Goal: Task Accomplishment & Management: Manage account settings

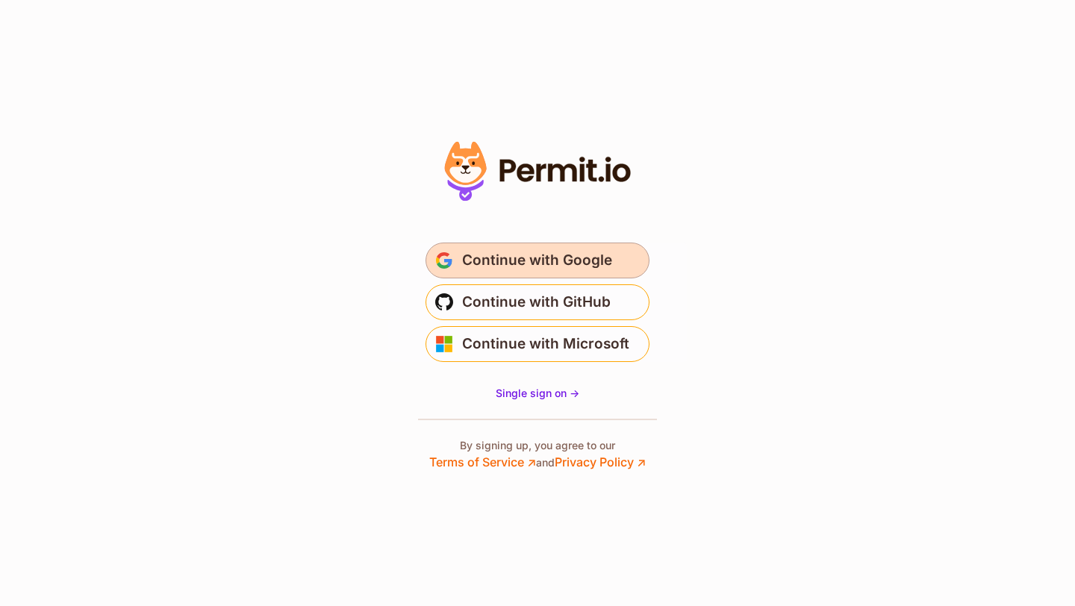
click at [541, 252] on span "Continue with Google" at bounding box center [537, 261] width 150 height 24
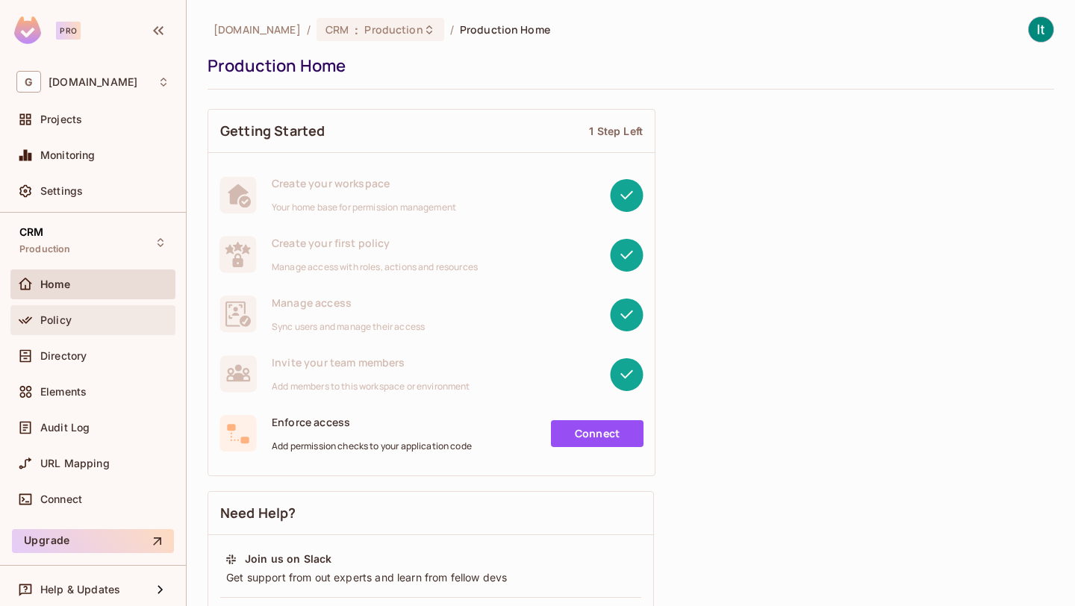
scroll to position [1, 0]
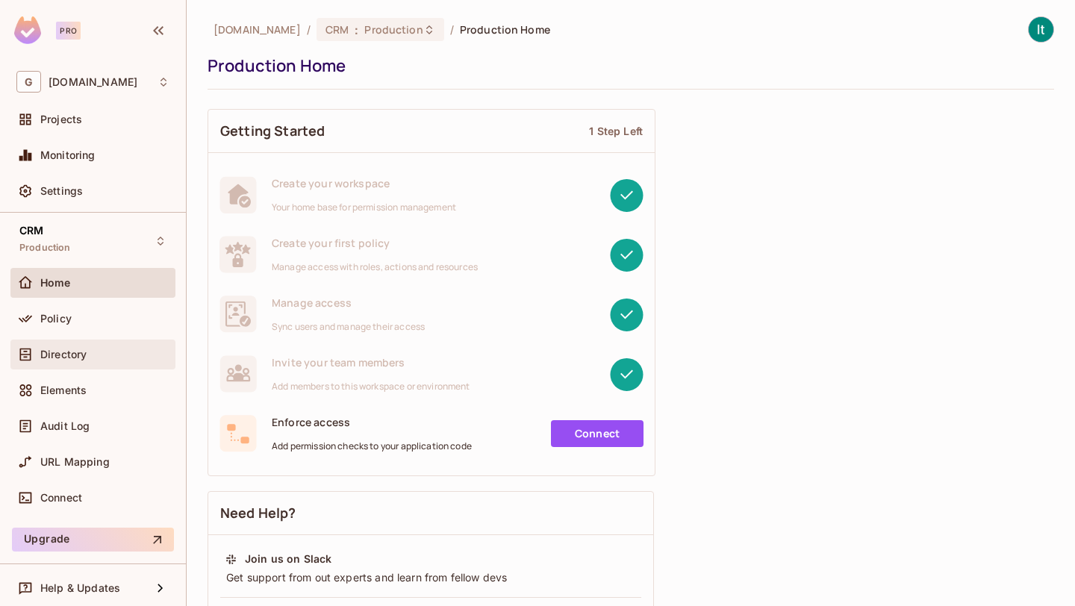
click at [88, 364] on div "Directory" at bounding box center [92, 355] width 165 height 30
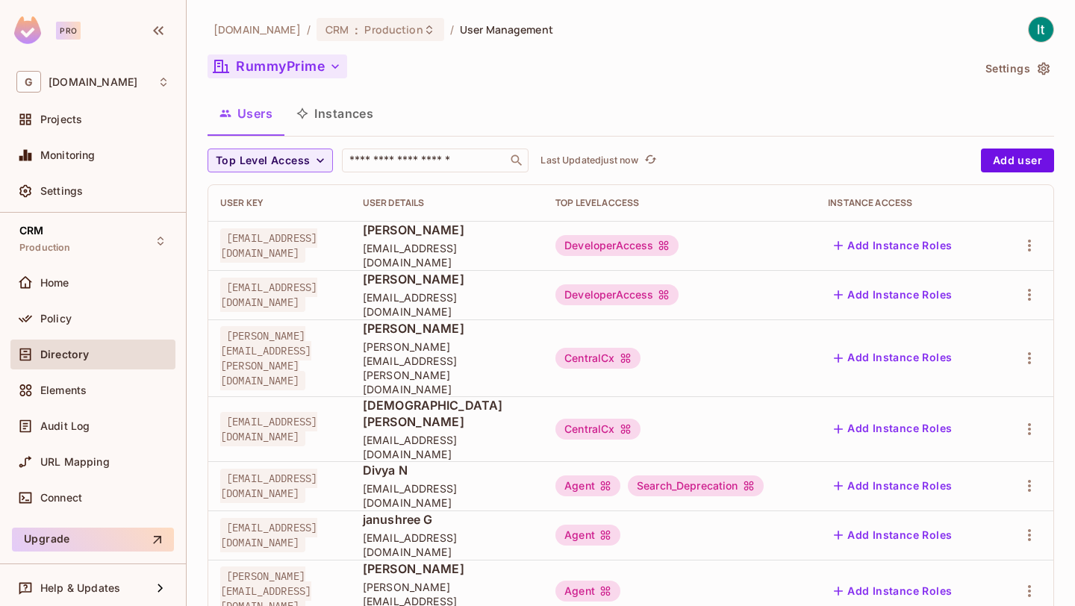
click at [331, 66] on icon "button" at bounding box center [335, 66] width 15 height 15
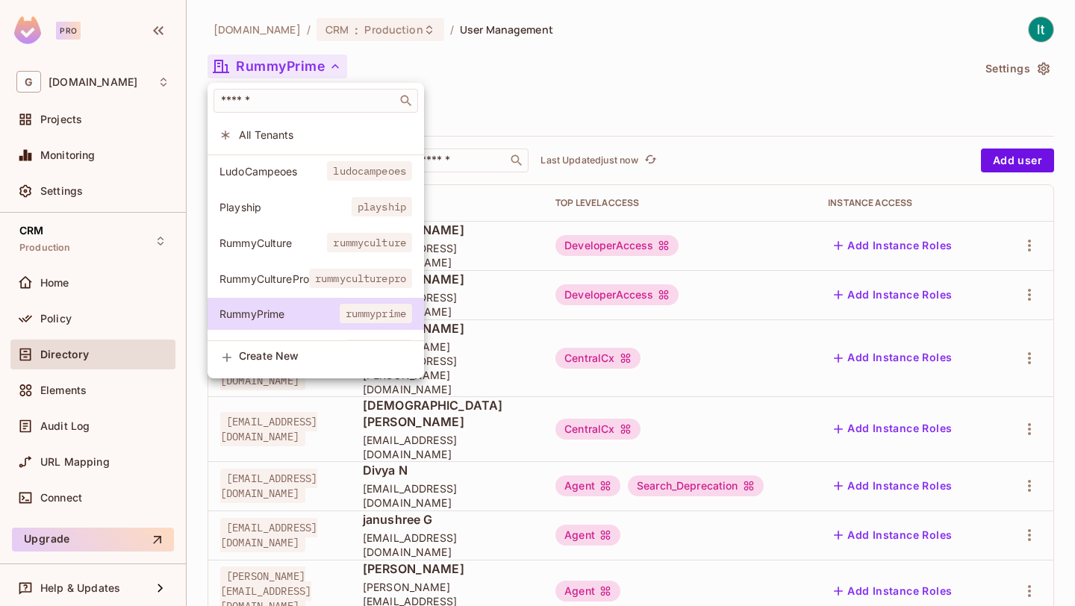
click at [284, 131] on span "All Tenants" at bounding box center [325, 135] width 173 height 14
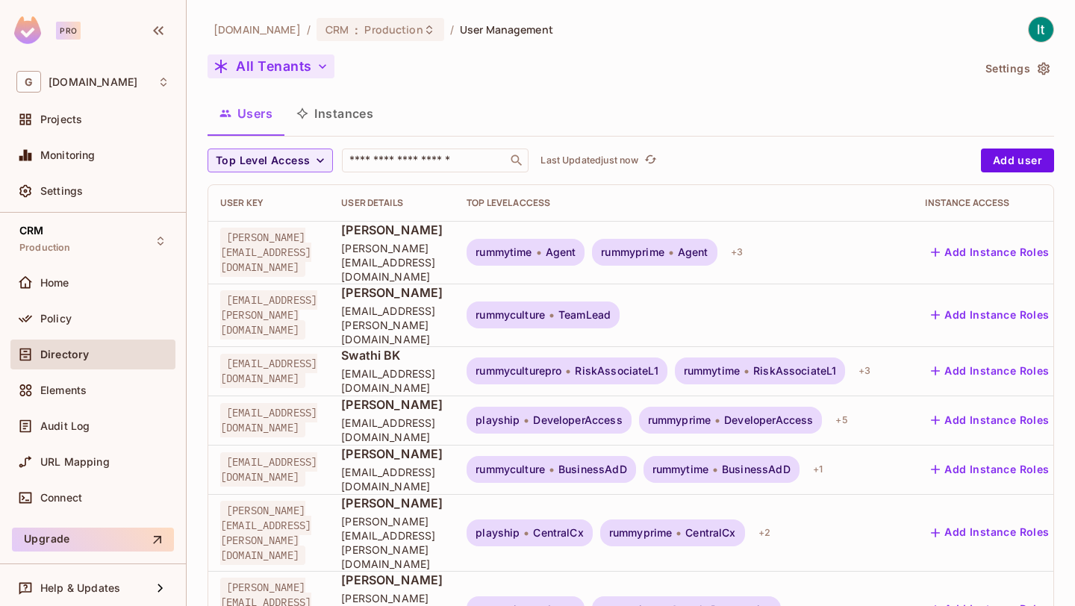
click at [1044, 66] on icon "button" at bounding box center [1044, 69] width 12 height 13
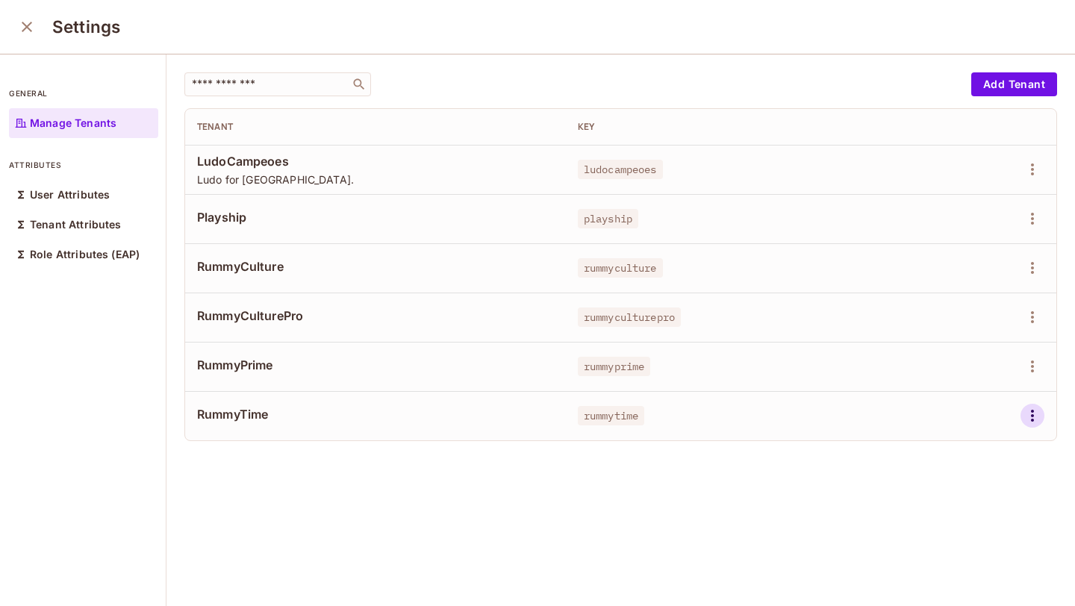
click at [1032, 416] on icon "button" at bounding box center [1032, 416] width 3 height 12
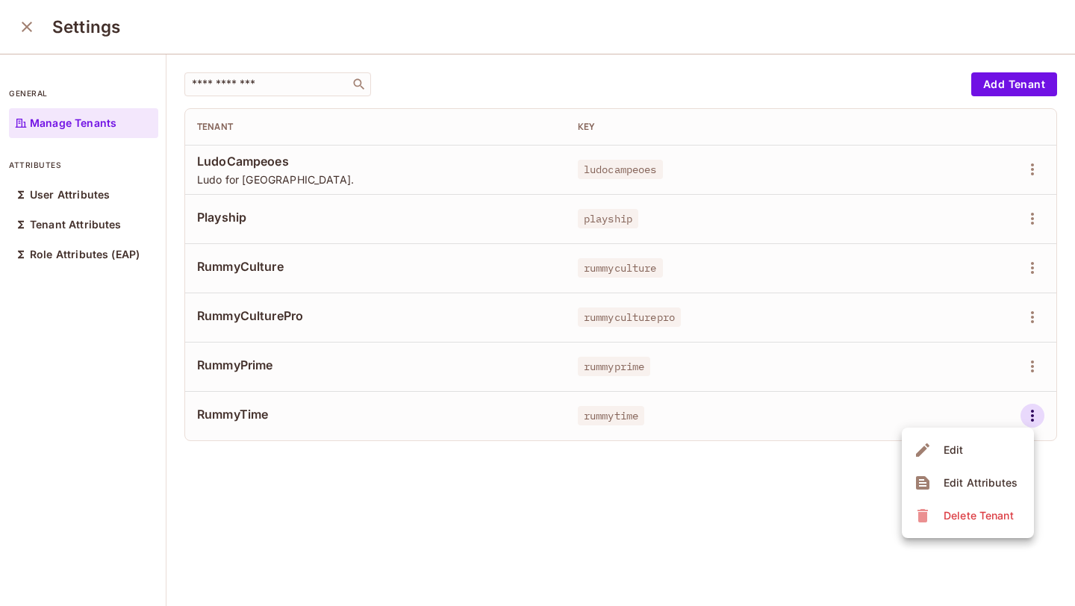
click at [508, 498] on div at bounding box center [537, 303] width 1075 height 606
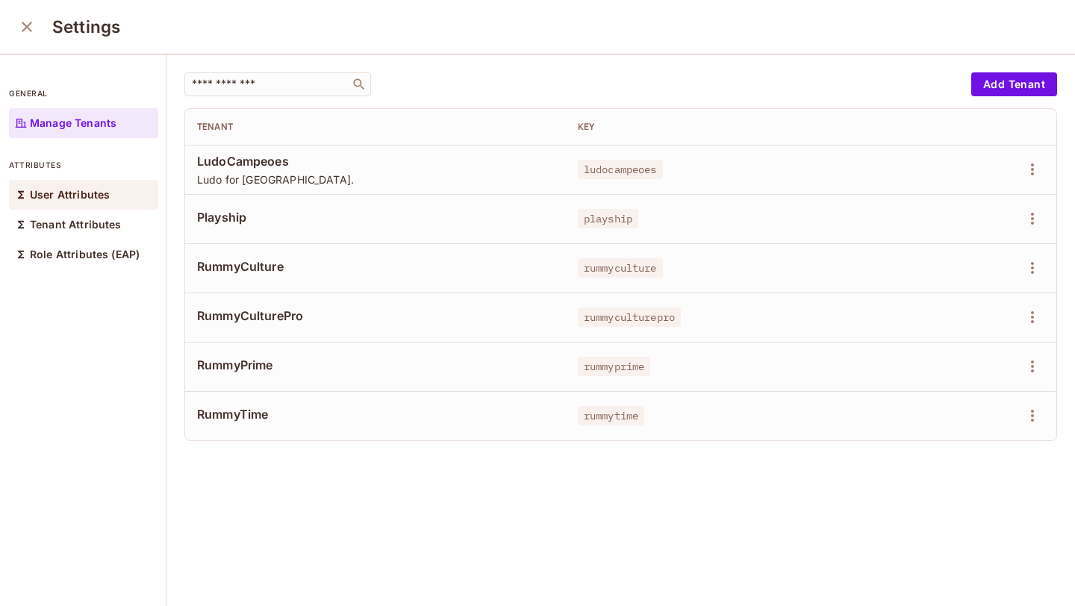
click at [90, 194] on p "User Attributes" at bounding box center [70, 195] width 80 height 12
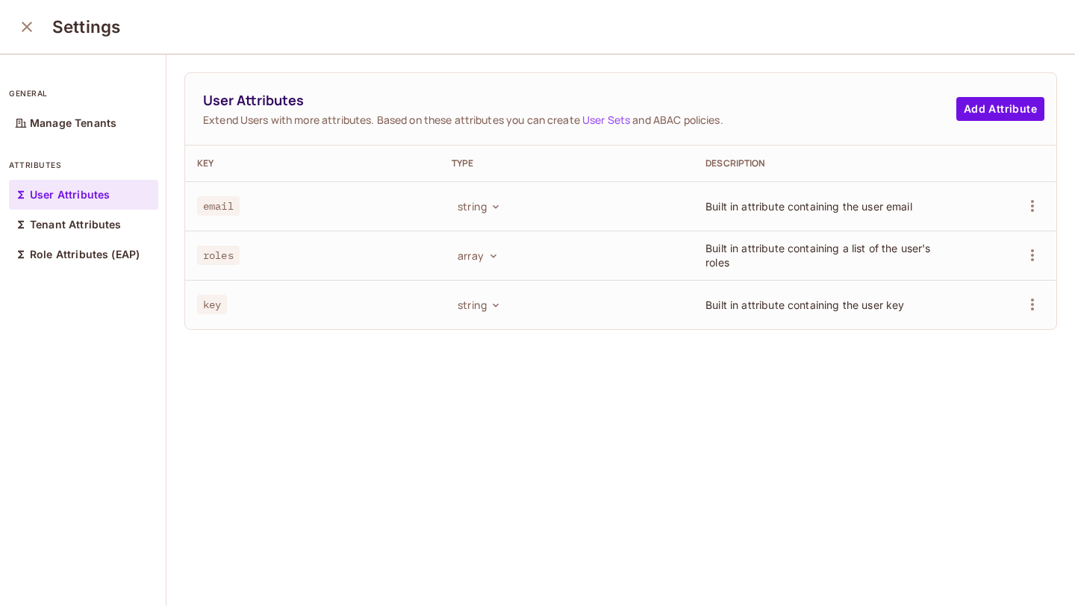
click at [25, 34] on icon "close" at bounding box center [27, 27] width 18 height 18
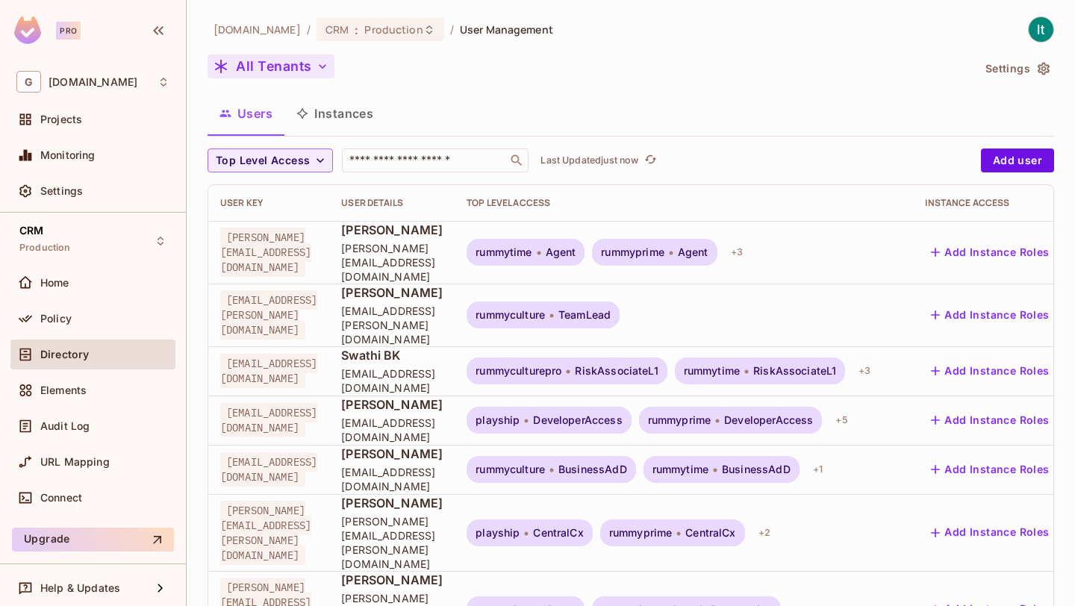
click at [1048, 69] on icon "button" at bounding box center [1044, 69] width 12 height 13
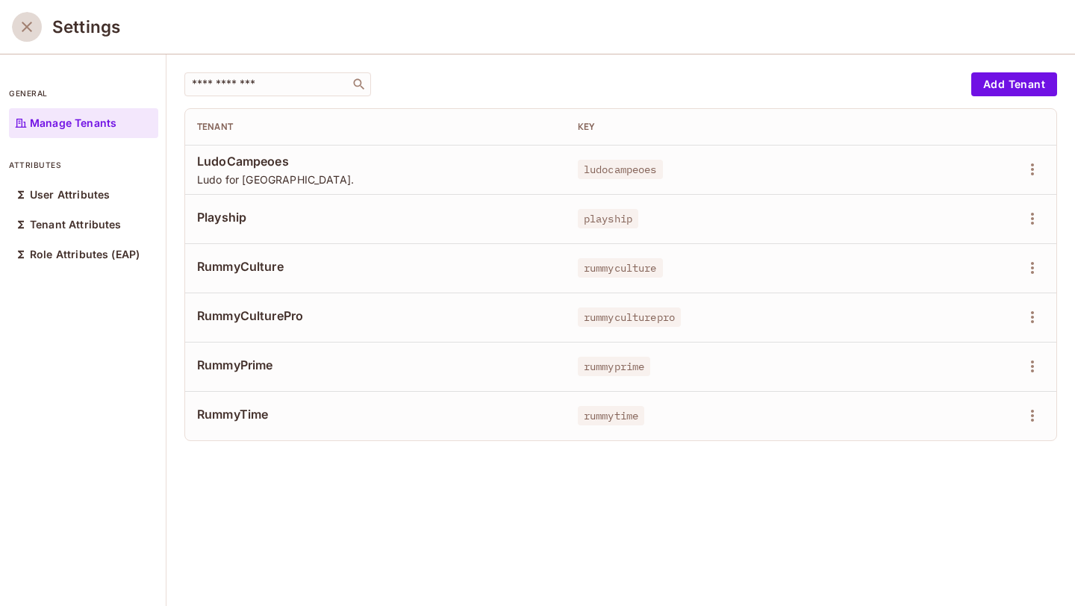
click at [28, 28] on icon "close" at bounding box center [27, 27] width 10 height 10
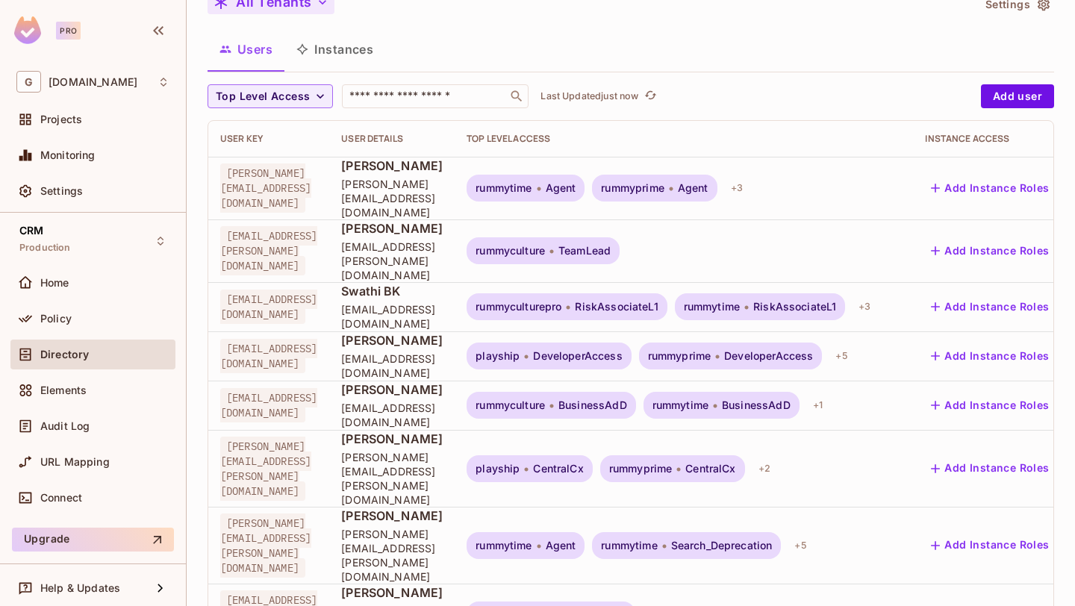
scroll to position [66, 0]
click at [311, 178] on span "[PERSON_NAME][EMAIL_ADDRESS][DOMAIN_NAME]" at bounding box center [265, 186] width 91 height 49
click at [532, 181] on span "rummytime" at bounding box center [504, 187] width 56 height 12
click at [532, 184] on span "rummytime" at bounding box center [504, 187] width 56 height 12
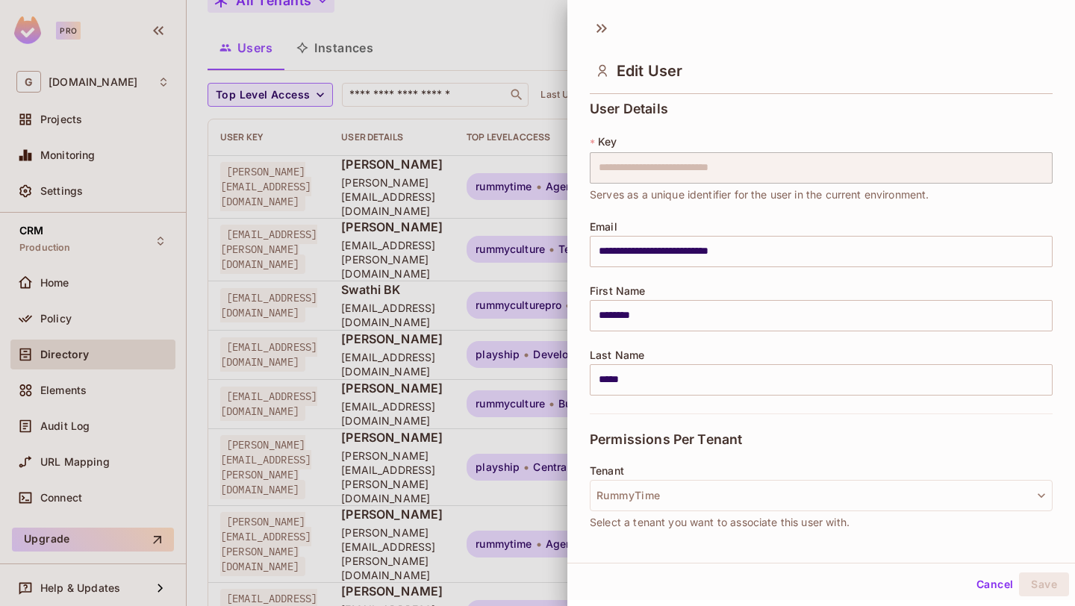
scroll to position [201, 0]
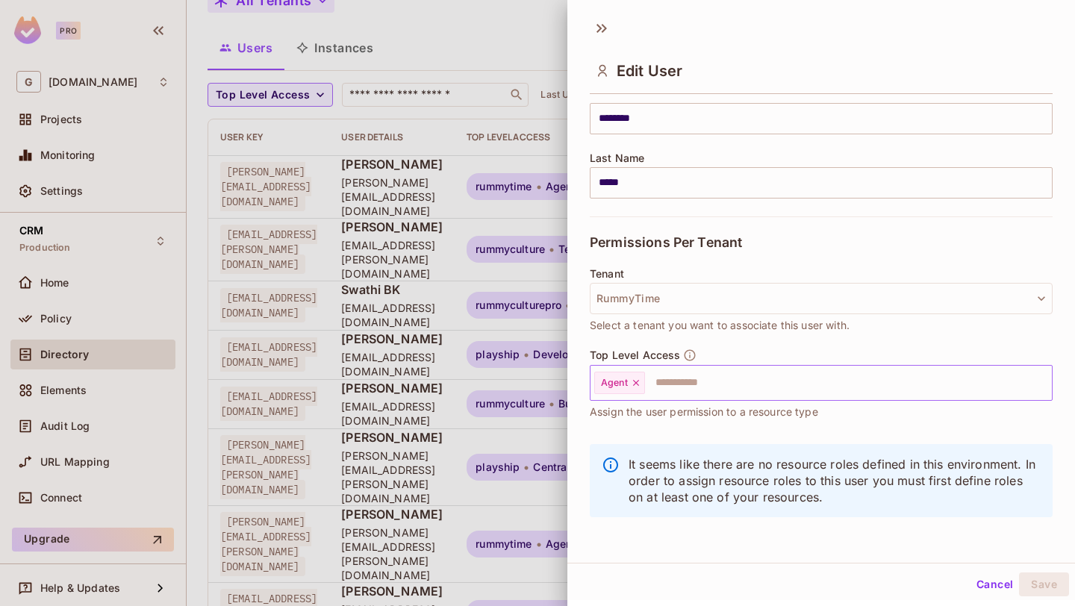
click at [638, 382] on icon at bounding box center [636, 383] width 10 height 10
click at [537, 28] on div at bounding box center [537, 303] width 1075 height 606
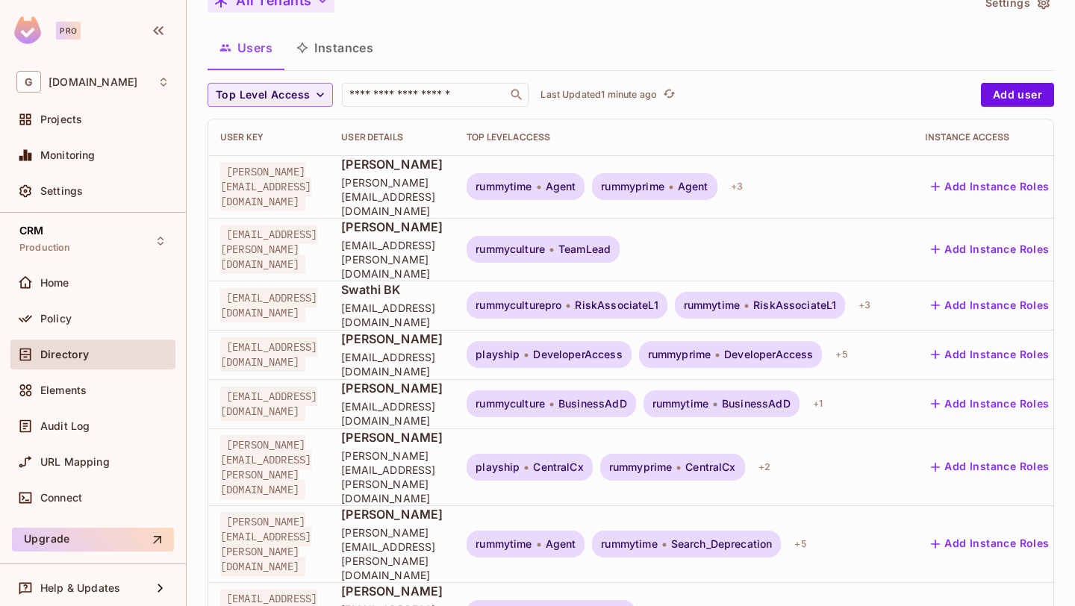
click at [358, 46] on button "Instances" at bounding box center [334, 47] width 101 height 37
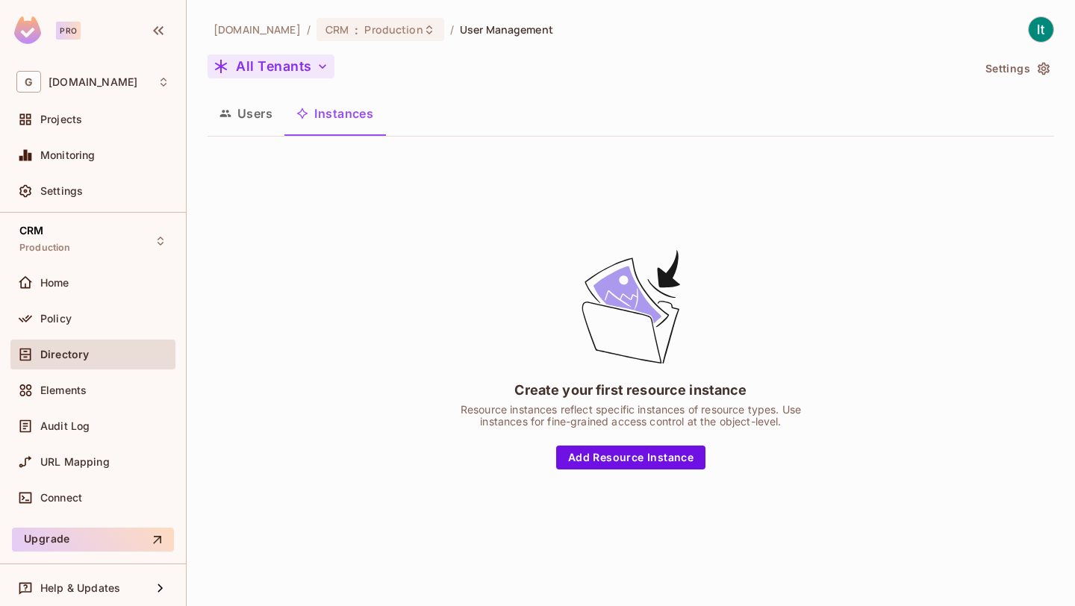
click at [261, 117] on button "Users" at bounding box center [246, 113] width 77 height 37
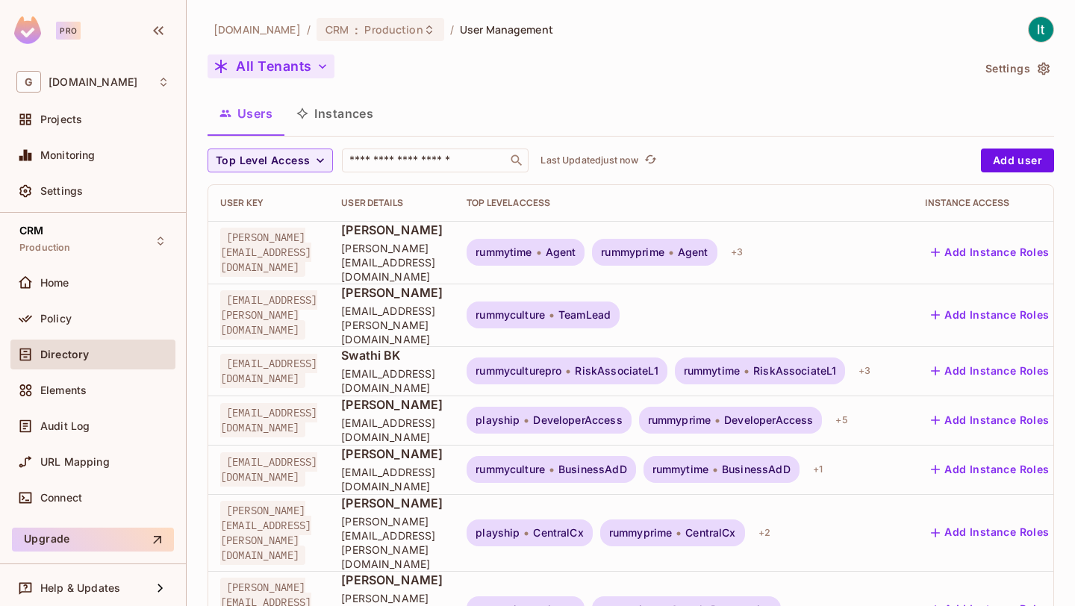
click at [311, 249] on span "[PERSON_NAME][EMAIL_ADDRESS][DOMAIN_NAME]" at bounding box center [265, 252] width 91 height 49
click at [58, 283] on span "Home" at bounding box center [54, 283] width 29 height 12
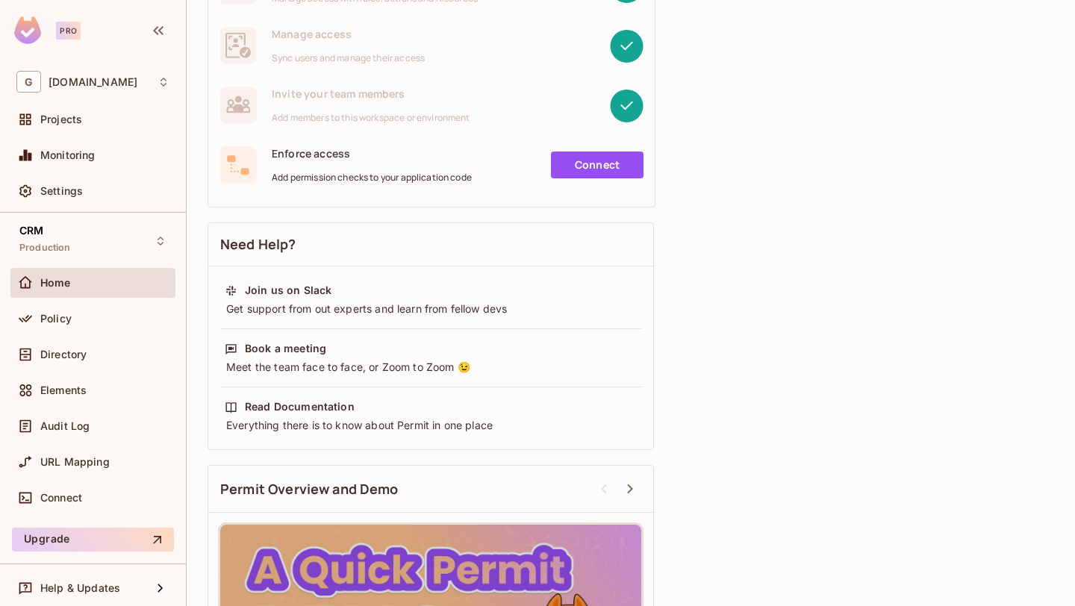
scroll to position [156, 0]
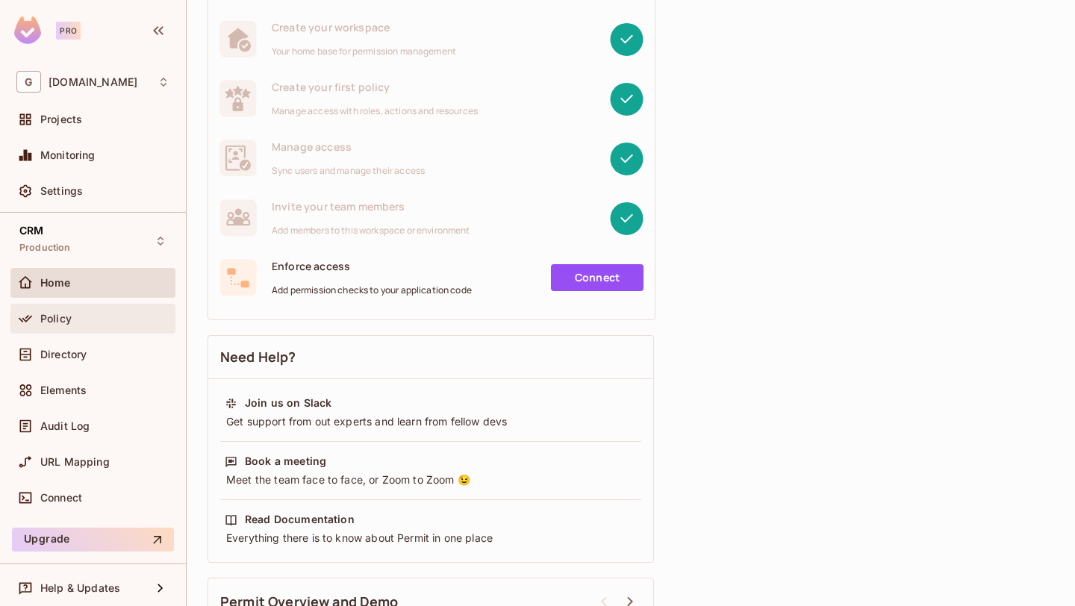
click at [69, 315] on span "Policy" at bounding box center [55, 319] width 31 height 12
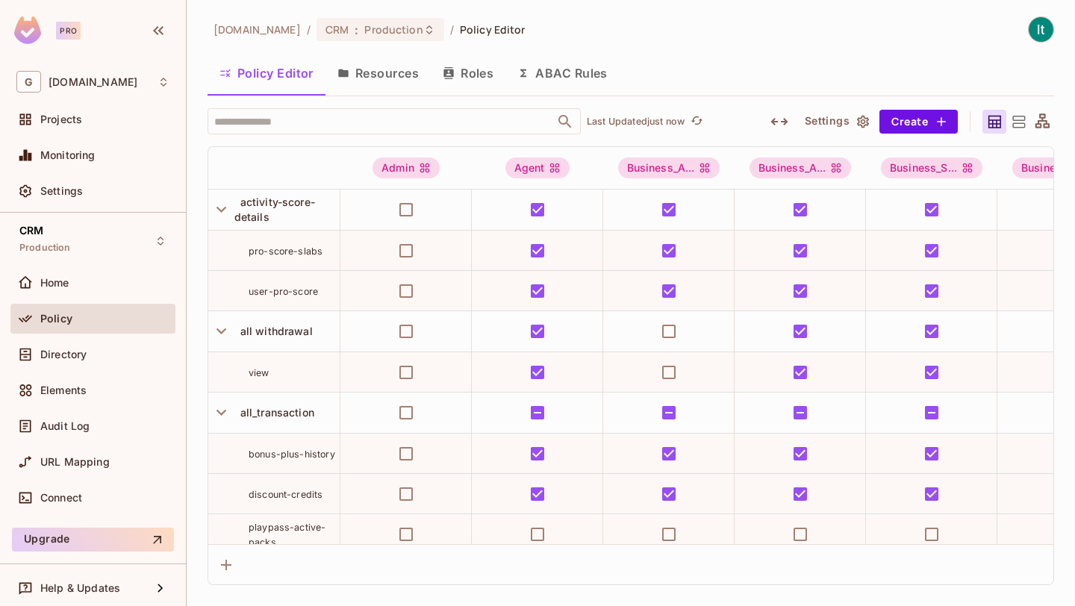
click at [463, 74] on button "Roles" at bounding box center [468, 72] width 75 height 37
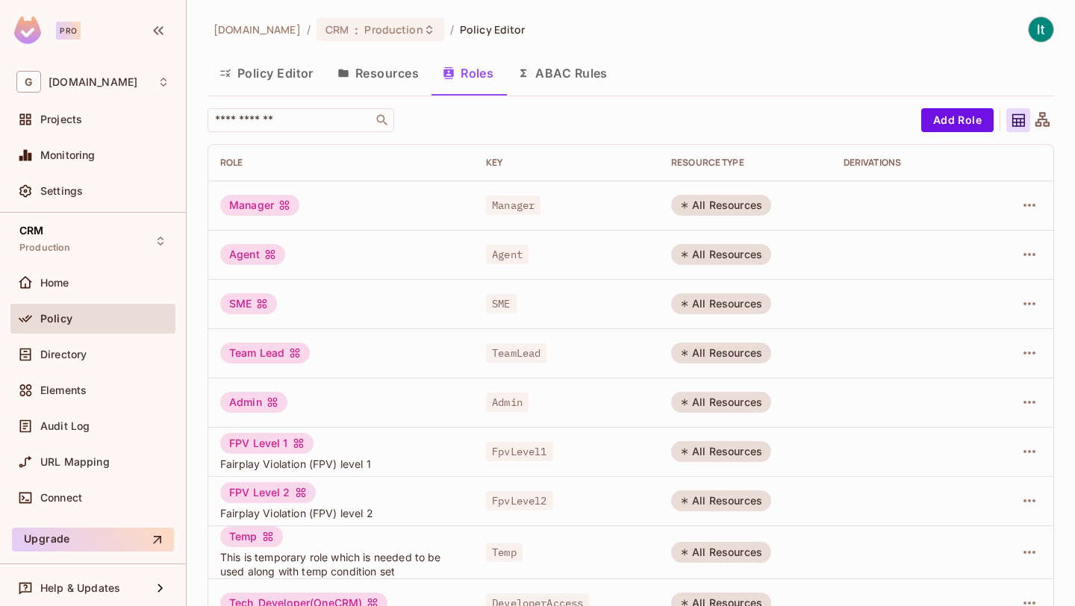
click at [95, 317] on div "Policy" at bounding box center [104, 319] width 129 height 12
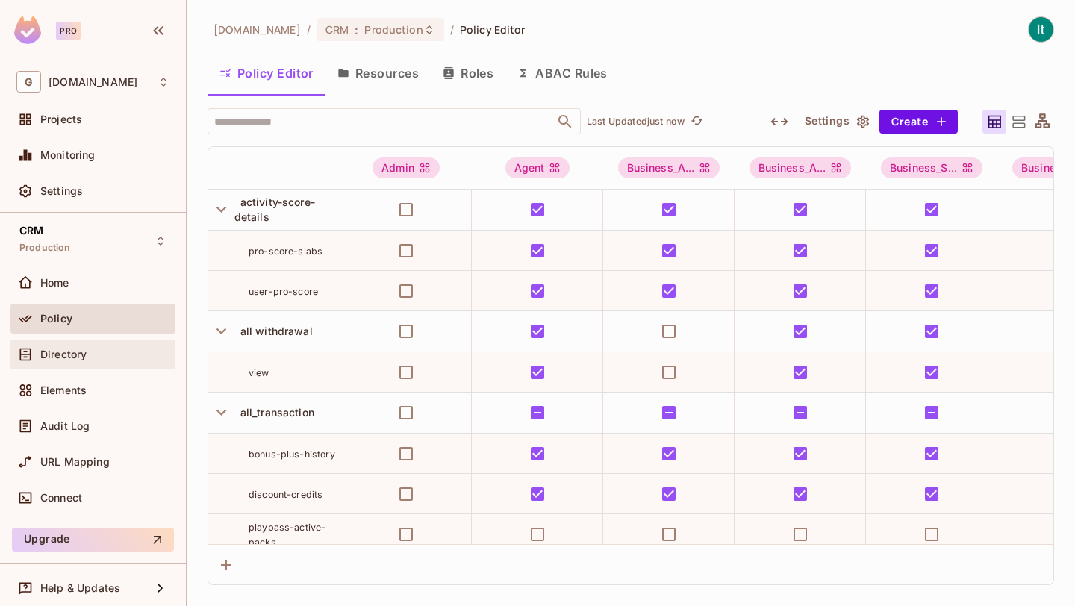
click at [87, 350] on div "Directory" at bounding box center [104, 355] width 129 height 12
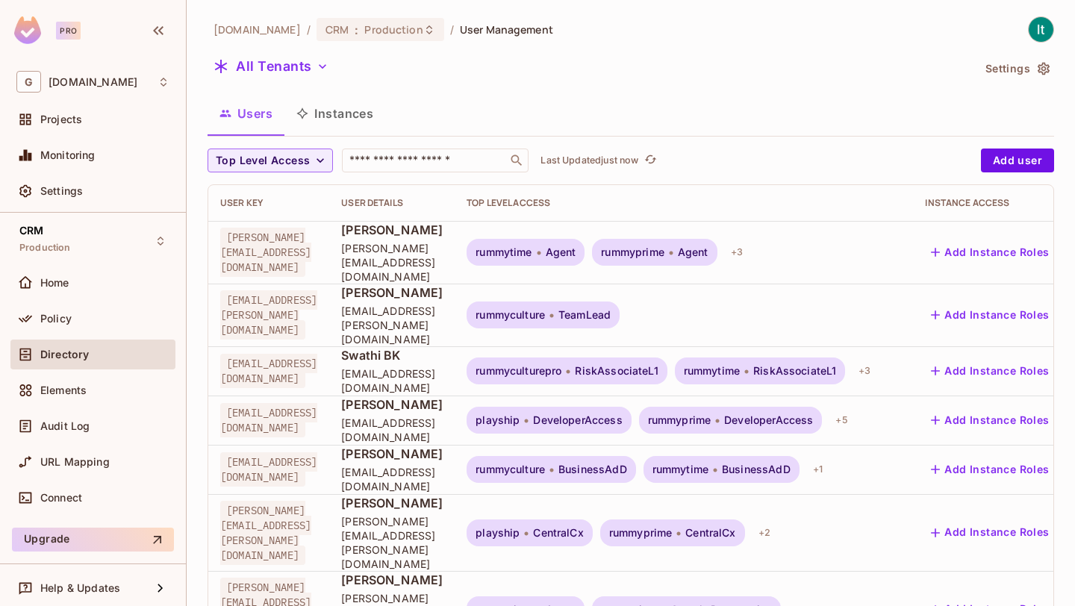
click at [311, 245] on span "[PERSON_NAME][EMAIL_ADDRESS][DOMAIN_NAME]" at bounding box center [265, 252] width 91 height 49
click at [426, 33] on icon at bounding box center [429, 29] width 6 height 9
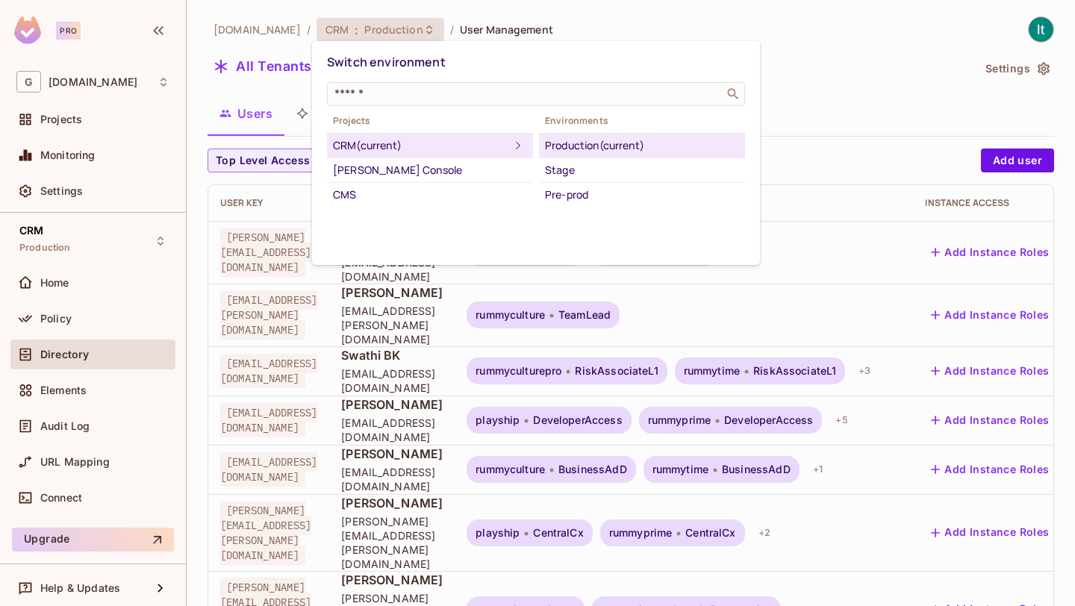
click at [530, 56] on div "Switch environment" at bounding box center [536, 63] width 418 height 28
click at [835, 109] on div at bounding box center [537, 303] width 1075 height 606
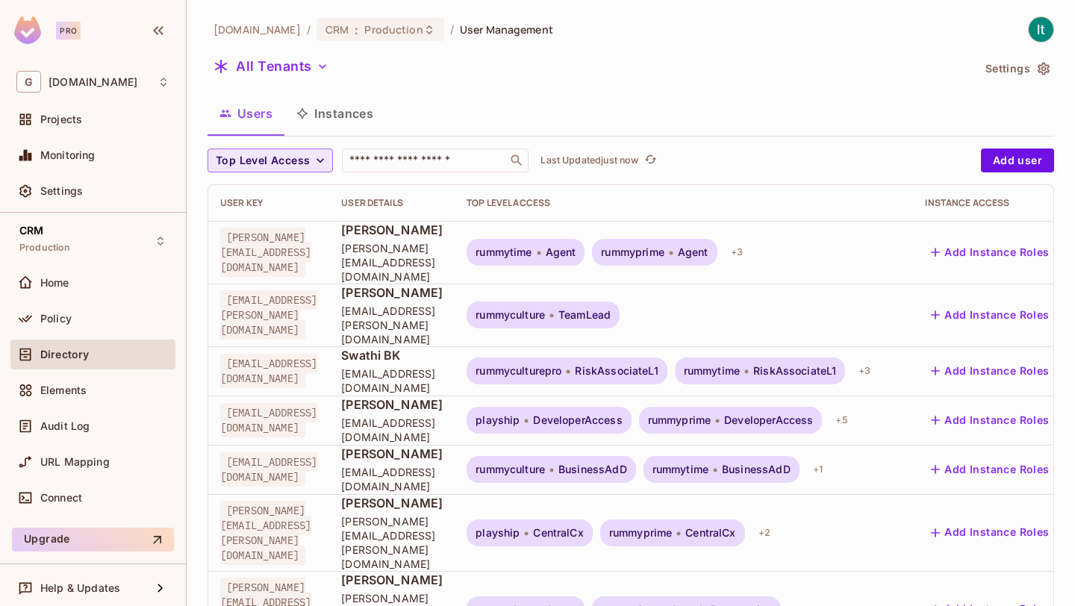
click at [317, 166] on icon "button" at bounding box center [320, 160] width 15 height 15
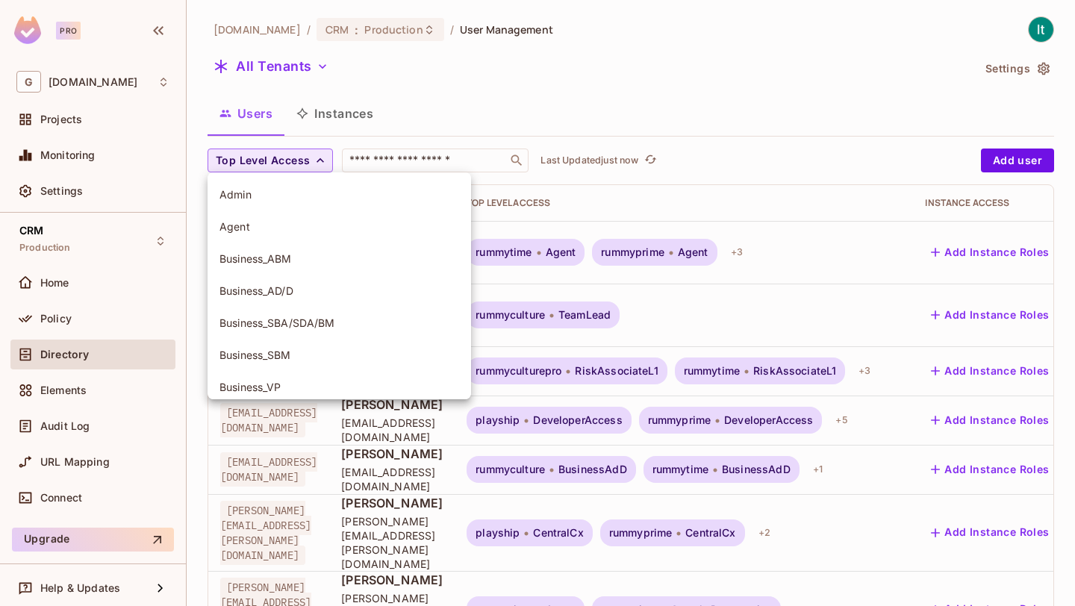
click at [311, 231] on span "Agent" at bounding box center [339, 226] width 240 height 14
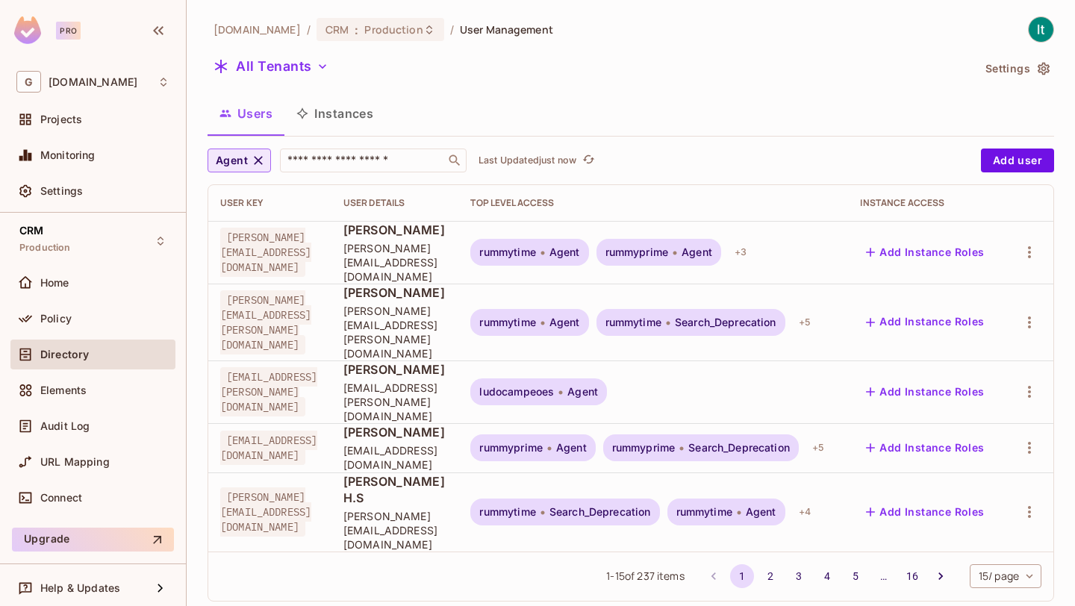
click at [1027, 489] on body "Pro G [DOMAIN_NAME] Projects Monitoring Settings CRM Production Home Policy Dir…" at bounding box center [537, 303] width 1075 height 606
click at [1001, 572] on li "100 / page" at bounding box center [1004, 572] width 75 height 31
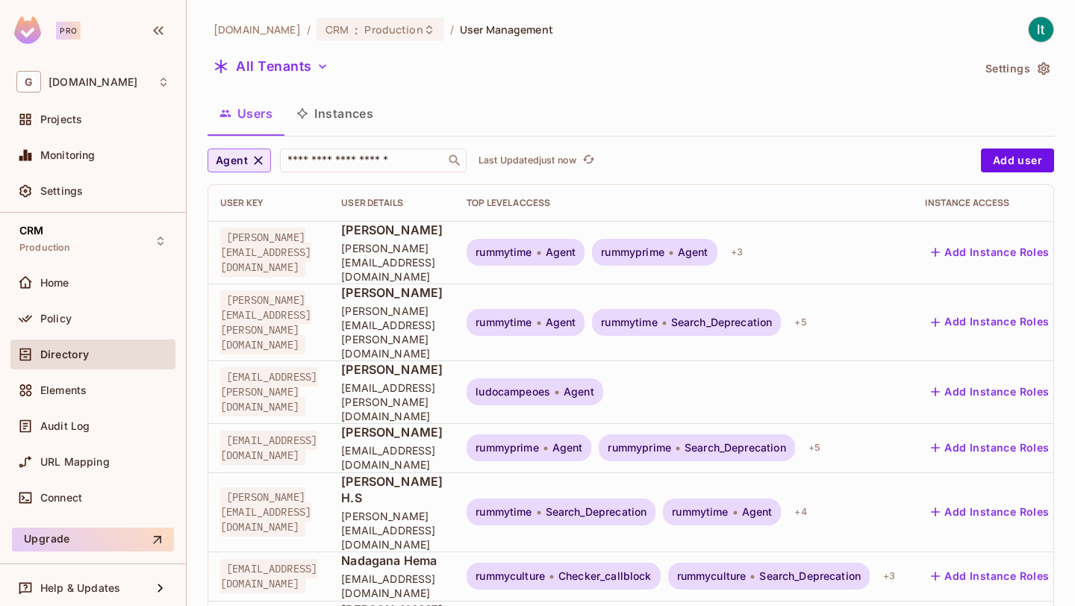
click at [311, 245] on span "[PERSON_NAME][EMAIL_ADDRESS][DOMAIN_NAME]" at bounding box center [265, 252] width 91 height 49
click at [1039, 68] on icon "button" at bounding box center [1044, 69] width 12 height 13
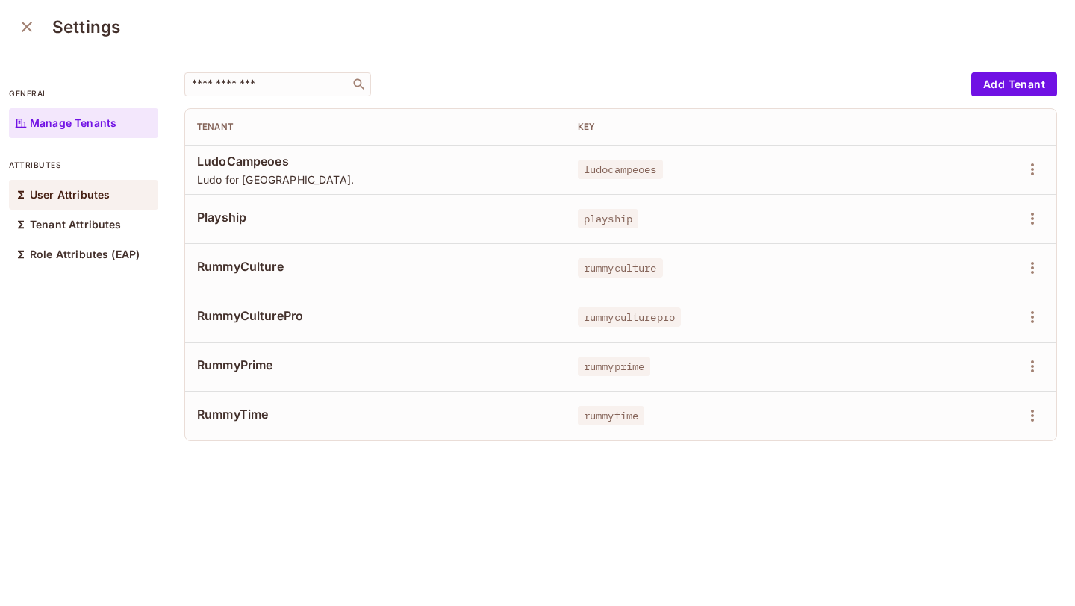
click at [75, 192] on p "User Attributes" at bounding box center [70, 195] width 80 height 12
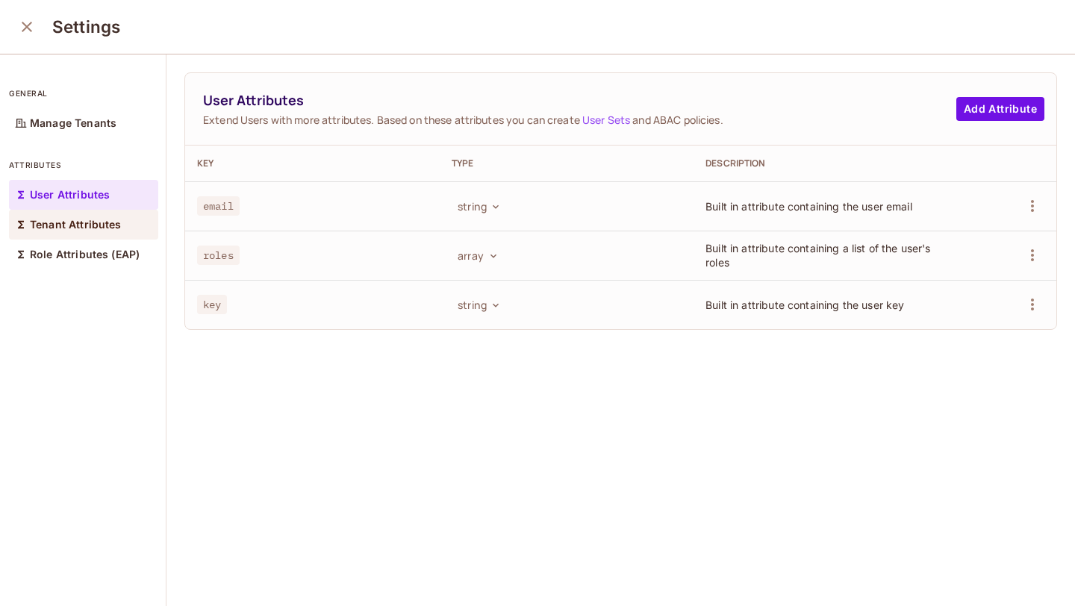
click at [80, 226] on p "Tenant Attributes" at bounding box center [76, 225] width 92 height 12
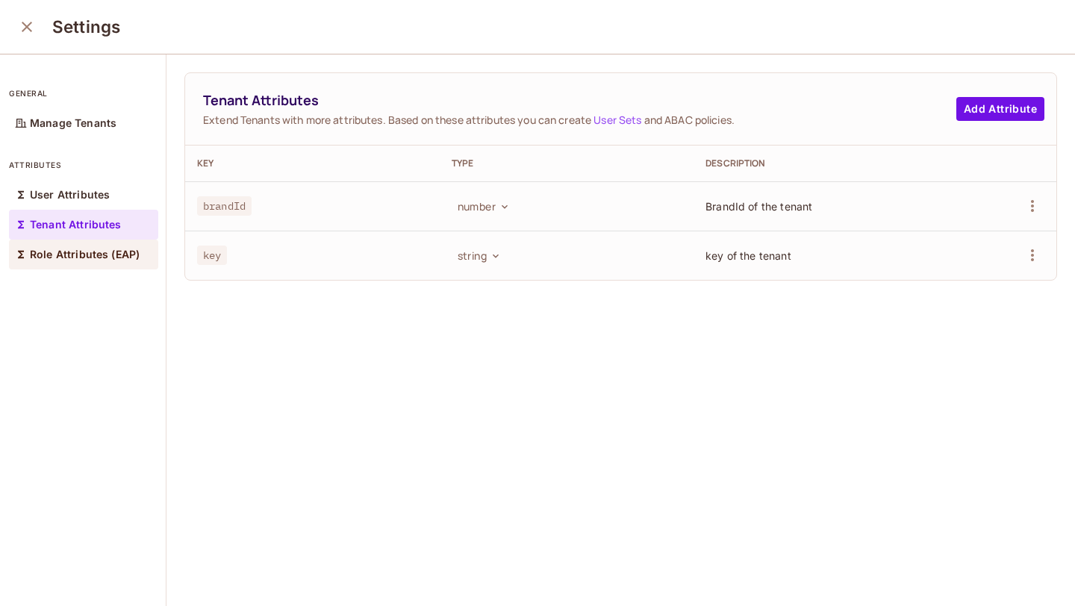
click at [93, 255] on p "Role Attributes (EAP)" at bounding box center [85, 255] width 110 height 12
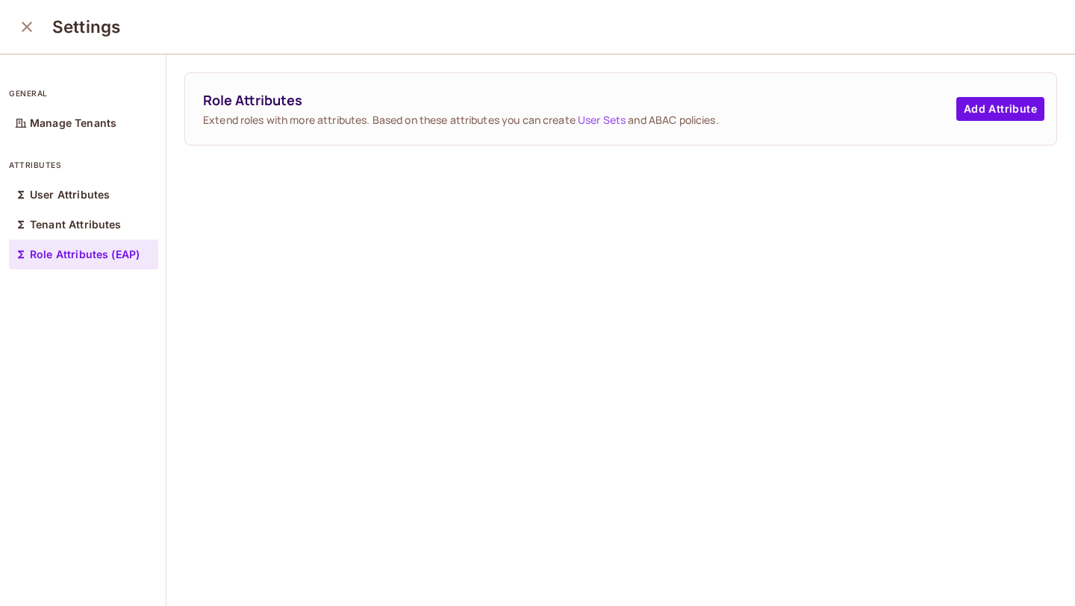
click at [30, 21] on icon "close" at bounding box center [27, 27] width 18 height 18
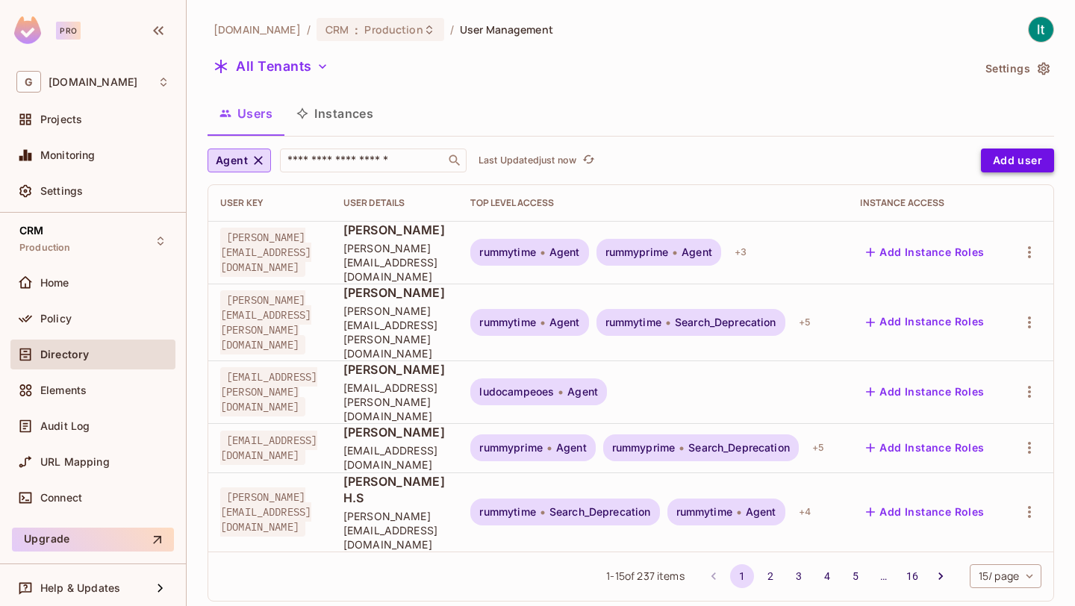
click at [1006, 161] on button "Add user" at bounding box center [1017, 161] width 73 height 24
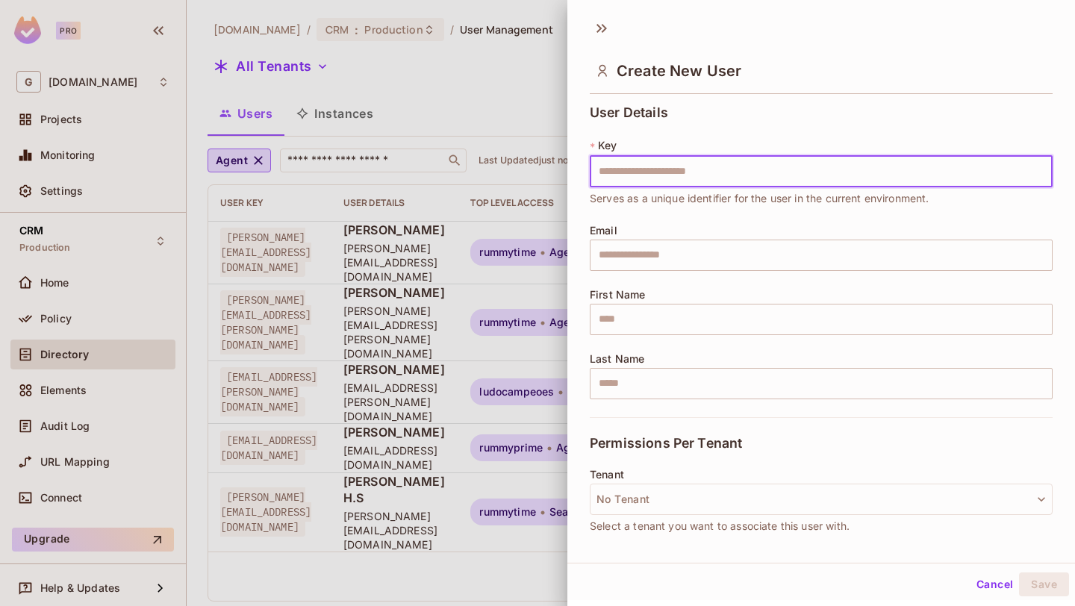
click at [1000, 587] on button "Cancel" at bounding box center [994, 585] width 49 height 24
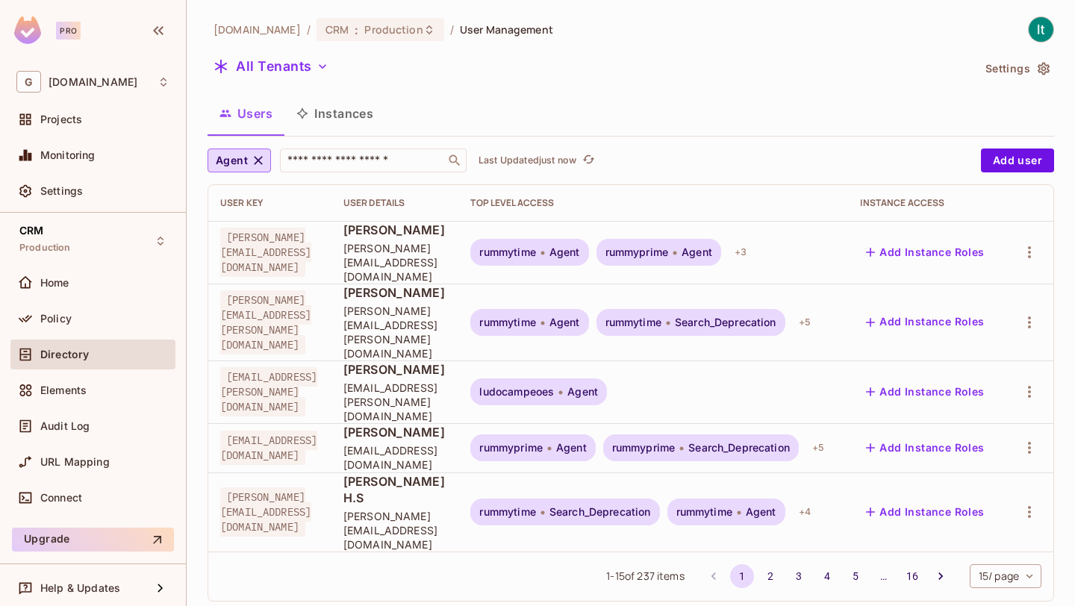
click at [311, 243] on span "[PERSON_NAME][EMAIL_ADDRESS][DOMAIN_NAME]" at bounding box center [265, 252] width 91 height 49
click at [290, 296] on span "[PERSON_NAME][EMAIL_ADDRESS][PERSON_NAME][DOMAIN_NAME]" at bounding box center [265, 322] width 91 height 64
click at [580, 246] on span "Agent" at bounding box center [564, 252] width 31 height 12
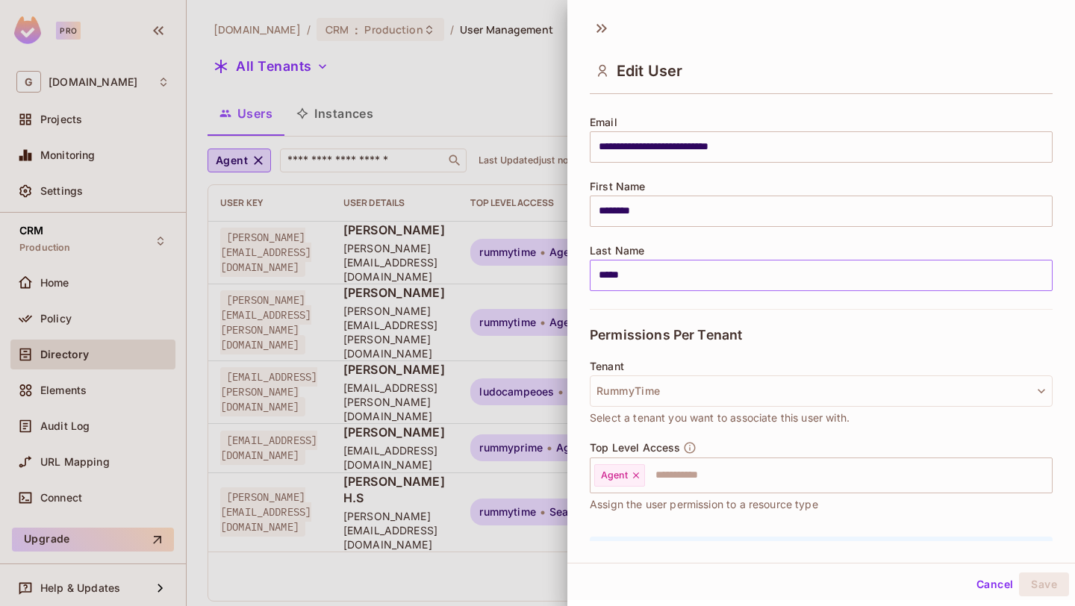
scroll to position [201, 0]
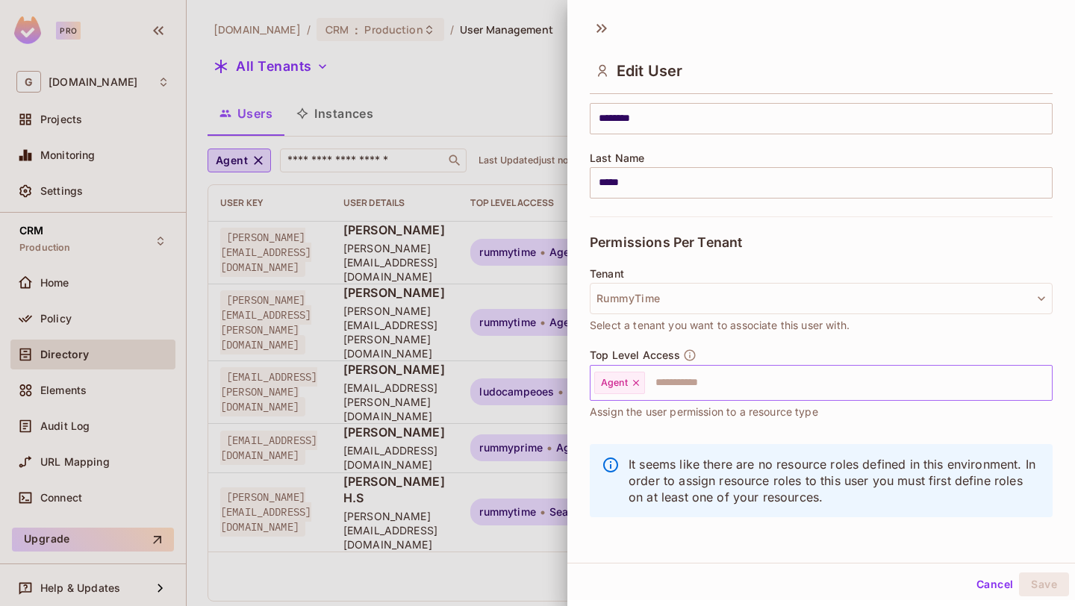
click at [633, 381] on icon at bounding box center [636, 383] width 10 height 10
click at [1039, 583] on button "Save" at bounding box center [1044, 585] width 50 height 24
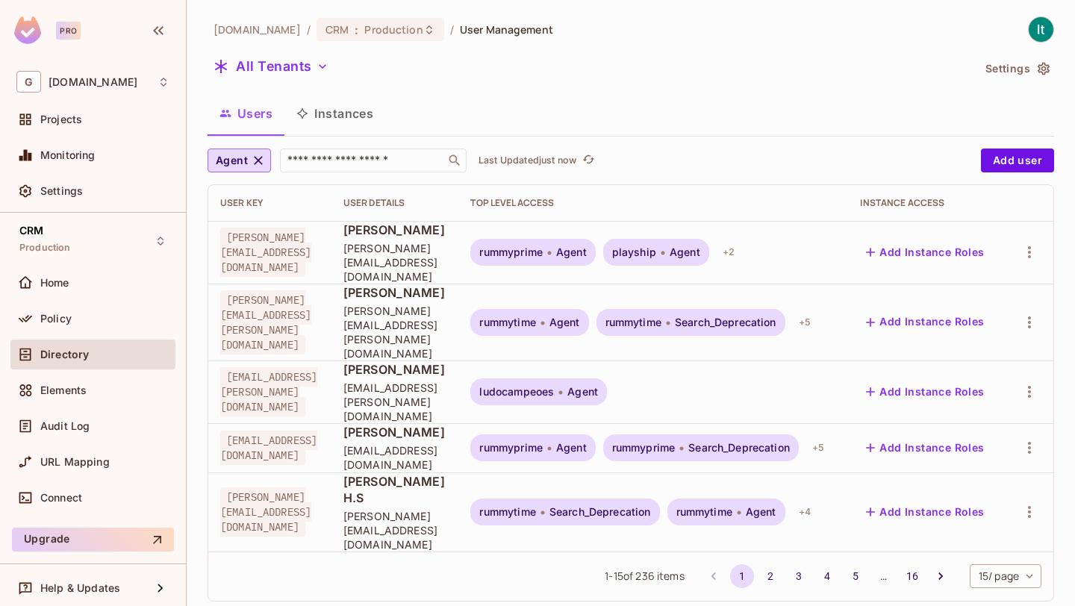
click at [656, 246] on span "playship" at bounding box center [634, 252] width 44 height 12
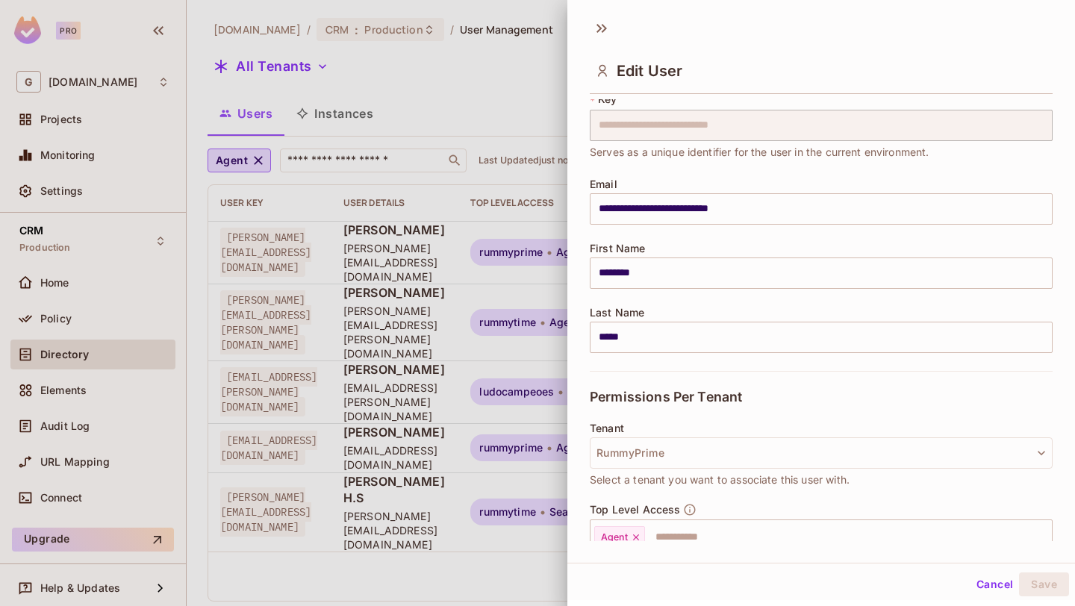
scroll to position [26, 0]
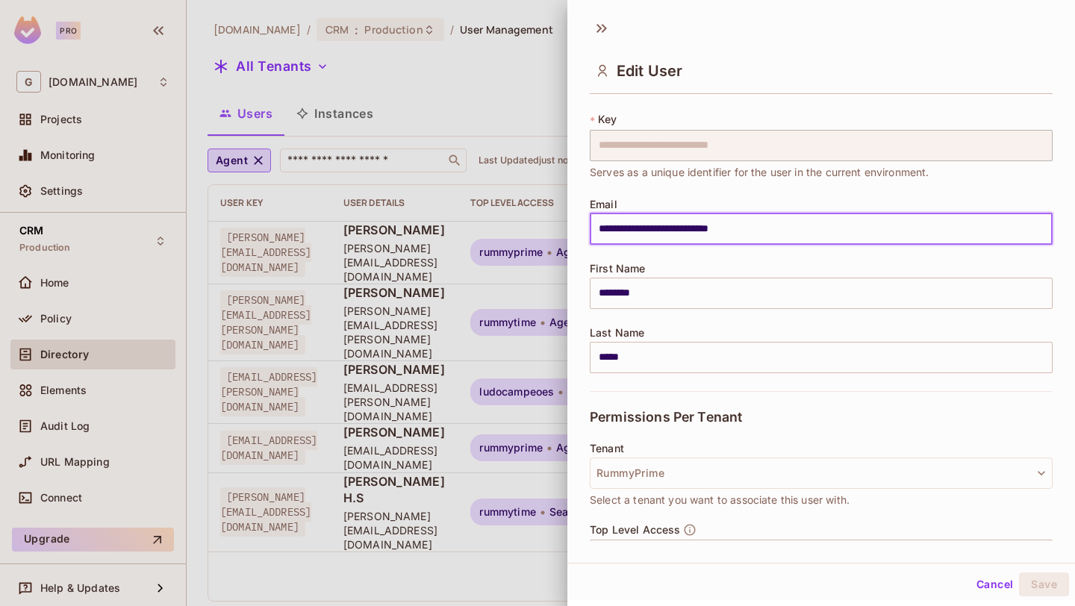
drag, startPoint x: 789, startPoint y: 226, endPoint x: 607, endPoint y: 226, distance: 182.1
click at [607, 226] on input "**********" at bounding box center [821, 228] width 463 height 31
type input "*"
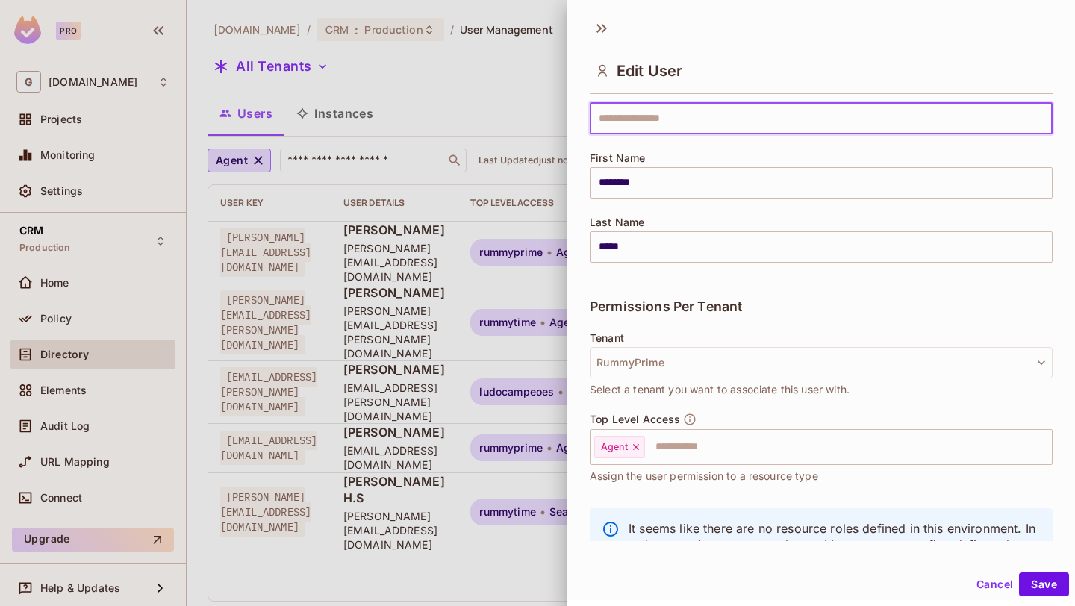
scroll to position [201, 0]
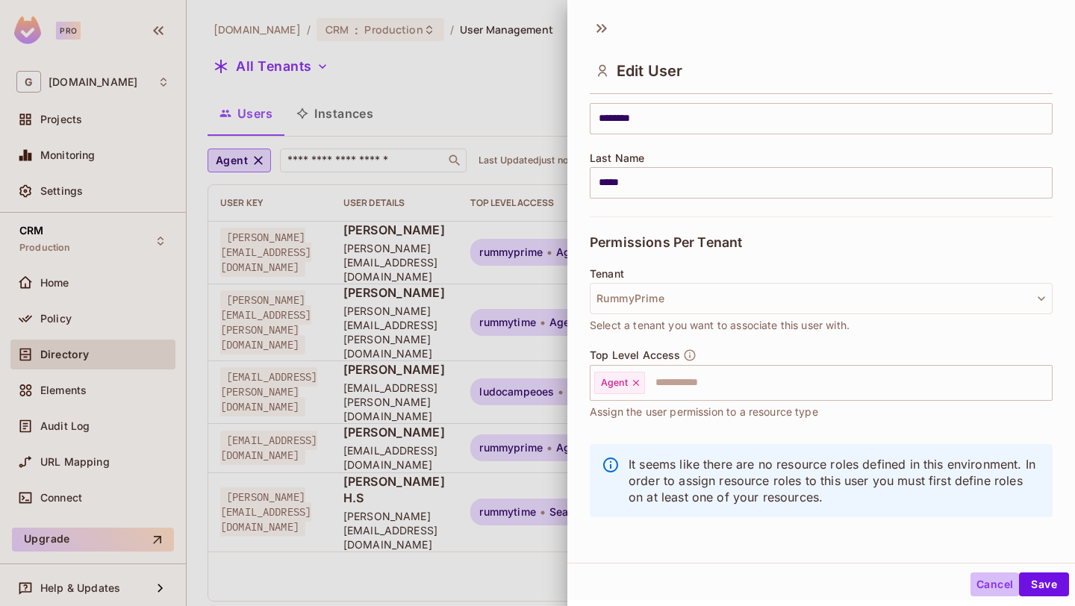
click at [991, 590] on button "Cancel" at bounding box center [994, 585] width 49 height 24
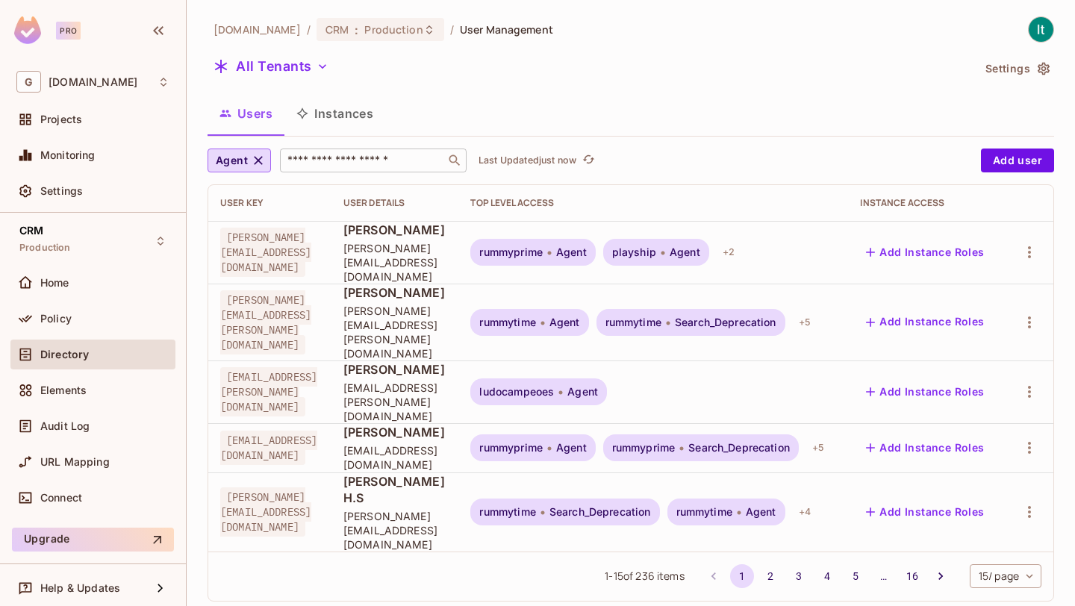
click at [411, 161] on input "text" at bounding box center [362, 160] width 157 height 15
type input "******"
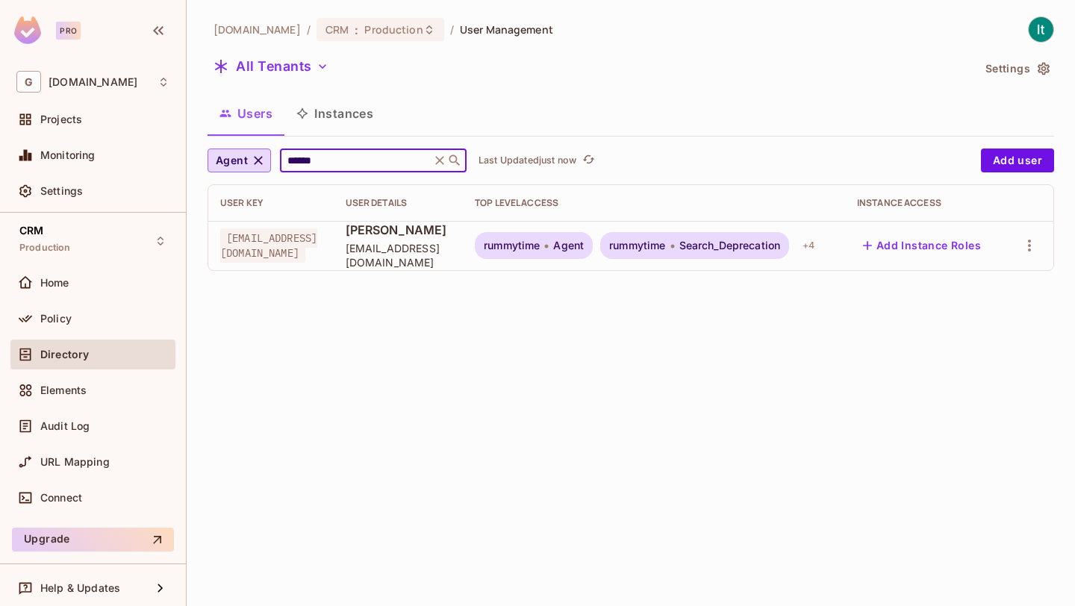
click at [781, 246] on span "Search_Deprecation" at bounding box center [730, 246] width 102 height 12
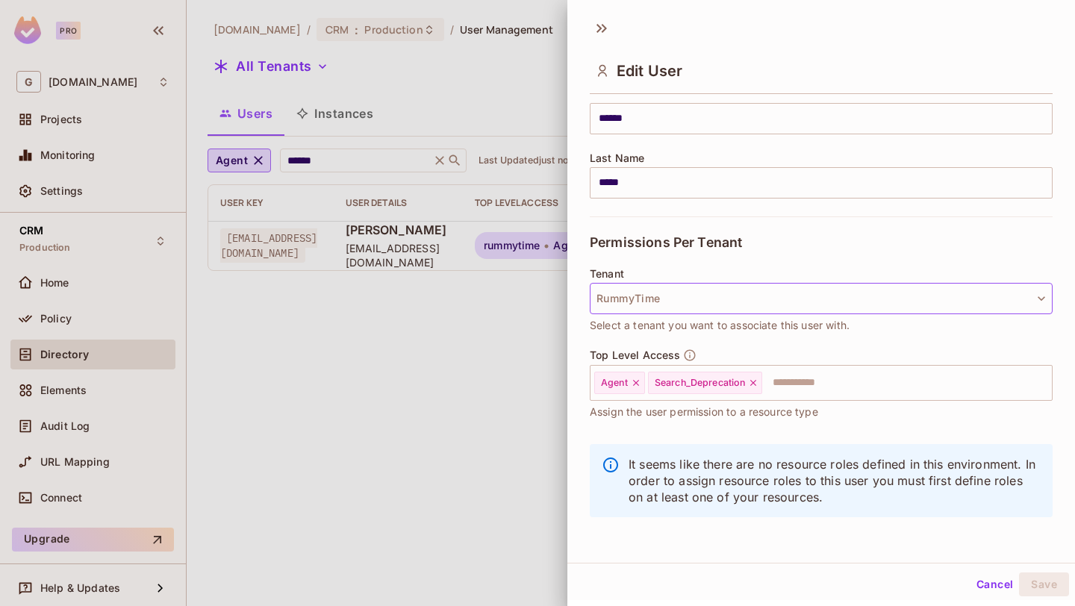
click at [799, 306] on button "RummyTime" at bounding box center [821, 298] width 463 height 31
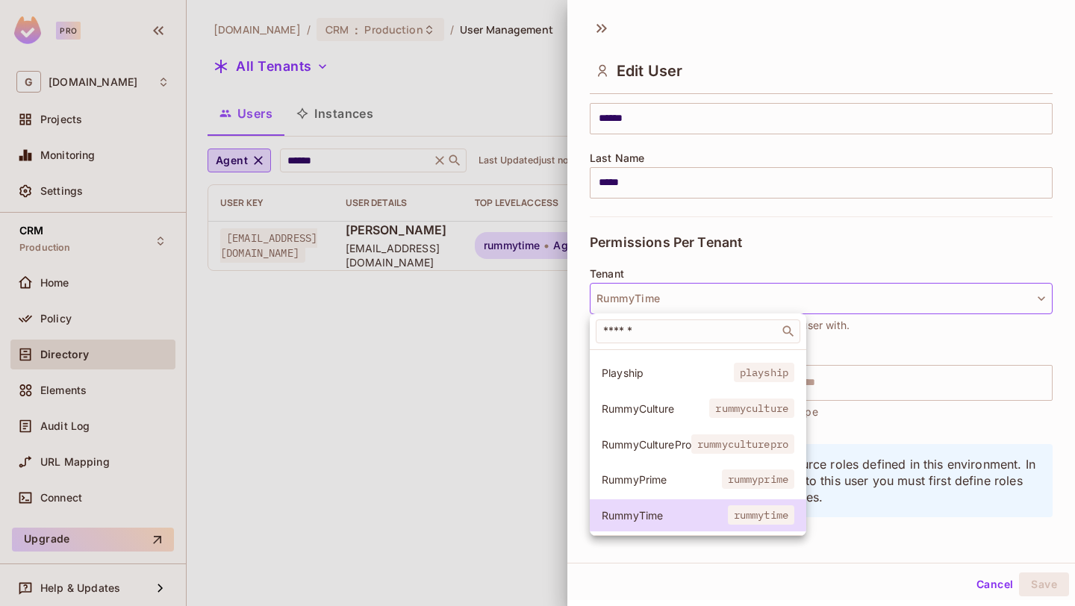
scroll to position [0, 0]
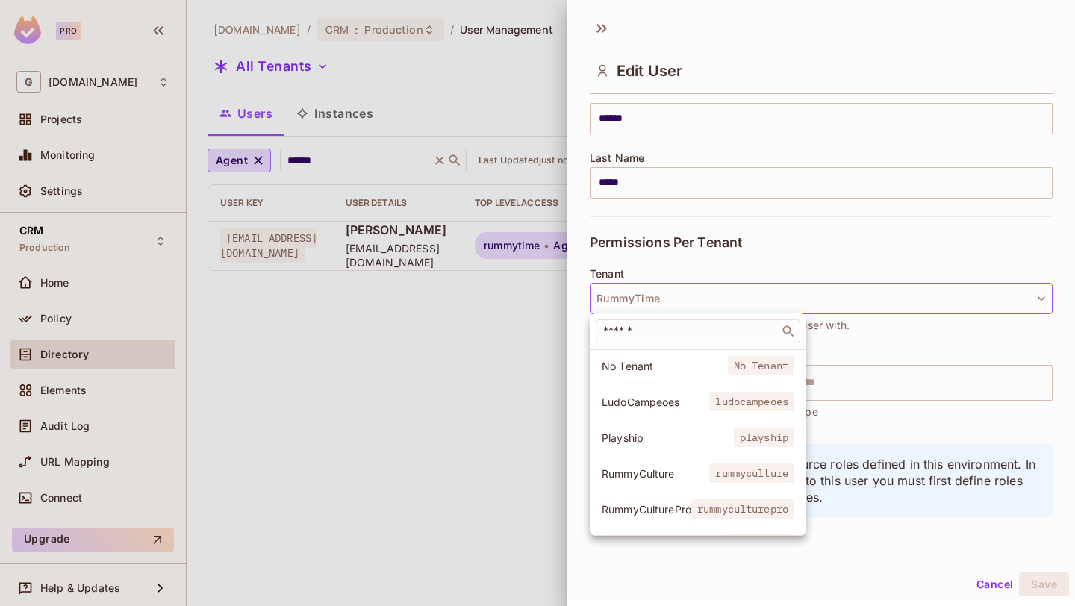
click at [869, 331] on div at bounding box center [537, 303] width 1075 height 606
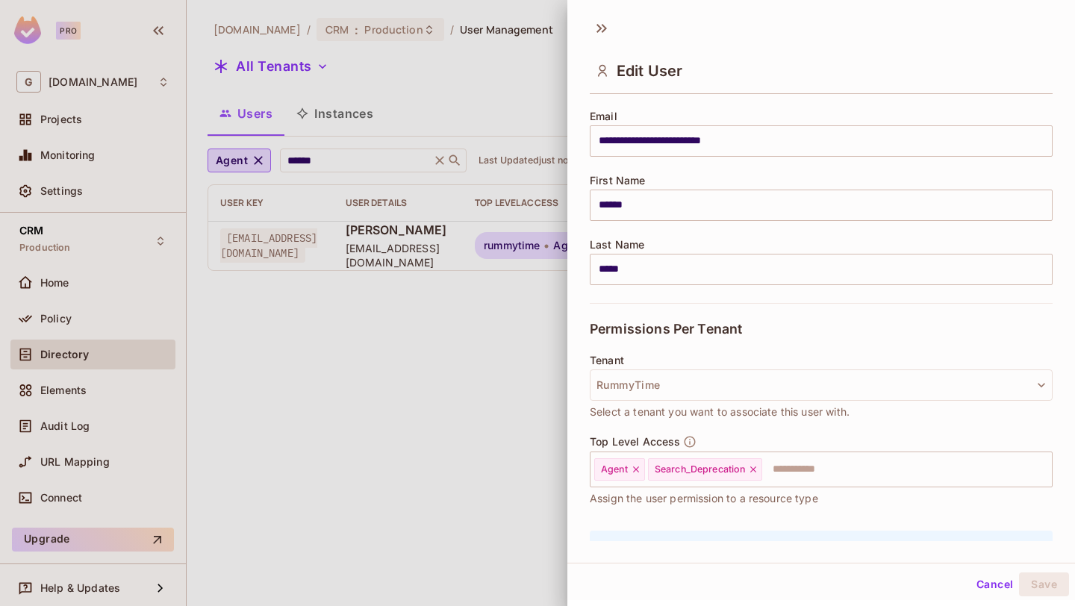
scroll to position [118, 0]
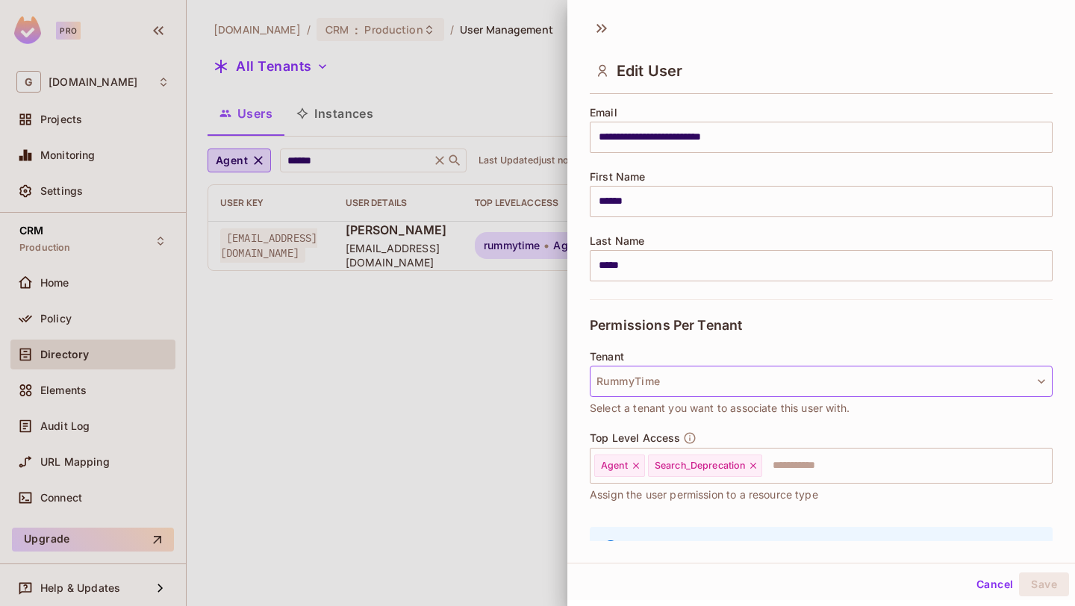
click at [755, 393] on button "RummyTime" at bounding box center [821, 381] width 463 height 31
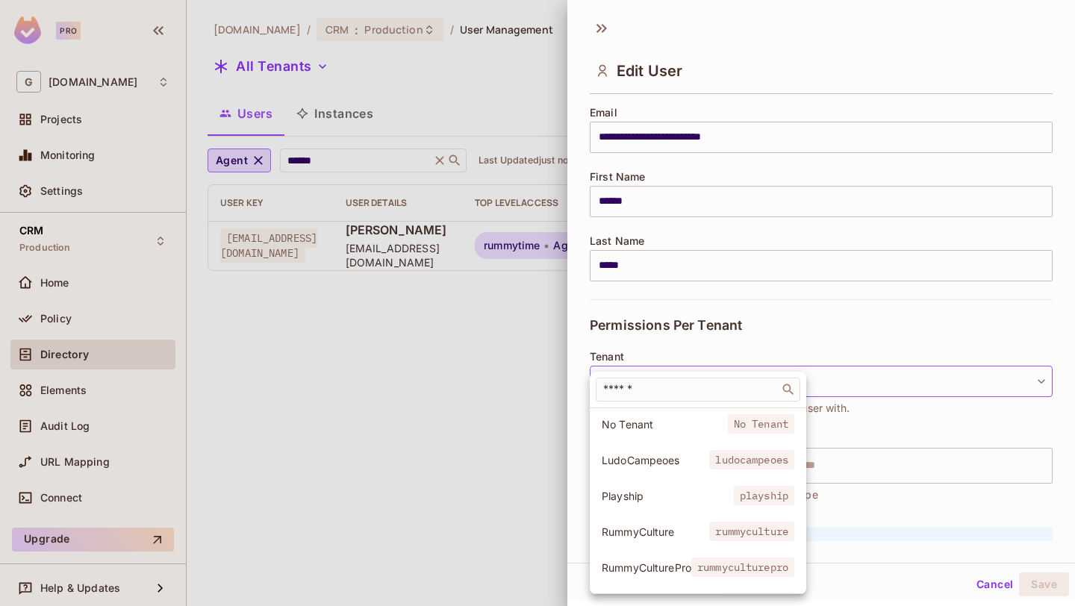
click at [681, 420] on span "No Tenant" at bounding box center [665, 424] width 126 height 14
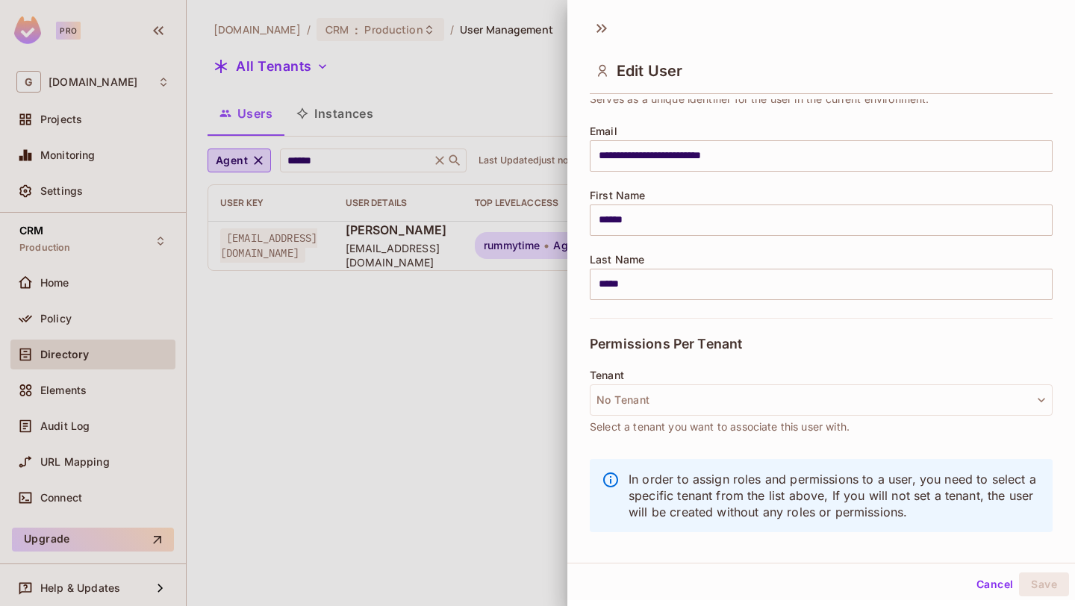
scroll to position [2, 0]
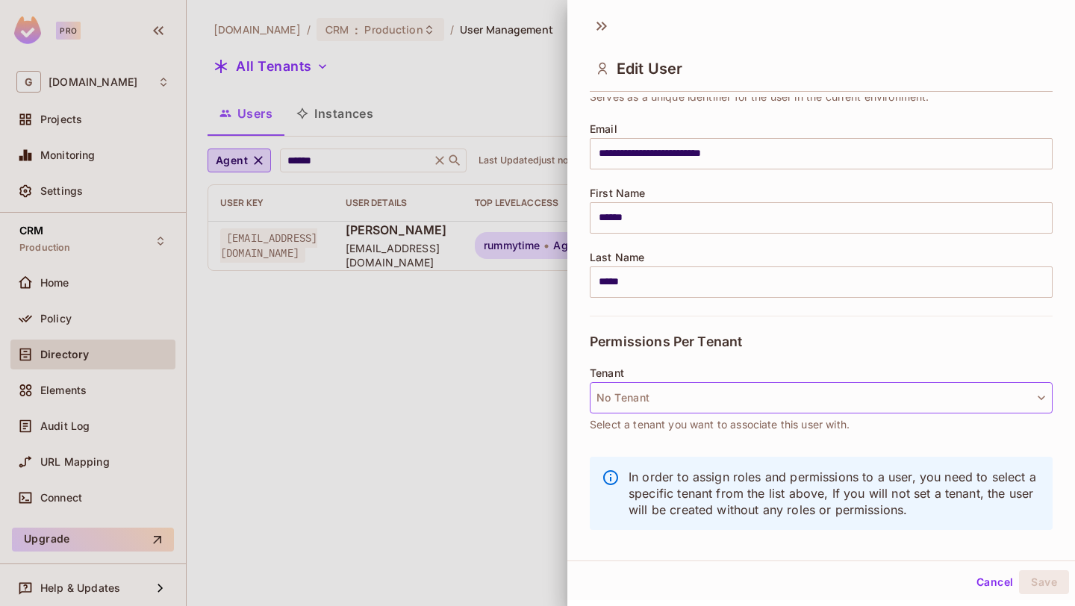
click at [879, 395] on button "No Tenant" at bounding box center [821, 397] width 463 height 31
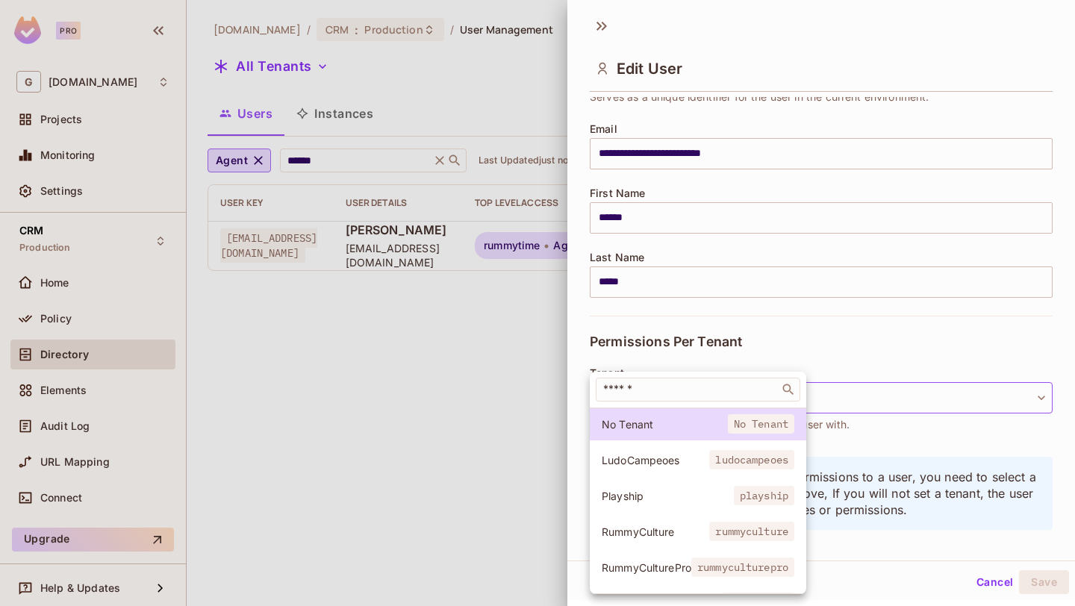
click at [713, 460] on span "ludocampeoes" at bounding box center [751, 459] width 85 height 19
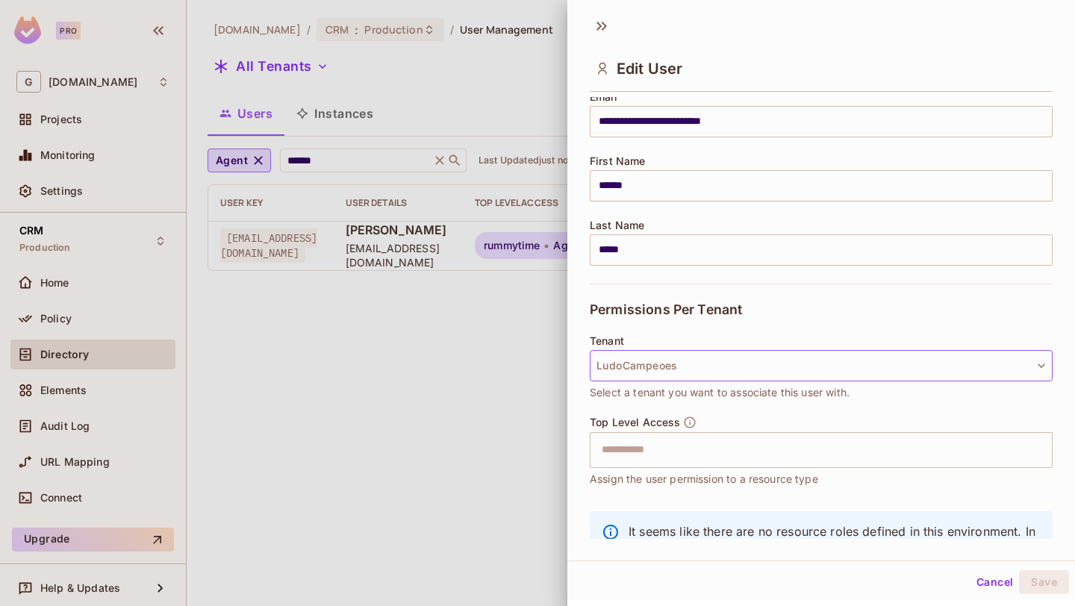
scroll to position [201, 0]
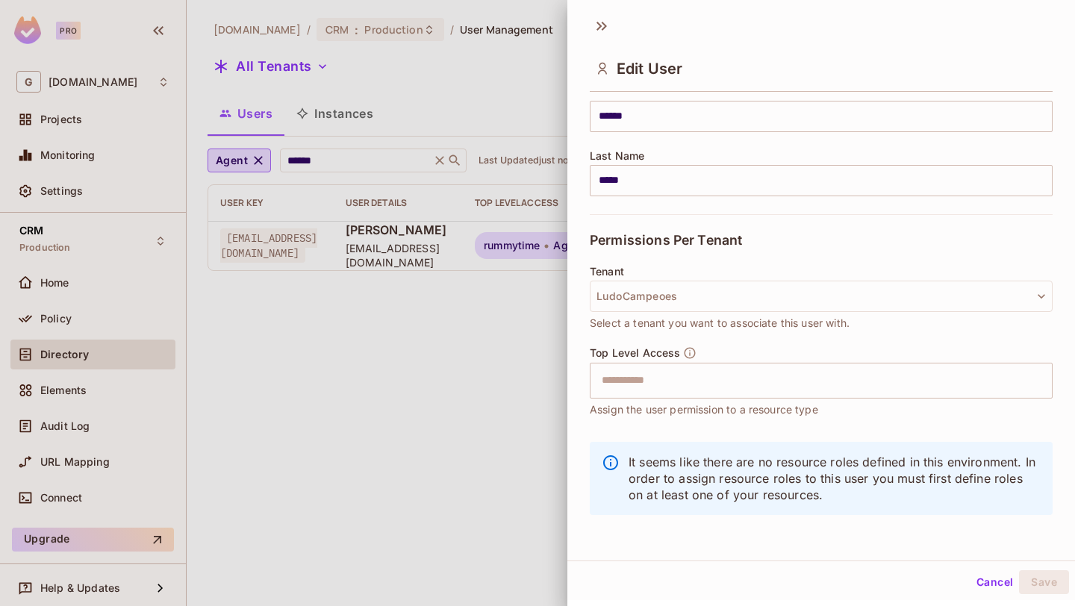
click at [988, 583] on button "Cancel" at bounding box center [994, 582] width 49 height 24
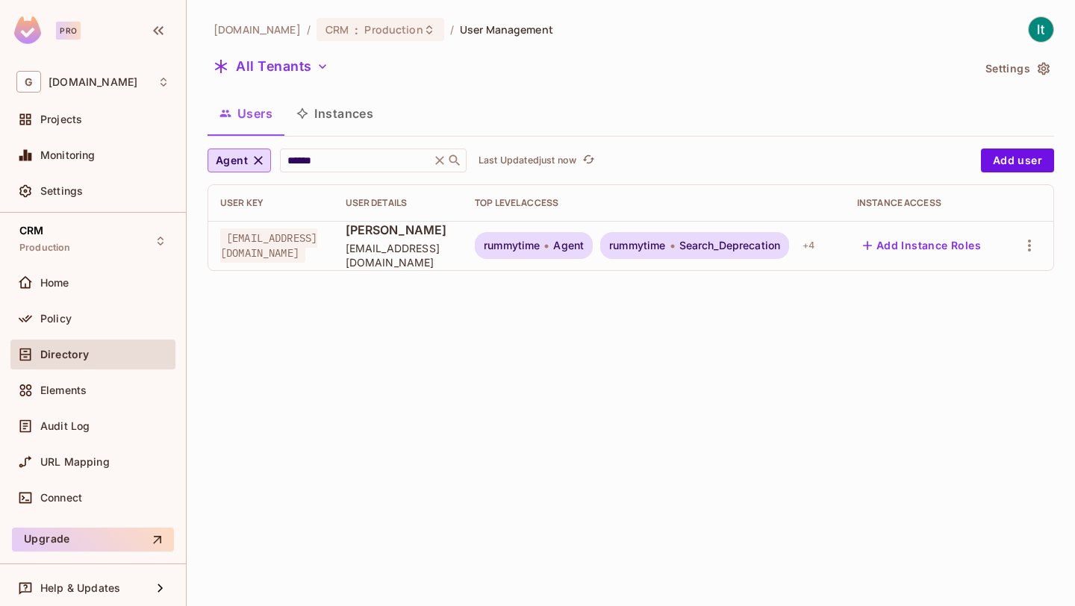
click at [584, 243] on span "Agent" at bounding box center [568, 246] width 31 height 12
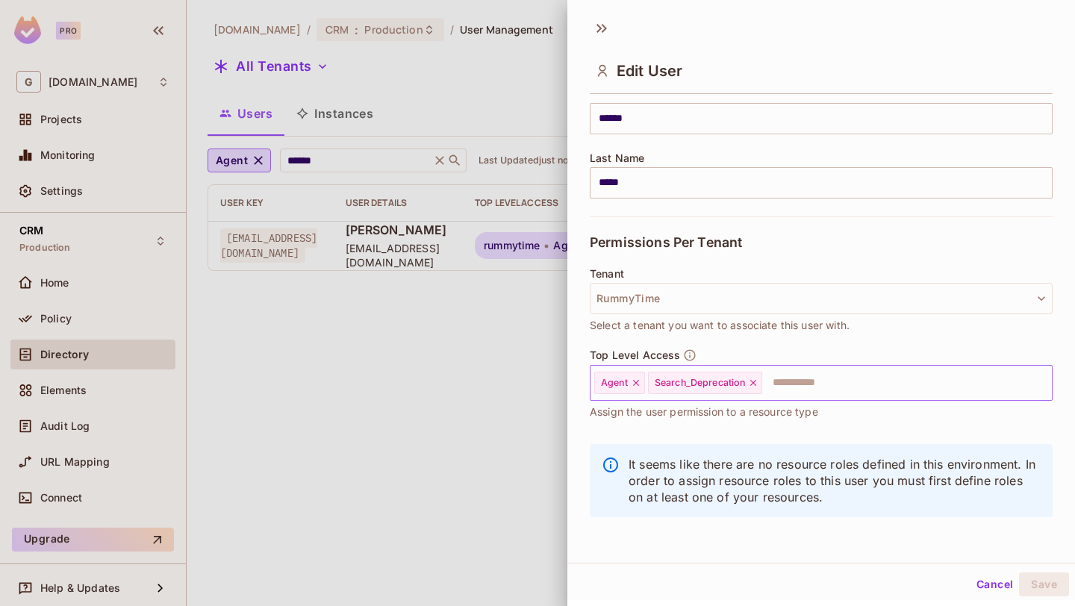
click at [753, 382] on icon at bounding box center [753, 383] width 10 height 10
click at [637, 384] on icon at bounding box center [636, 383] width 10 height 10
click at [1036, 583] on button "Save" at bounding box center [1044, 585] width 50 height 24
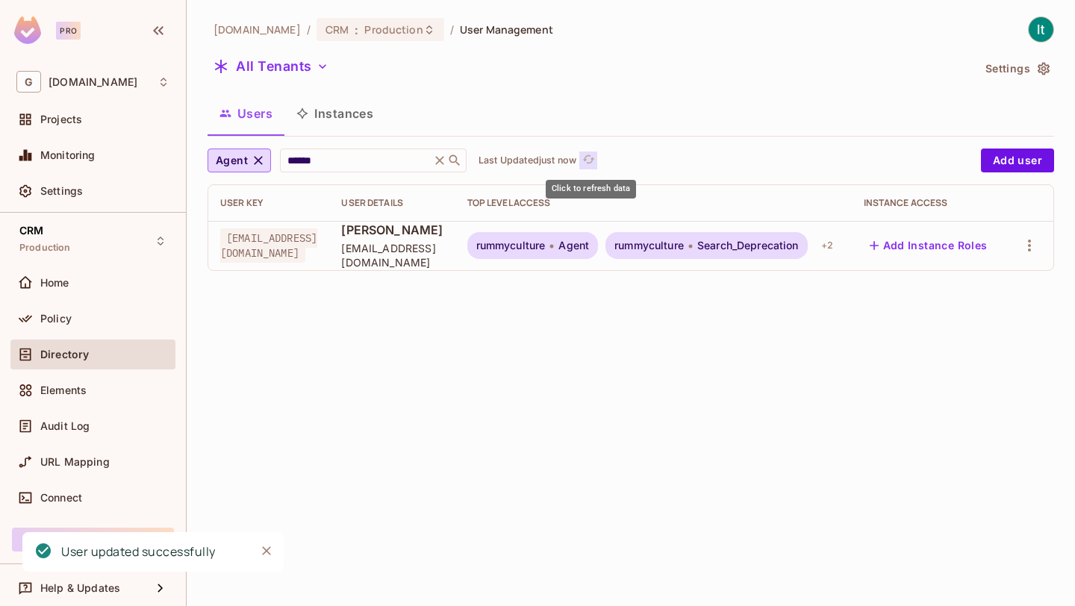
click at [592, 156] on icon "refresh" at bounding box center [588, 159] width 13 height 13
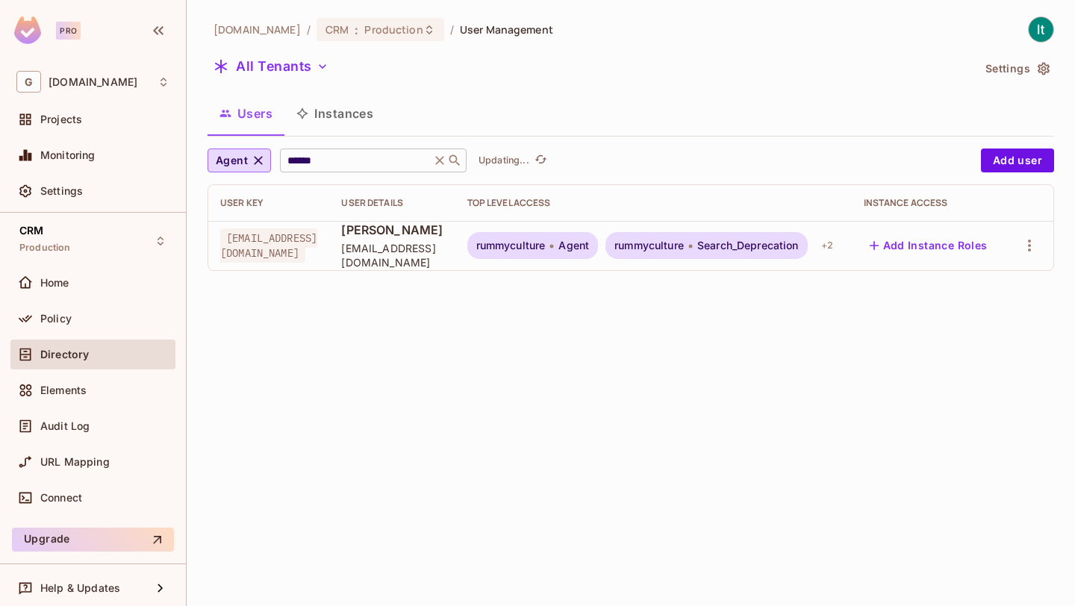
click at [440, 162] on icon at bounding box center [439, 160] width 15 height 15
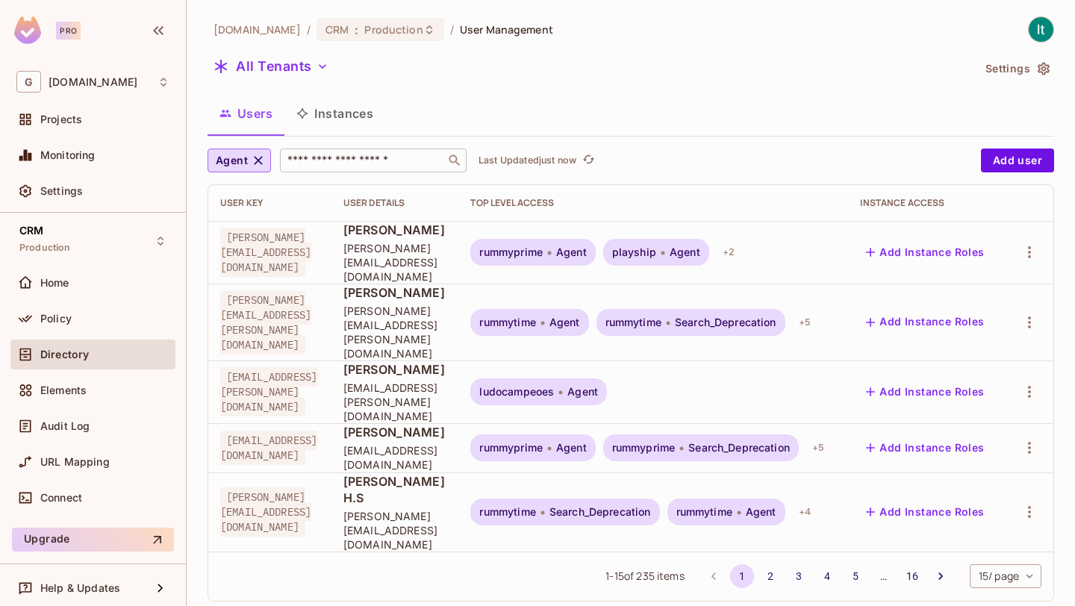
click at [416, 160] on input "text" at bounding box center [362, 160] width 157 height 15
type input "******"
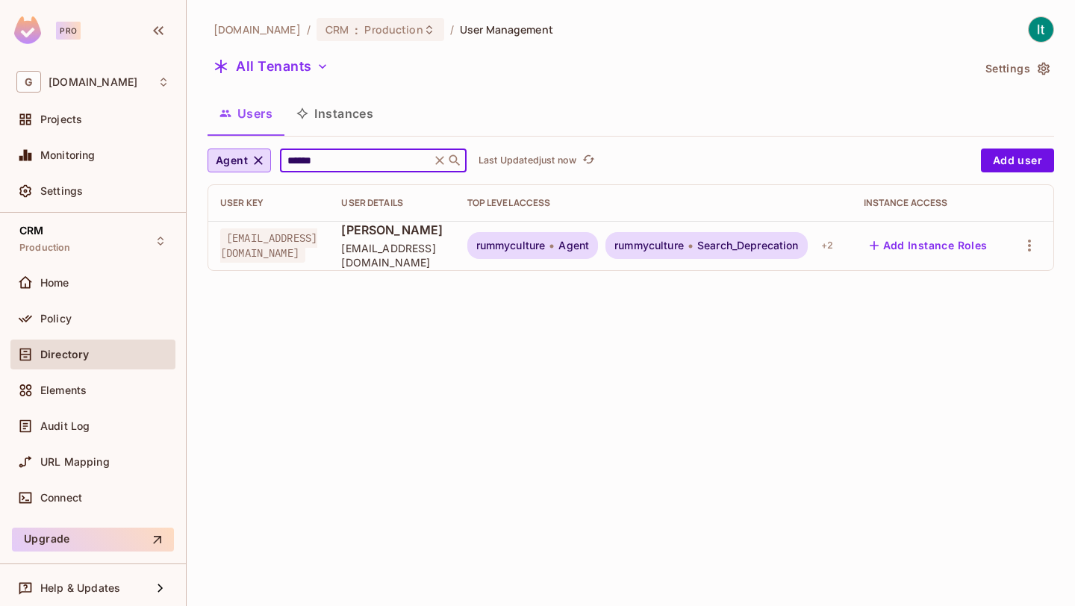
click at [599, 255] on div "rummyculture Agent" at bounding box center [532, 245] width 131 height 27
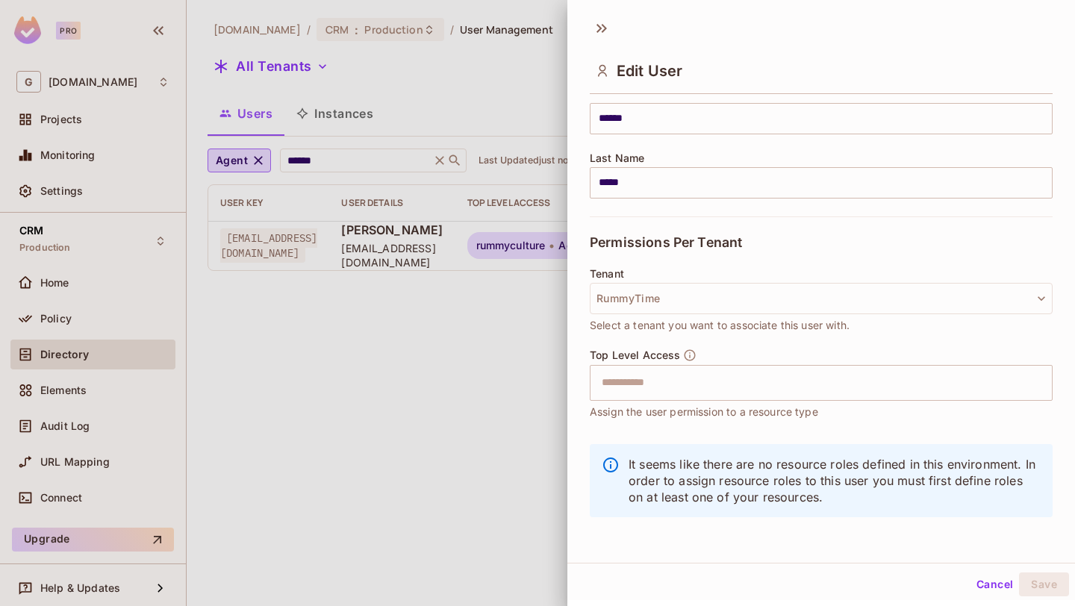
click at [992, 587] on button "Cancel" at bounding box center [994, 585] width 49 height 24
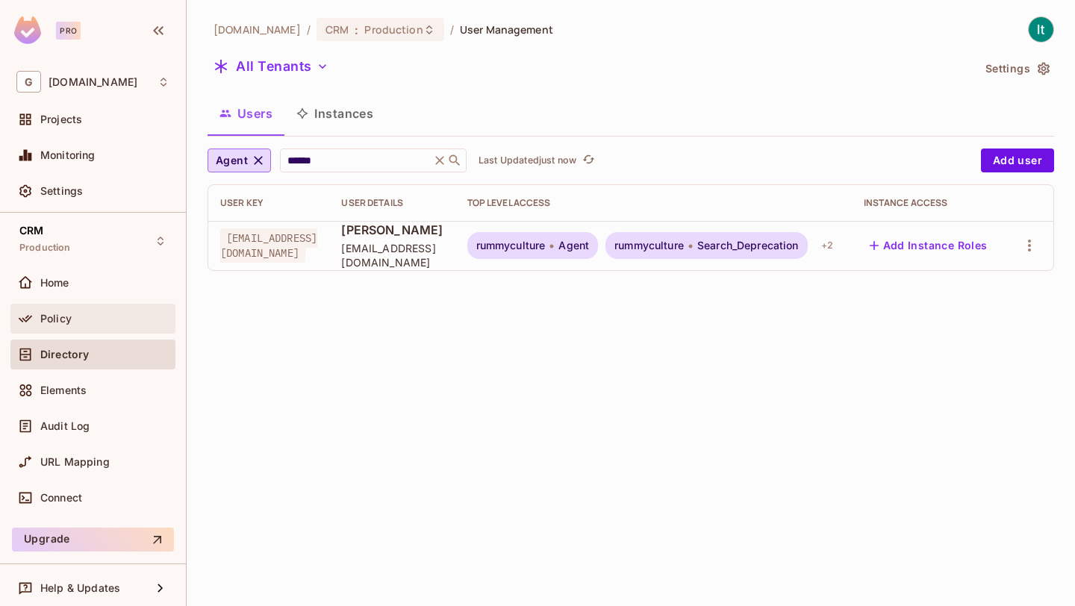
click at [88, 313] on div "Policy" at bounding box center [104, 319] width 129 height 12
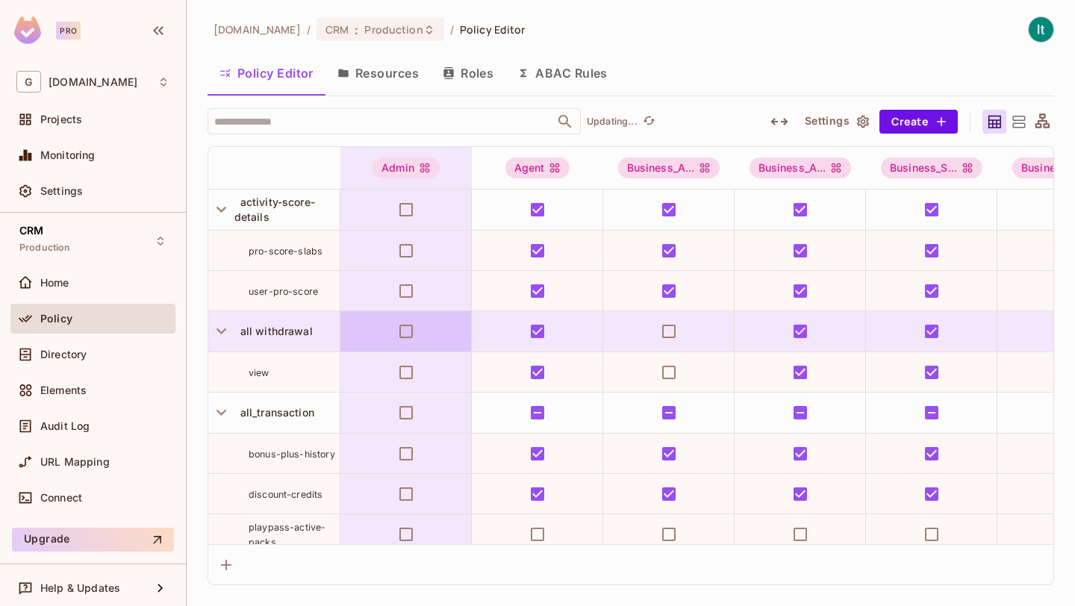
click at [397, 65] on button "Resources" at bounding box center [377, 72] width 105 height 37
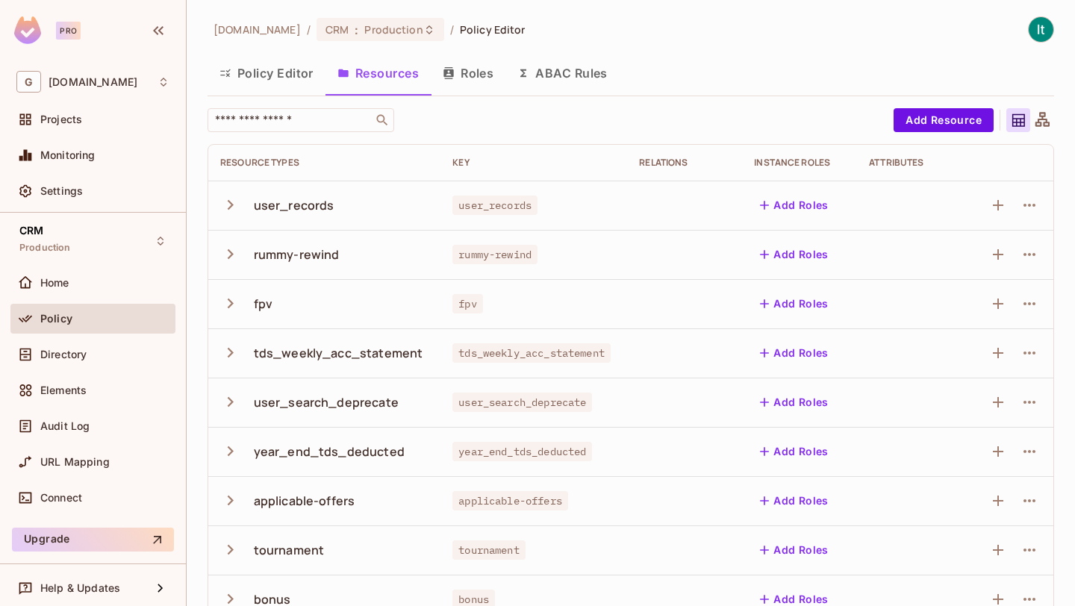
click at [471, 78] on button "Roles" at bounding box center [468, 72] width 75 height 37
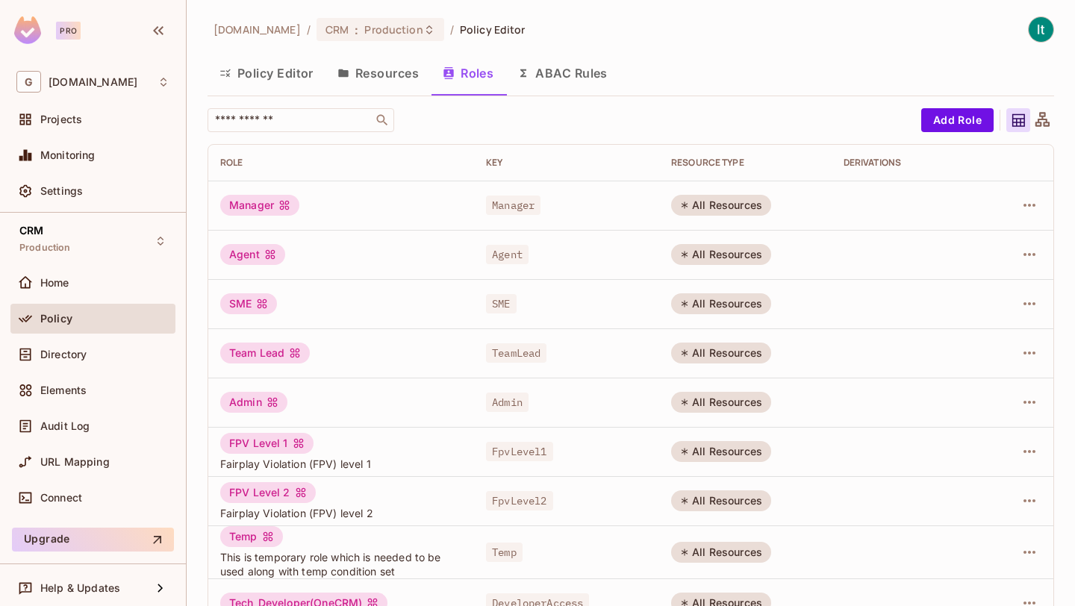
click at [252, 254] on div "Agent" at bounding box center [252, 254] width 65 height 21
click at [721, 256] on div "All Resources" at bounding box center [721, 254] width 100 height 21
click at [753, 257] on div "All Resources" at bounding box center [721, 254] width 100 height 21
click at [1032, 246] on icon "button" at bounding box center [1029, 255] width 18 height 18
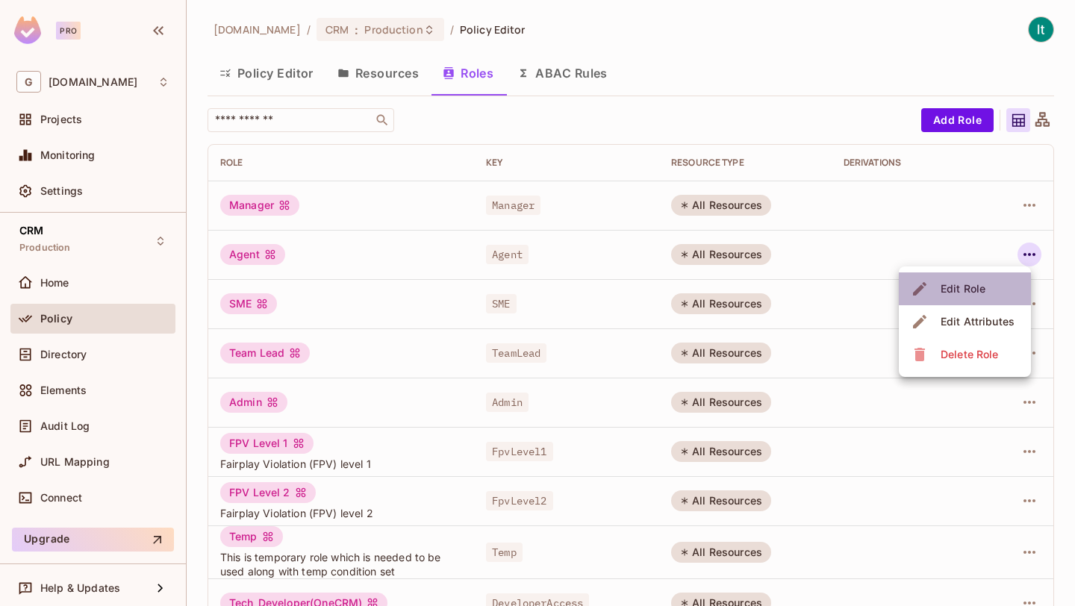
click at [985, 287] on span "Edit Role" at bounding box center [963, 289] width 54 height 24
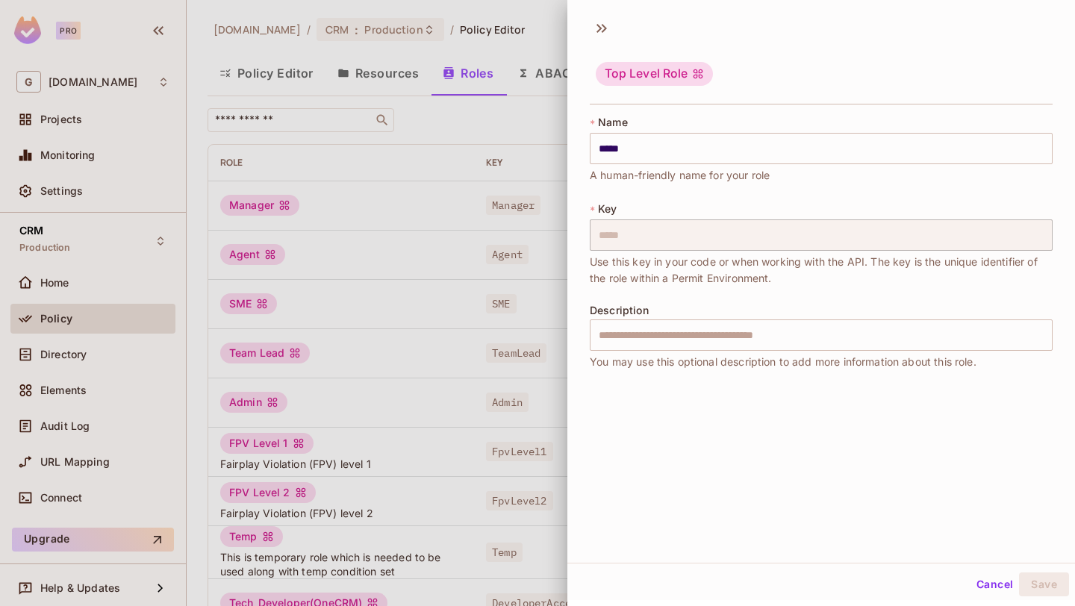
scroll to position [2, 0]
click at [995, 584] on button "Cancel" at bounding box center [994, 582] width 49 height 24
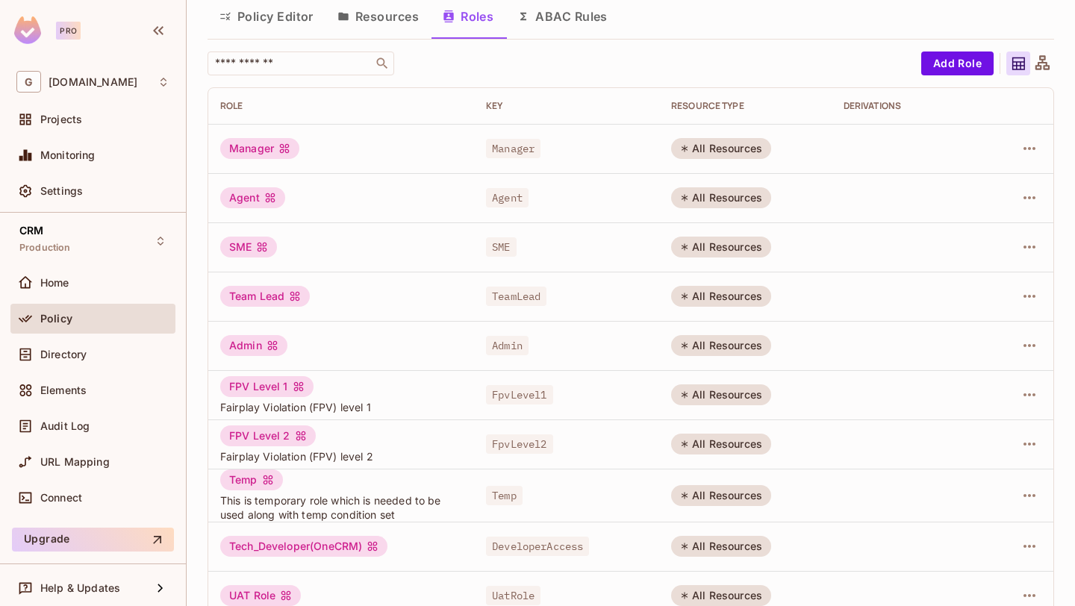
scroll to position [0, 0]
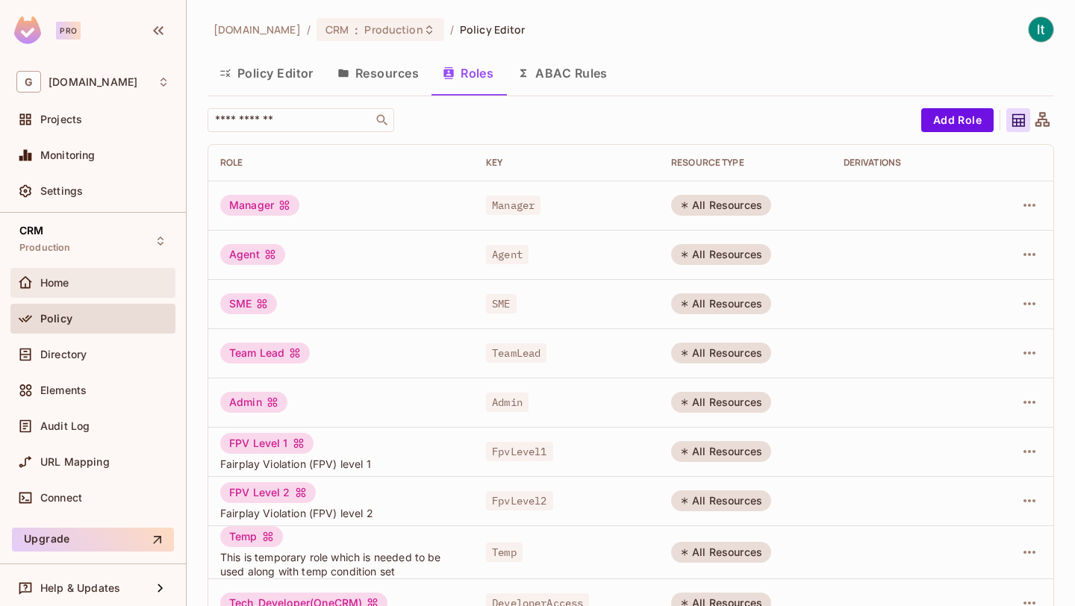
click at [75, 287] on div "Home" at bounding box center [104, 283] width 129 height 12
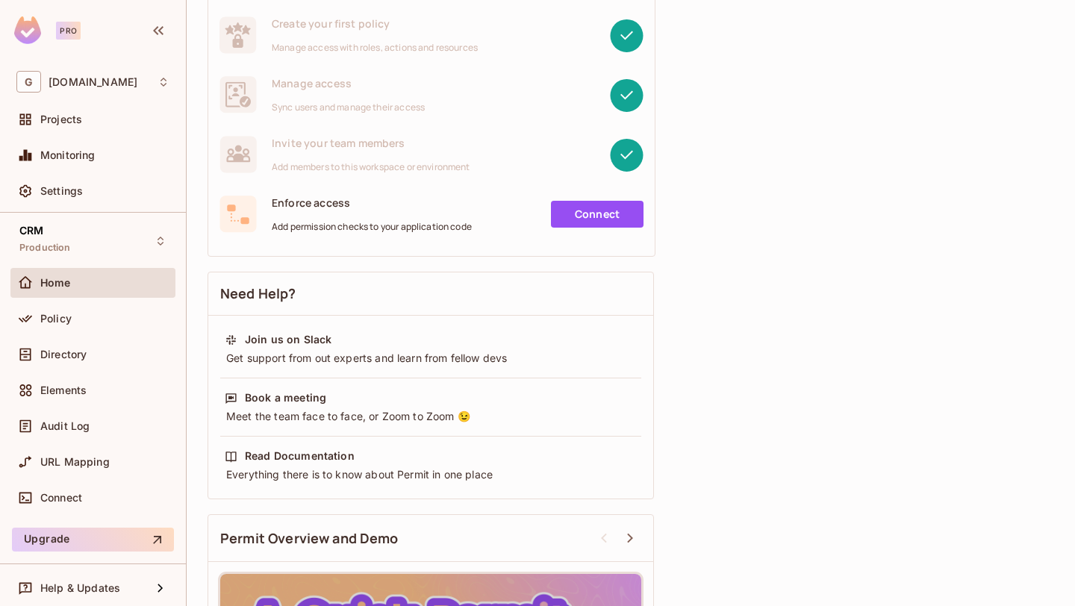
scroll to position [83, 0]
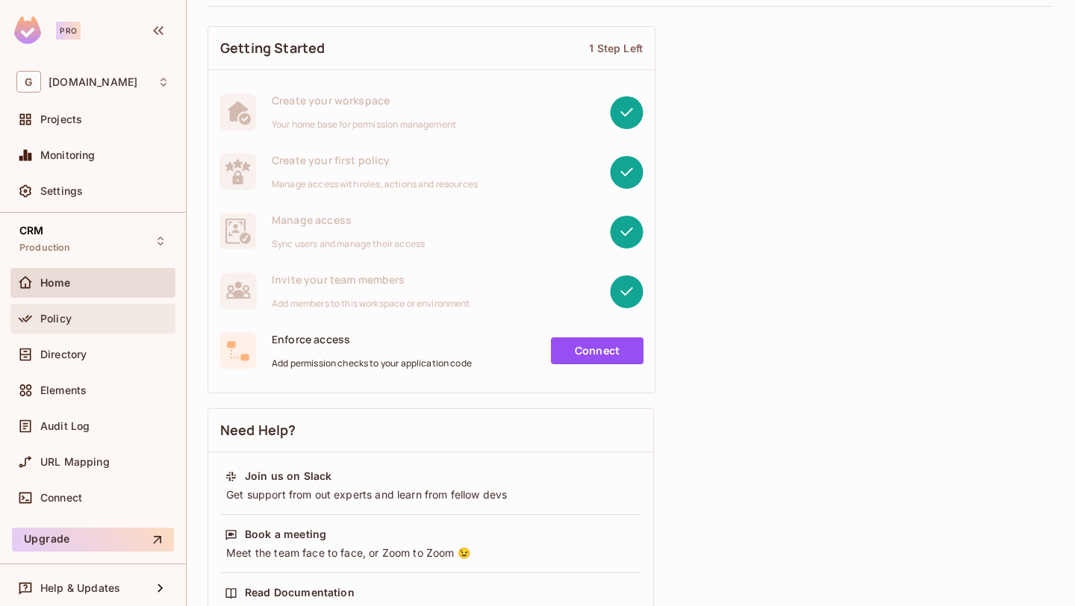
click at [99, 317] on div "Policy" at bounding box center [104, 319] width 129 height 12
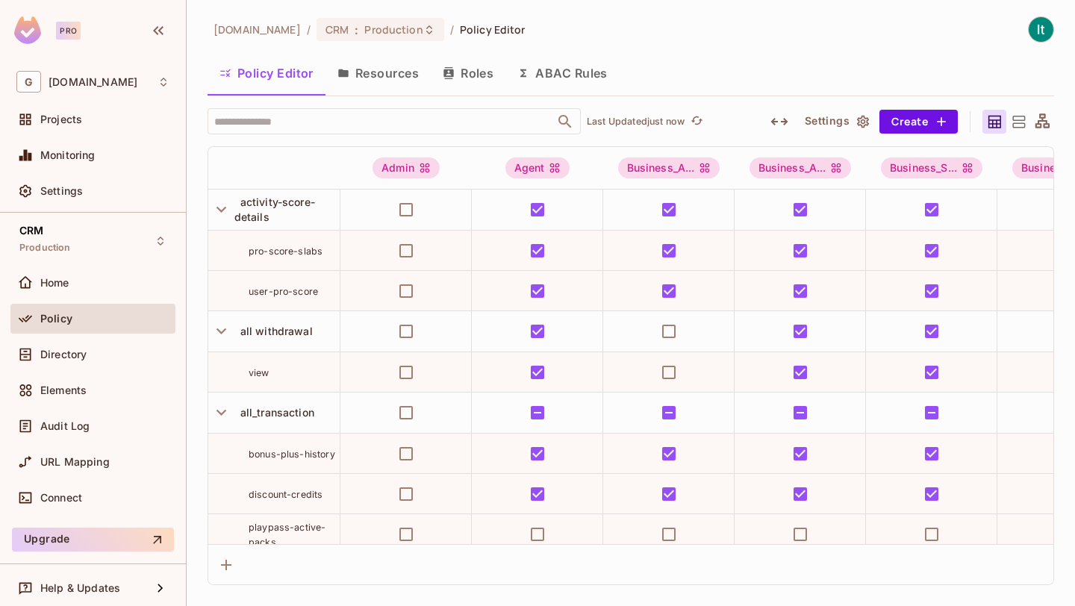
click at [540, 72] on button "ABAC Rules" at bounding box center [562, 72] width 114 height 37
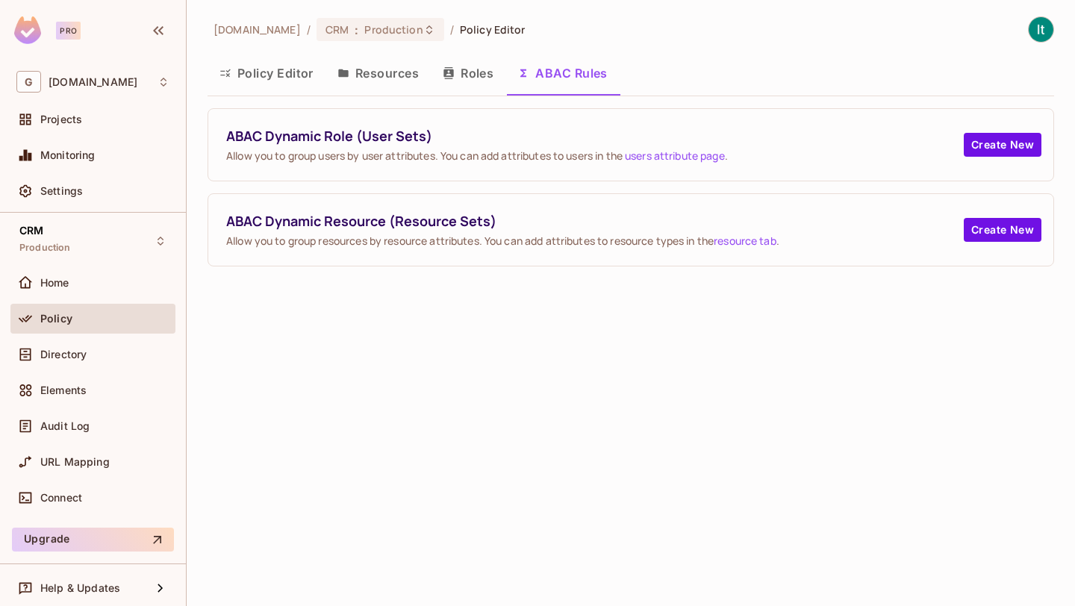
click at [492, 35] on span "Policy Editor" at bounding box center [493, 29] width 66 height 14
click at [493, 26] on span "Policy Editor" at bounding box center [493, 29] width 66 height 14
click at [391, 30] on span "Production" at bounding box center [393, 29] width 58 height 14
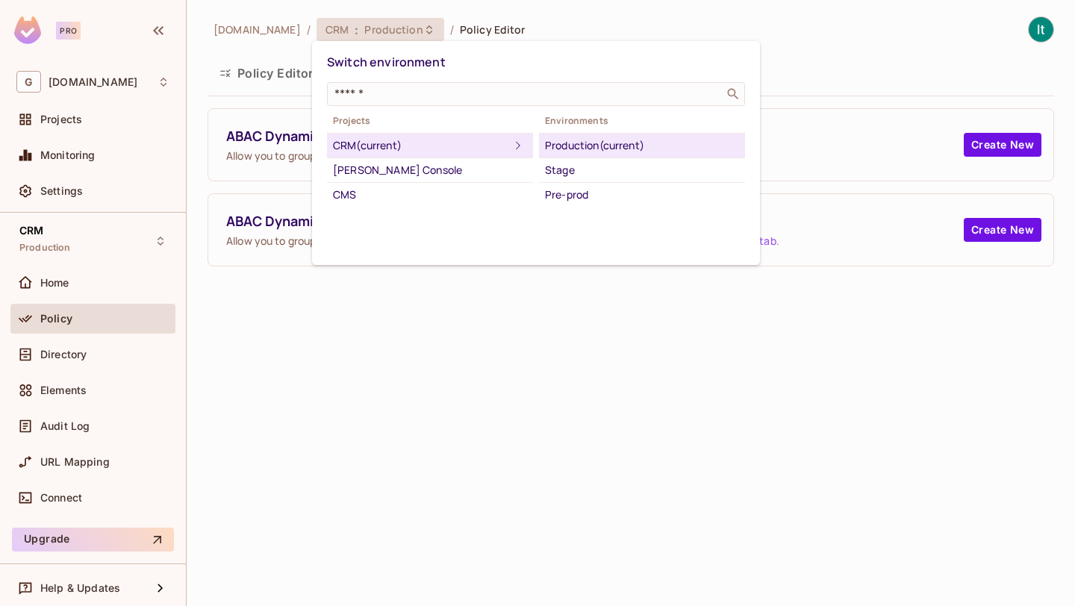
click at [520, 48] on div "Switch environment ​ Projects CRM (current) [PERSON_NAME] Console CMS Environme…" at bounding box center [536, 153] width 448 height 224
click at [585, 13] on div at bounding box center [537, 303] width 1075 height 606
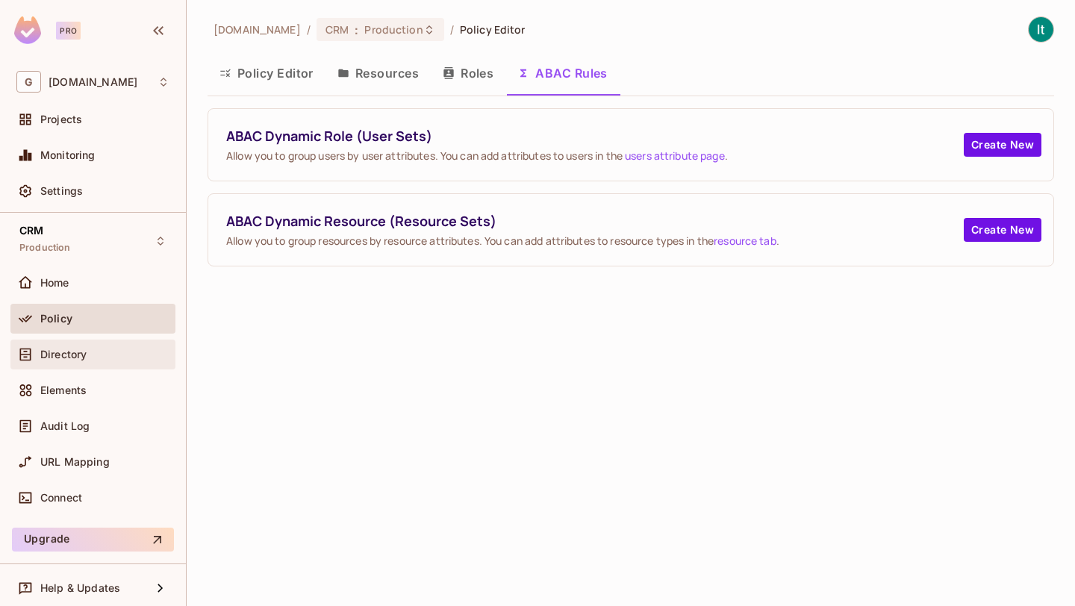
click at [69, 364] on div "Directory" at bounding box center [92, 355] width 165 height 30
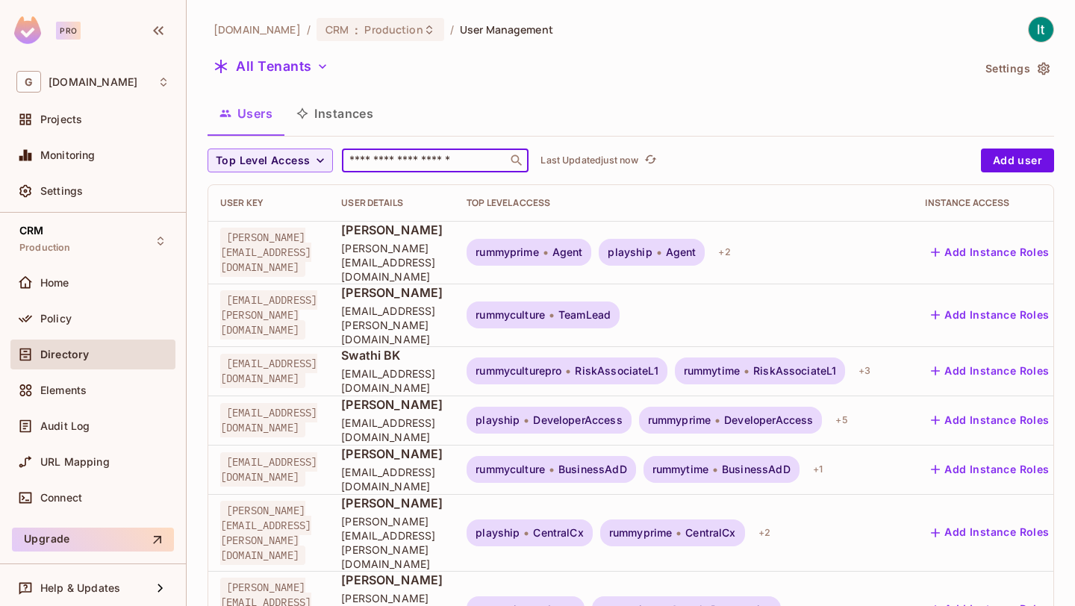
click at [402, 166] on input "text" at bounding box center [424, 160] width 157 height 15
type input "******"
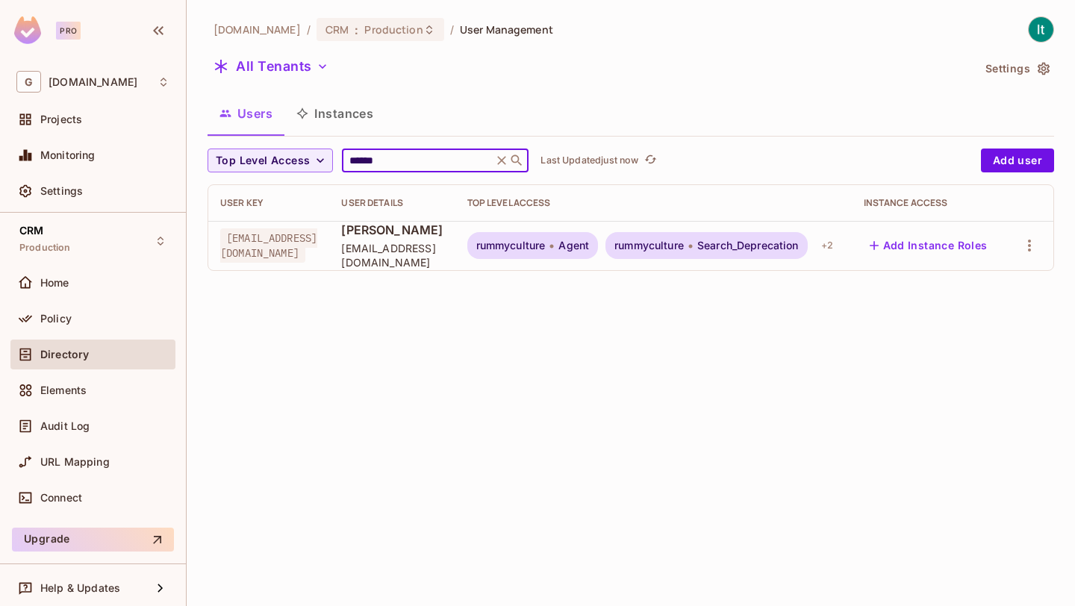
click at [599, 256] on div "rummyculture Agent" at bounding box center [532, 245] width 131 height 27
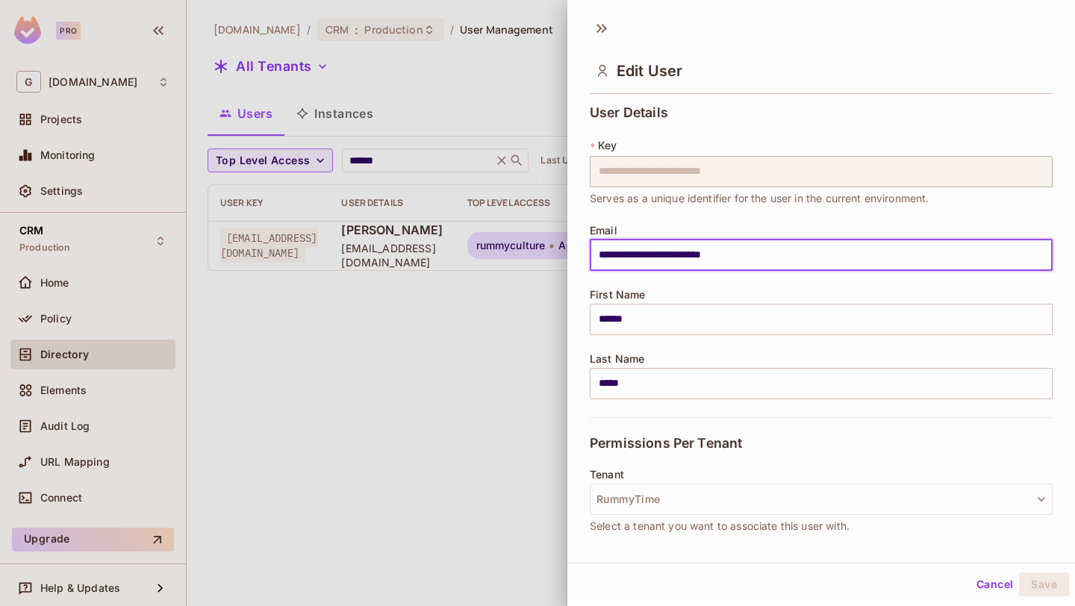
drag, startPoint x: 769, startPoint y: 252, endPoint x: 572, endPoint y: 251, distance: 197.1
click at [572, 251] on div "**********" at bounding box center [821, 320] width 508 height 442
click at [1050, 585] on button "Save" at bounding box center [1044, 585] width 50 height 24
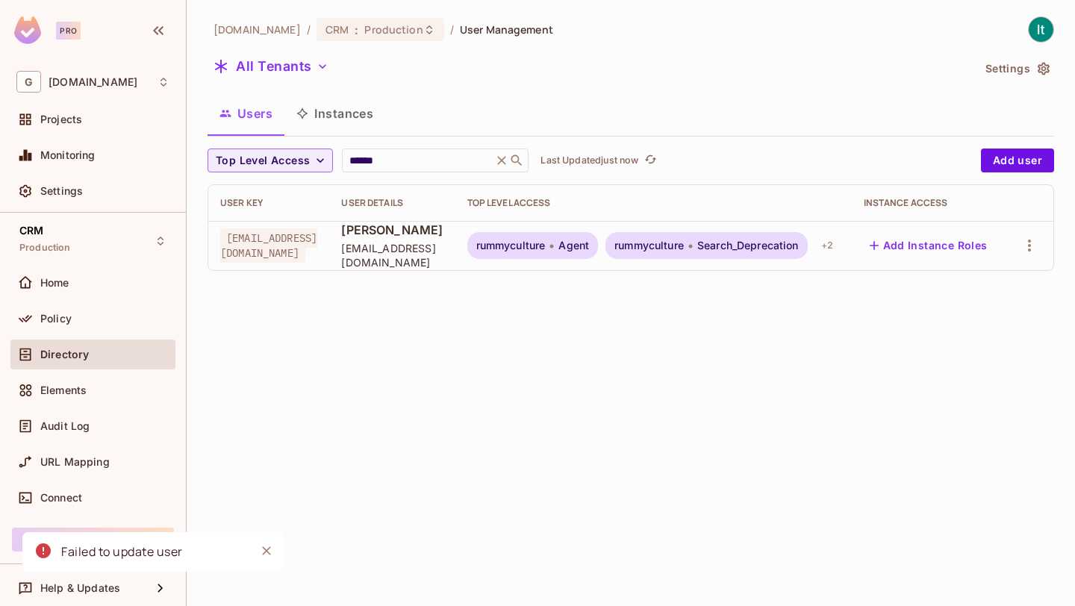
click at [546, 243] on span "rummyculture" at bounding box center [510, 246] width 69 height 12
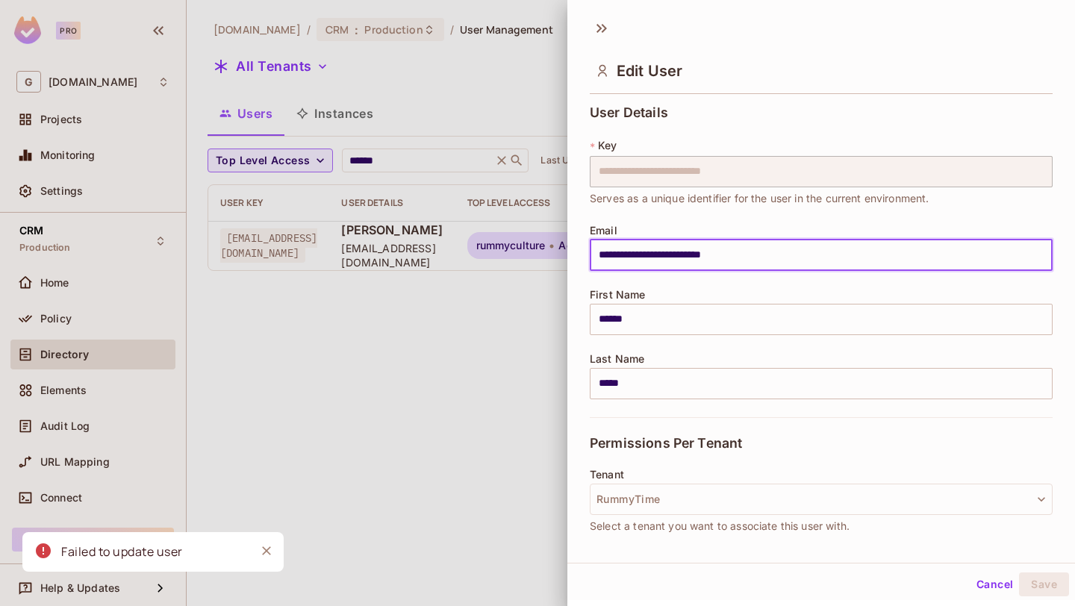
drag, startPoint x: 764, startPoint y: 262, endPoint x: 552, endPoint y: 258, distance: 212.1
click at [552, 258] on div "**********" at bounding box center [537, 303] width 1075 height 606
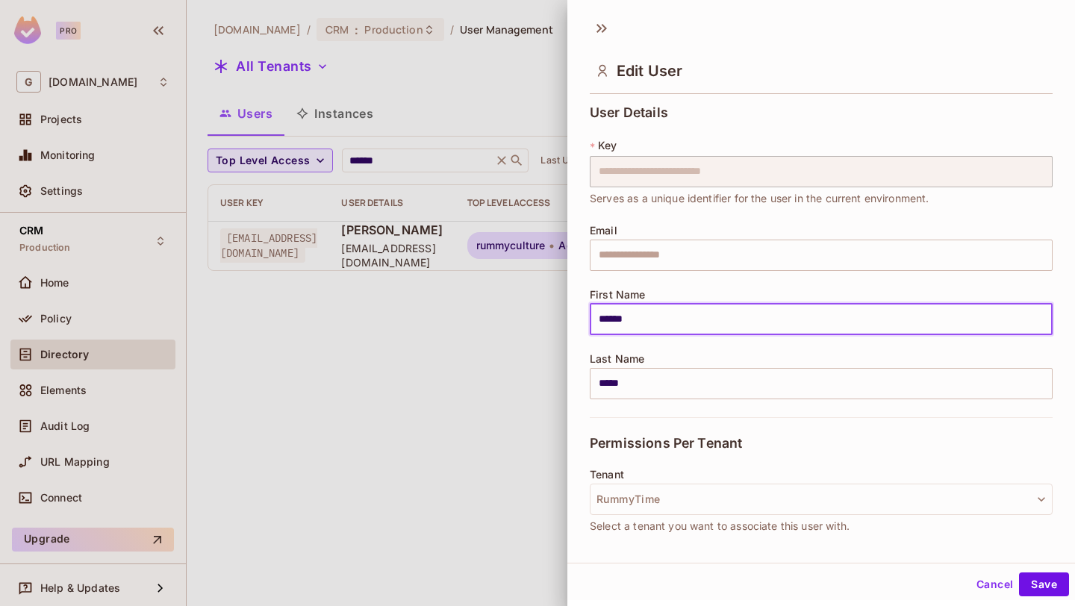
drag, startPoint x: 646, startPoint y: 320, endPoint x: 560, endPoint y: 319, distance: 85.9
click at [560, 319] on div "**********" at bounding box center [537, 303] width 1075 height 606
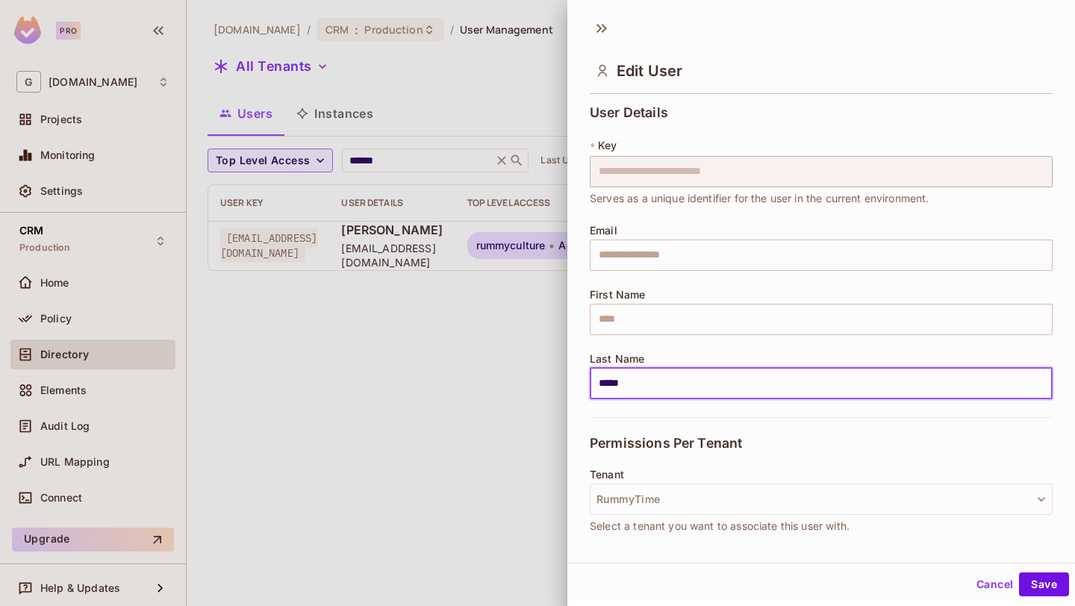
drag, startPoint x: 650, startPoint y: 381, endPoint x: 564, endPoint y: 381, distance: 85.8
click at [564, 381] on div "**********" at bounding box center [537, 303] width 1075 height 606
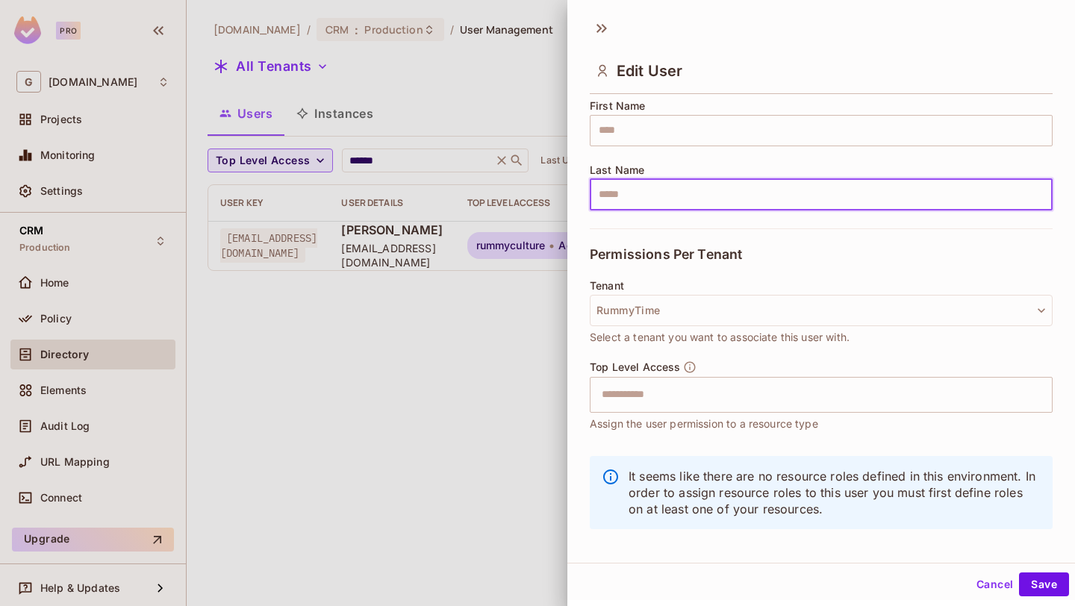
scroll to position [201, 0]
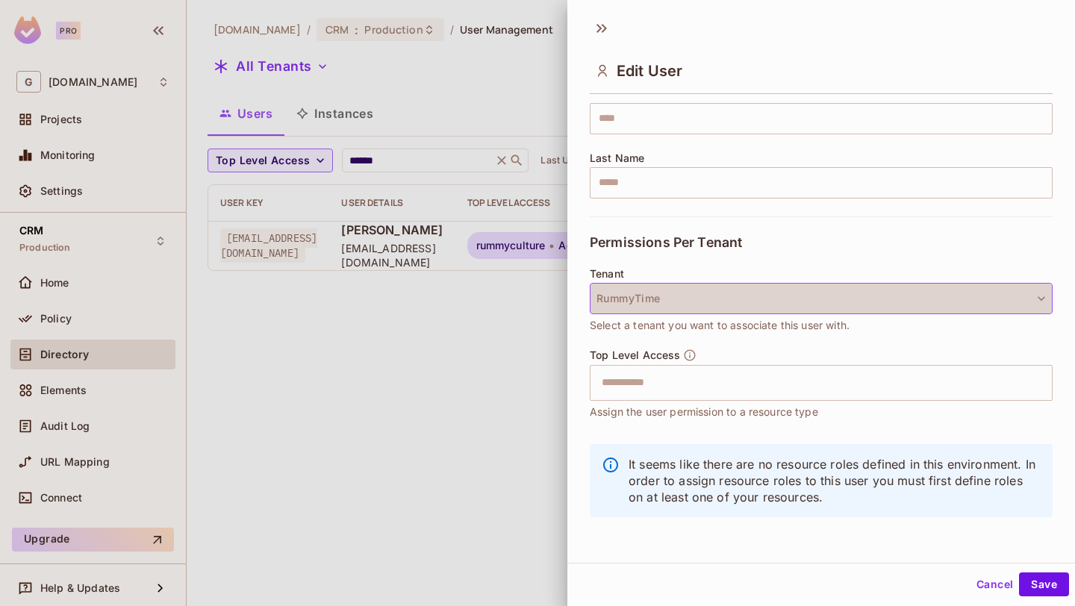
click at [735, 293] on button "RummyTime" at bounding box center [821, 298] width 463 height 31
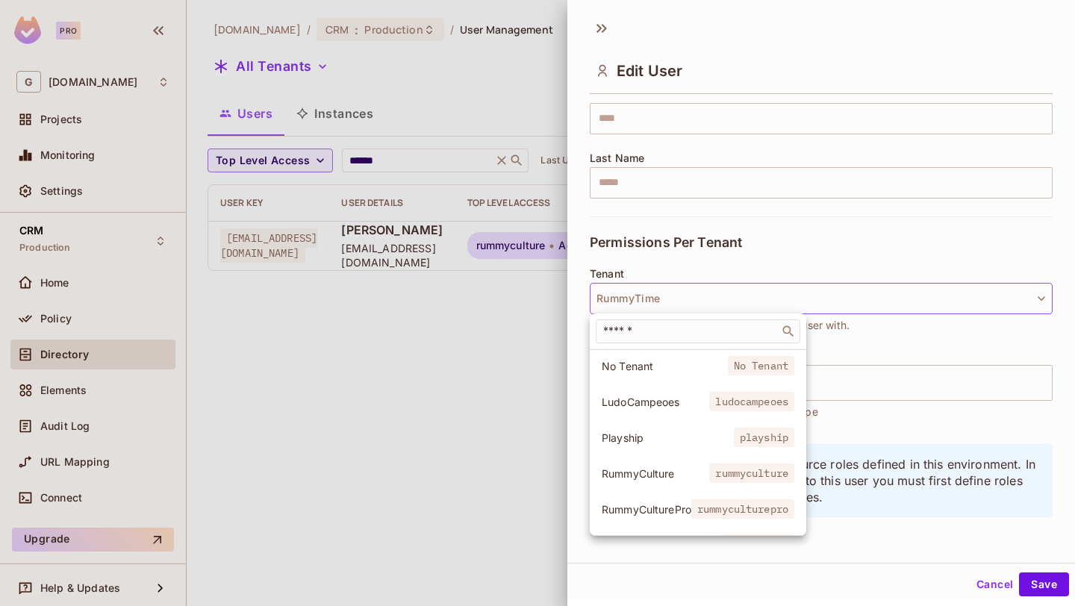
click at [538, 396] on div at bounding box center [537, 303] width 1075 height 606
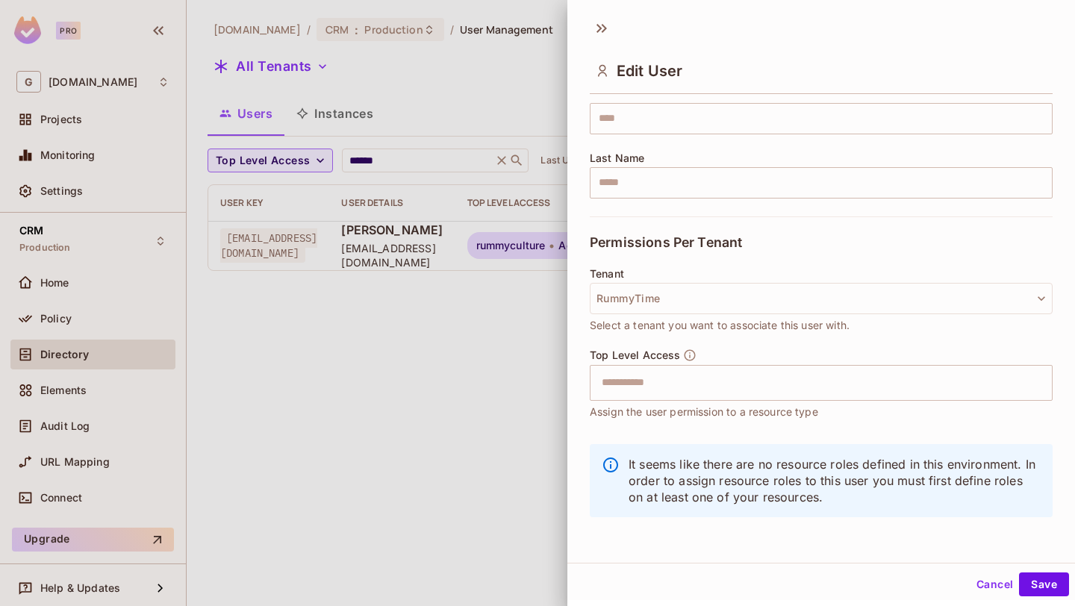
click at [989, 582] on button "Cancel" at bounding box center [994, 585] width 49 height 24
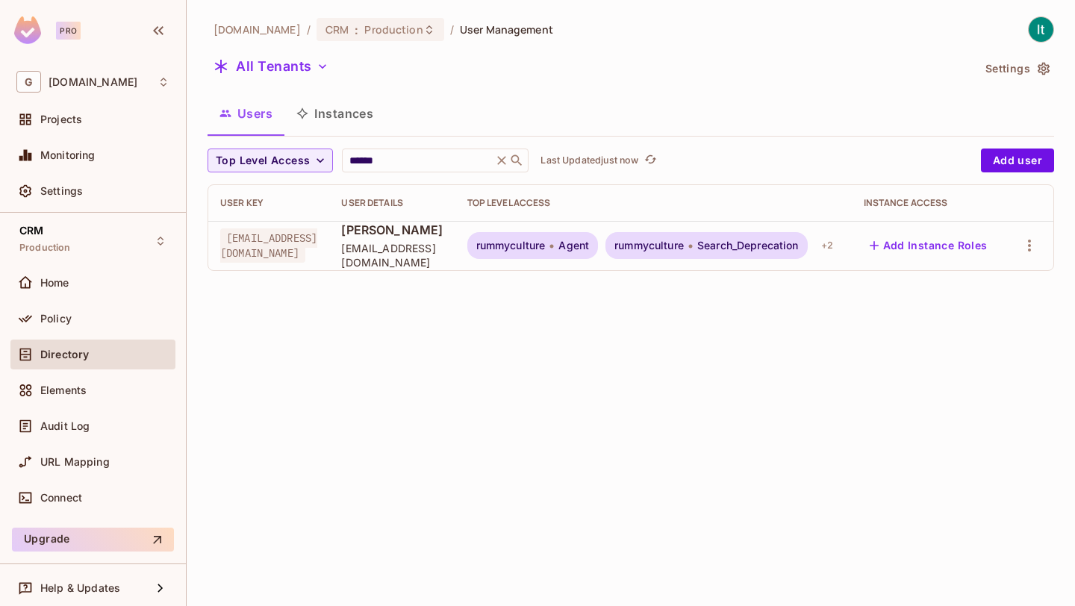
click at [317, 245] on span "[EMAIL_ADDRESS][DOMAIN_NAME]" at bounding box center [268, 245] width 97 height 34
click at [443, 246] on div "[PERSON_NAME] [PERSON_NAME][EMAIL_ADDRESS][DOMAIN_NAME]" at bounding box center [392, 246] width 102 height 48
click at [839, 246] on div "+ 2" at bounding box center [827, 246] width 24 height 24
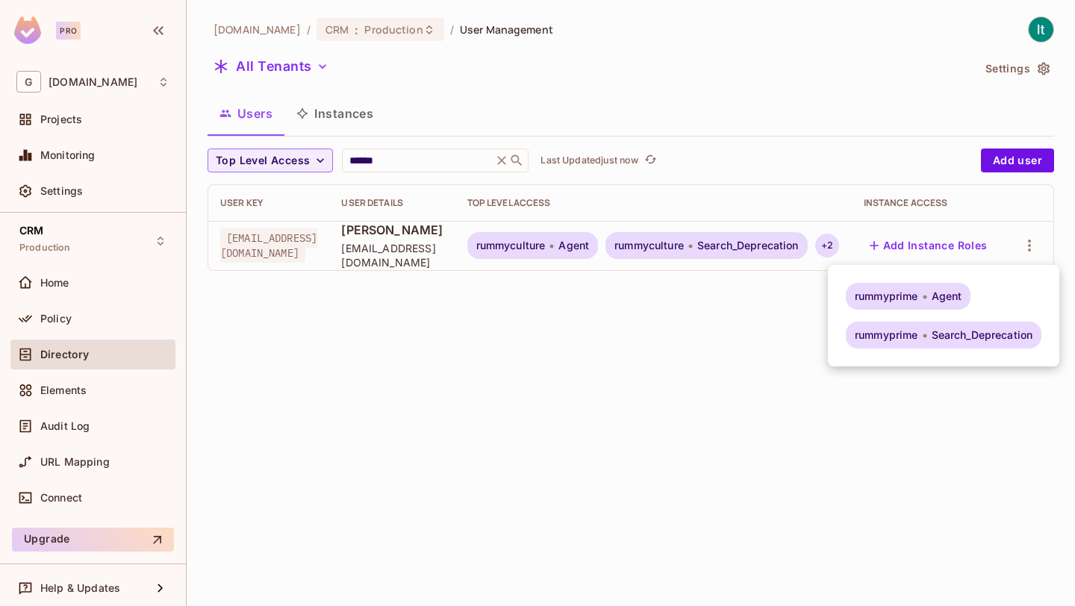
click at [699, 349] on div at bounding box center [537, 303] width 1075 height 606
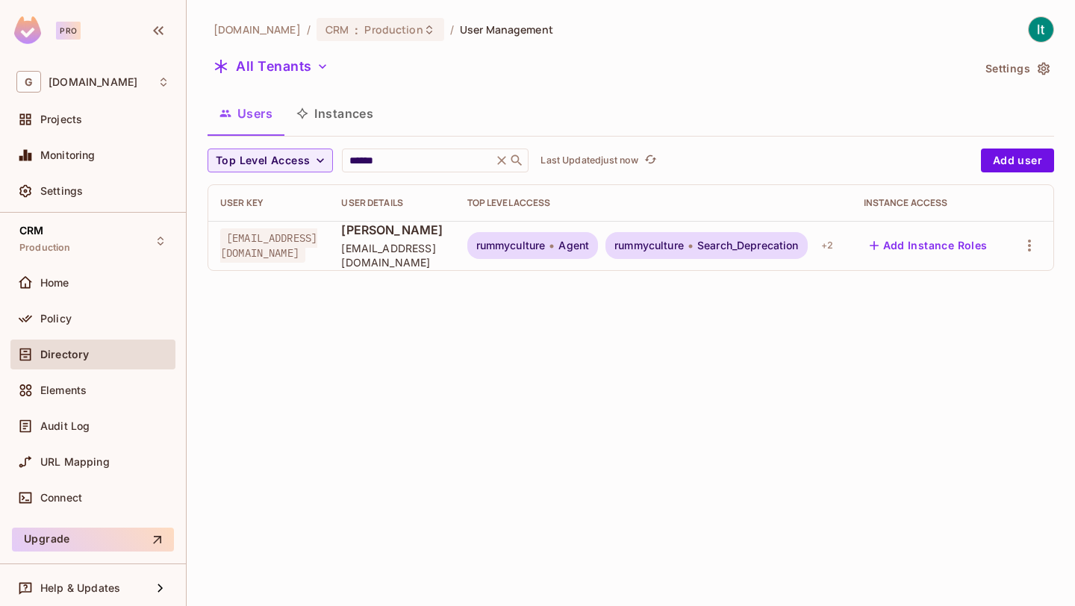
click at [546, 247] on span "rummyculture" at bounding box center [510, 246] width 69 height 12
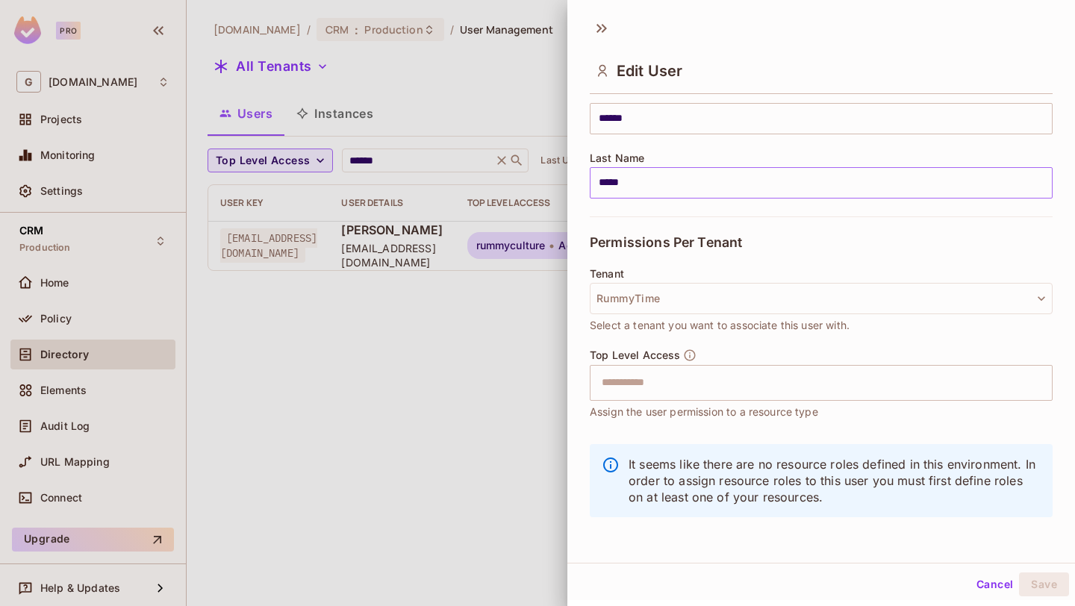
scroll to position [2, 0]
click at [541, 73] on div at bounding box center [537, 303] width 1075 height 606
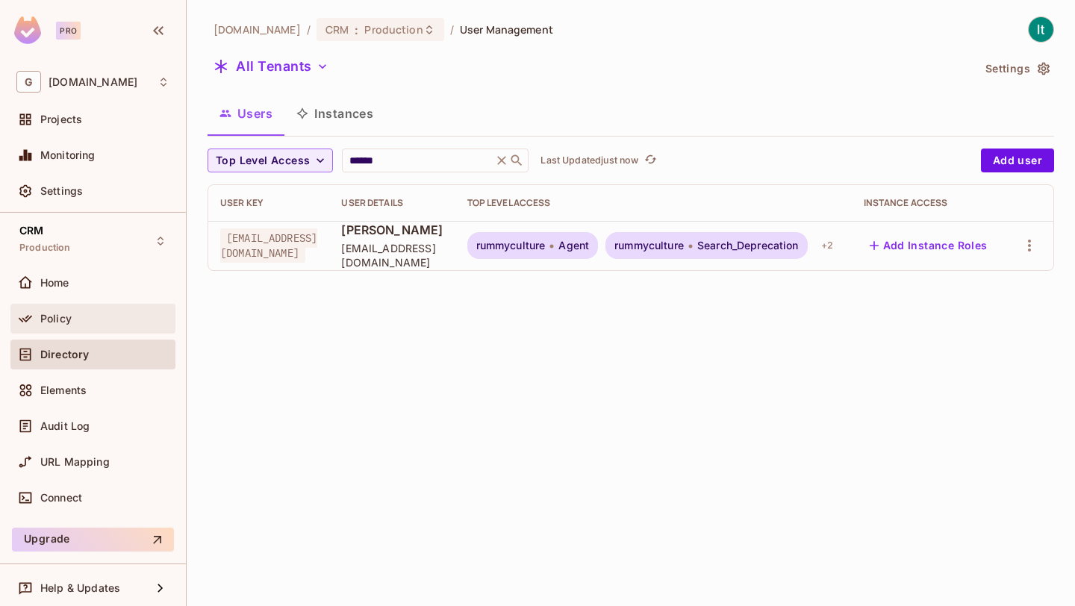
click at [98, 320] on div "Policy" at bounding box center [104, 319] width 129 height 12
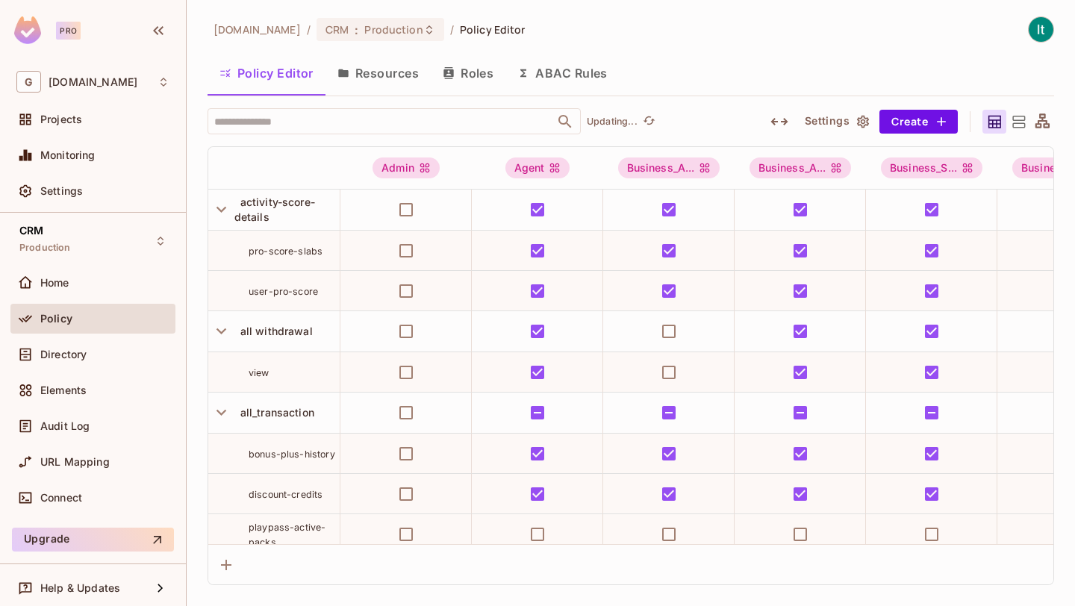
click at [473, 69] on button "Roles" at bounding box center [468, 72] width 75 height 37
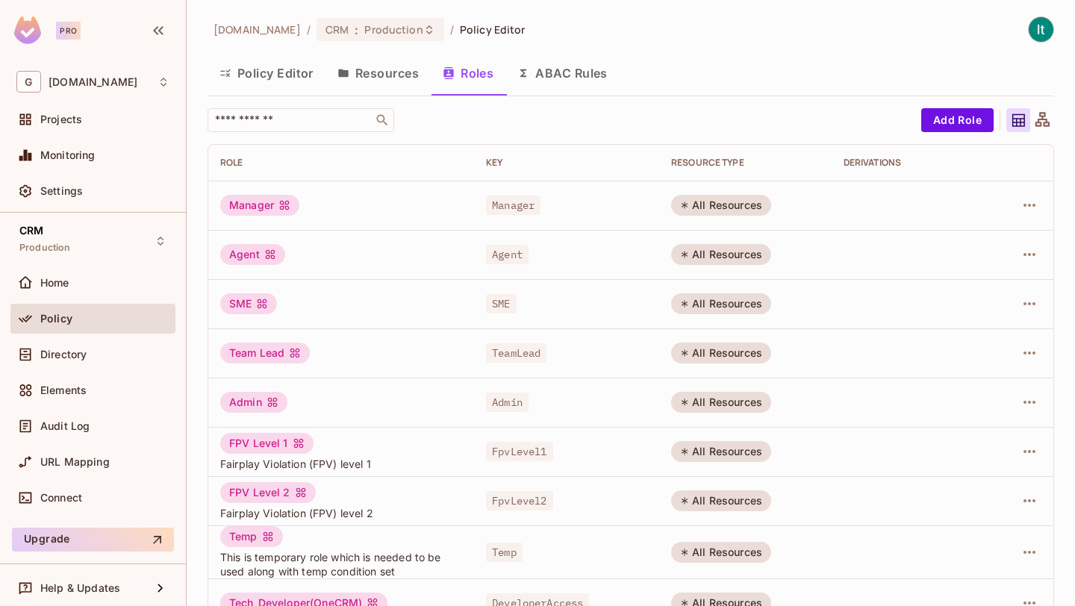
click at [562, 69] on button "ABAC Rules" at bounding box center [562, 72] width 114 height 37
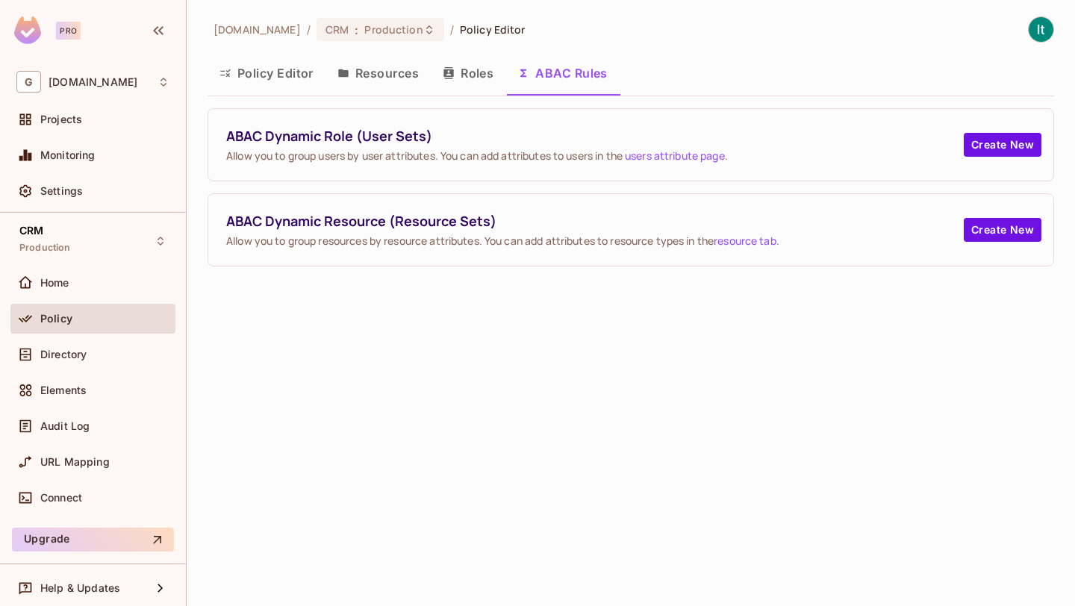
click at [404, 71] on button "Resources" at bounding box center [377, 72] width 105 height 37
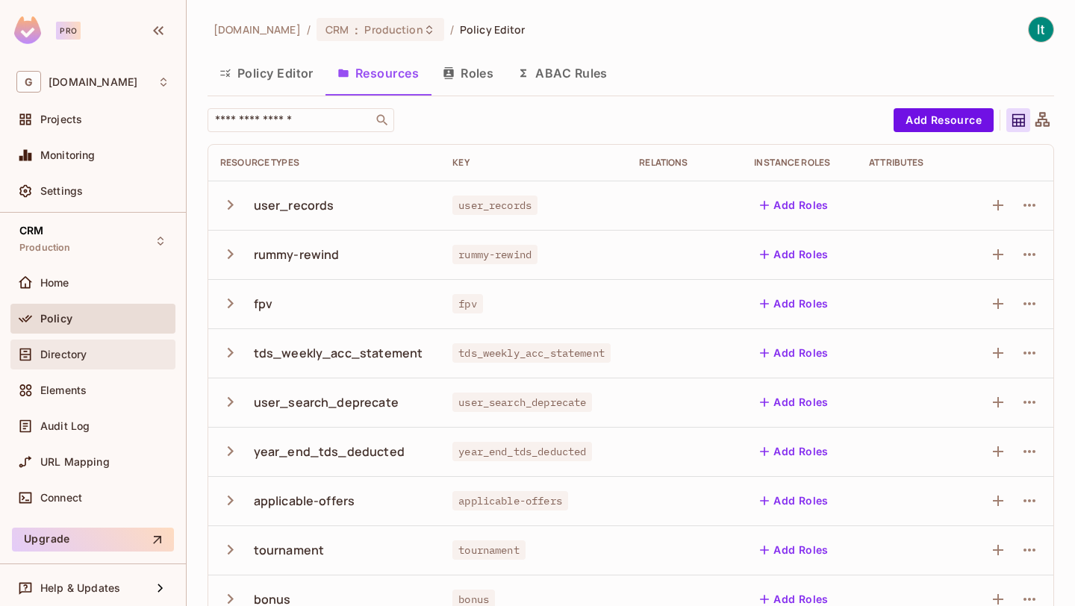
click at [69, 356] on span "Directory" at bounding box center [63, 355] width 46 height 12
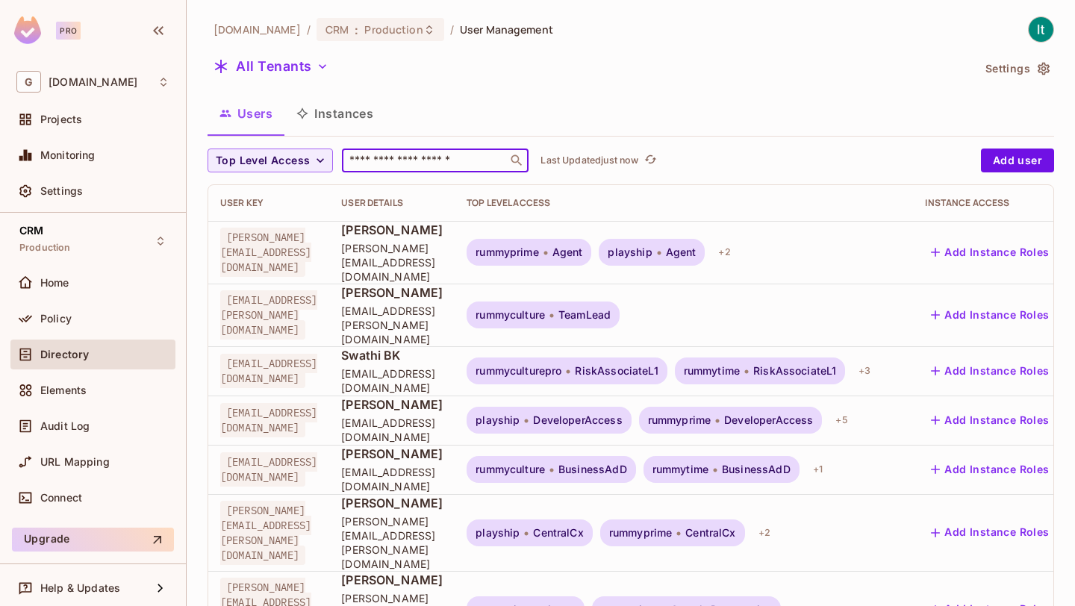
click at [389, 160] on input "text" at bounding box center [424, 160] width 157 height 15
type input "******"
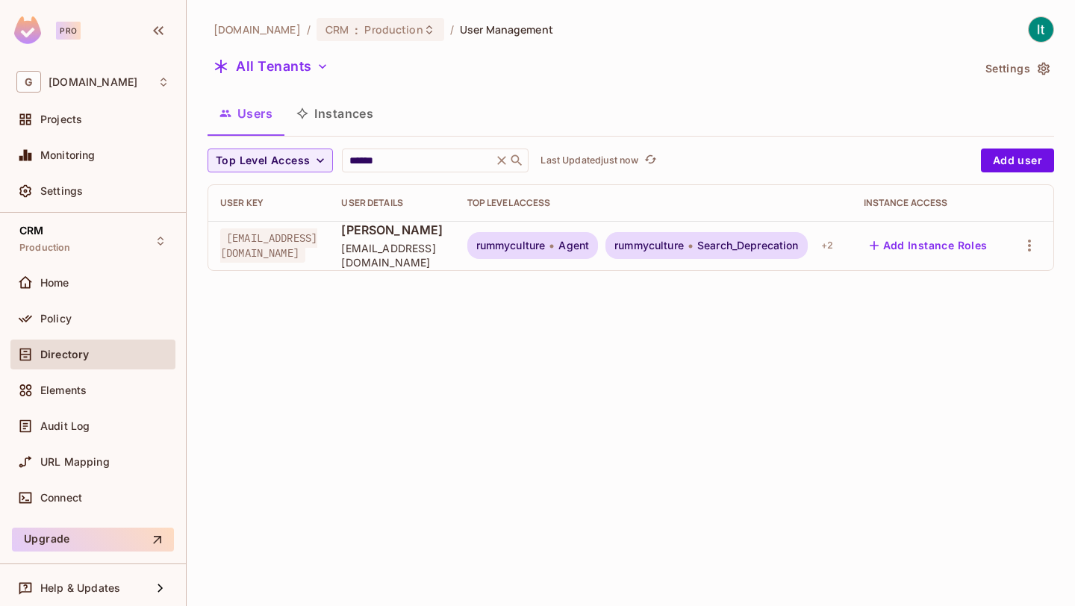
click at [554, 242] on icon at bounding box center [551, 246] width 4 height 18
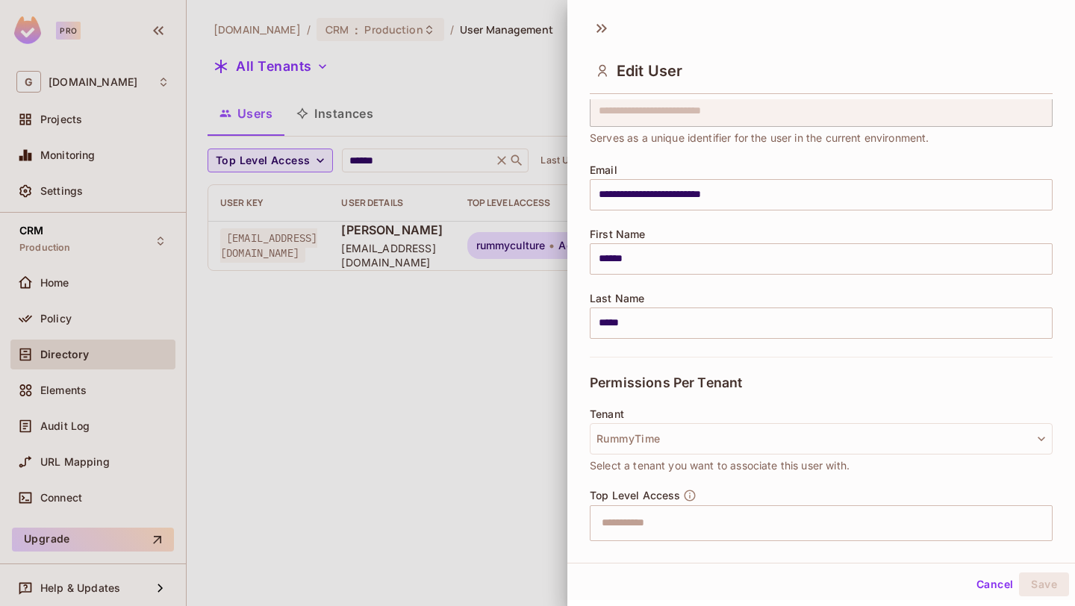
scroll to position [201, 0]
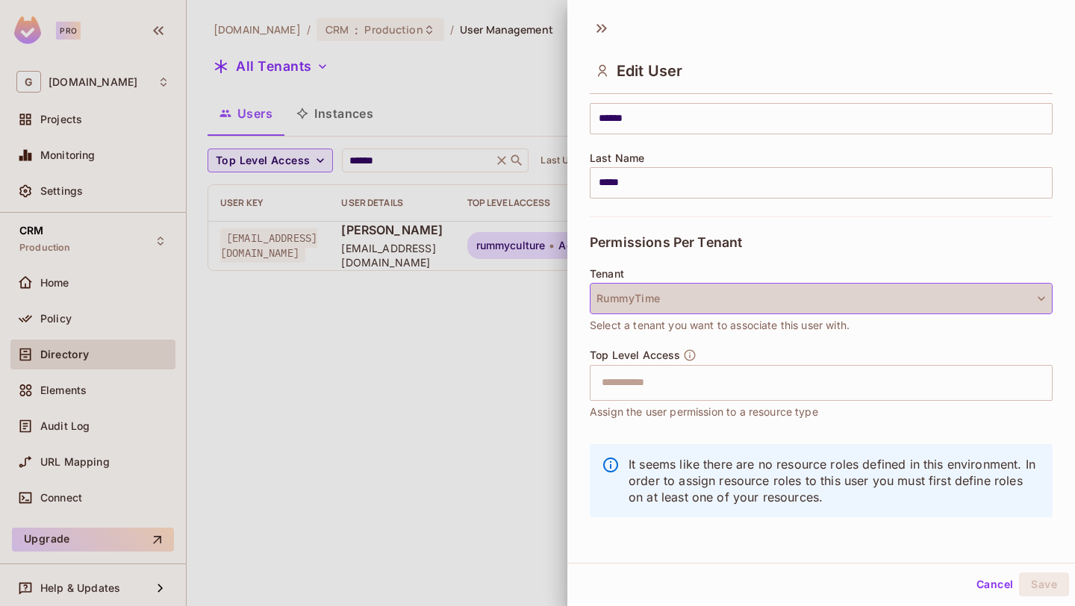
click at [687, 308] on button "RummyTime" at bounding box center [821, 298] width 463 height 31
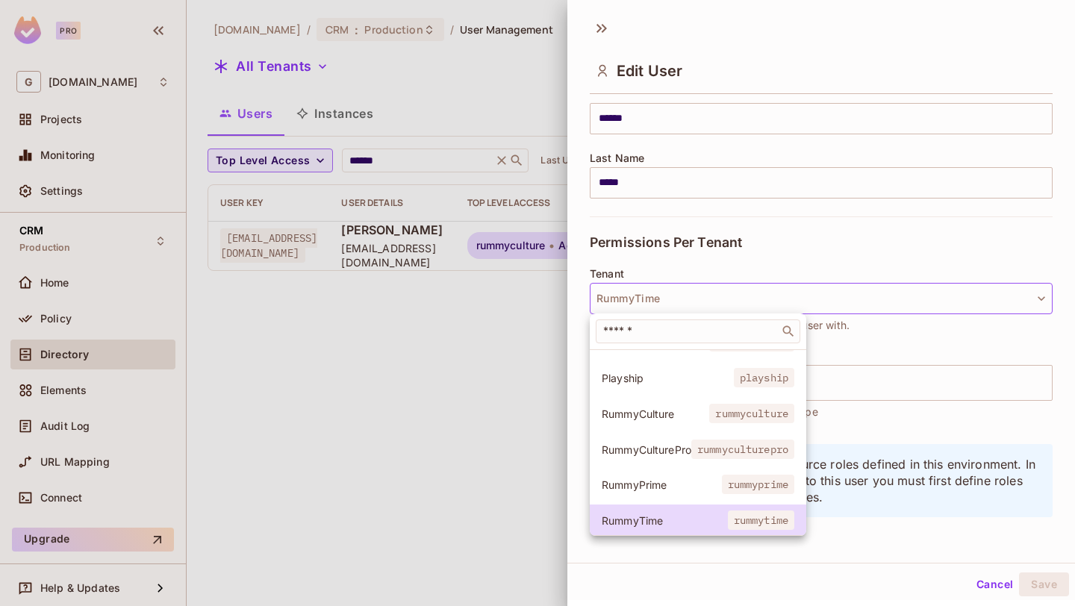
scroll to position [65, 0]
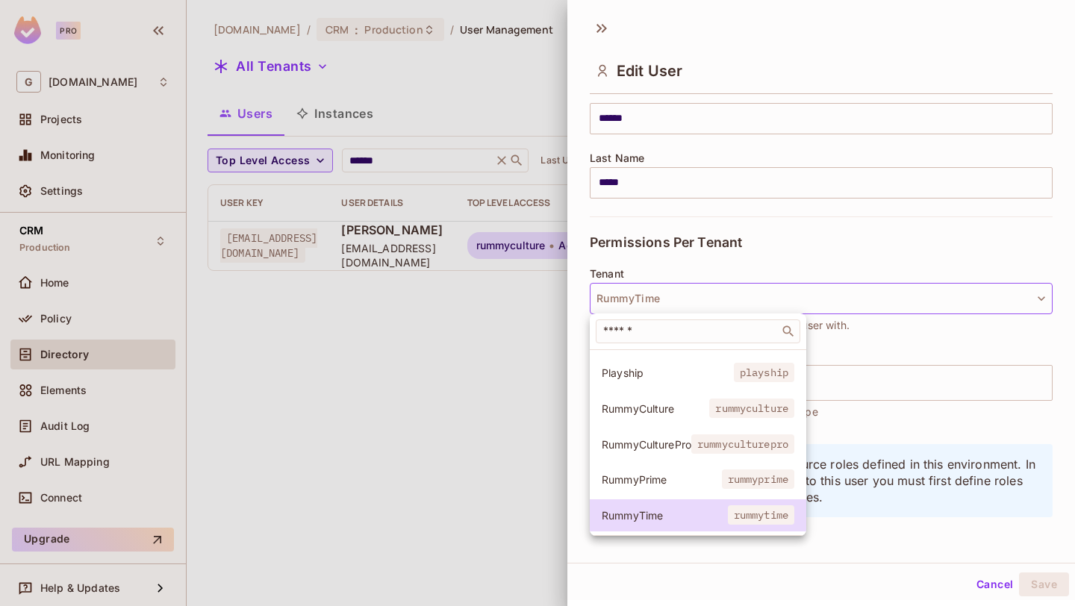
click at [526, 411] on div at bounding box center [537, 303] width 1075 height 606
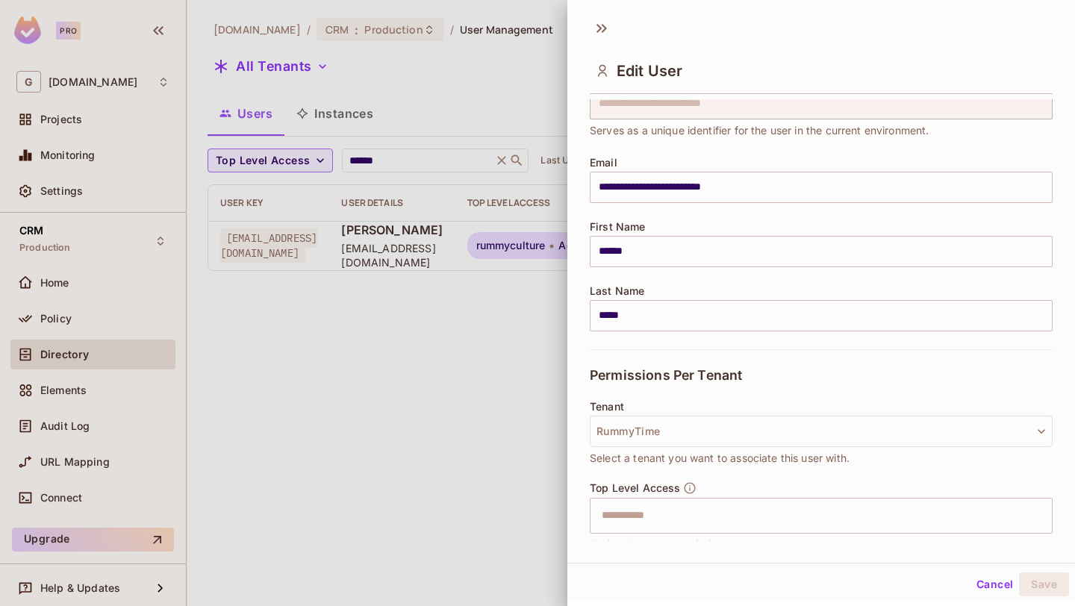
scroll to position [0, 0]
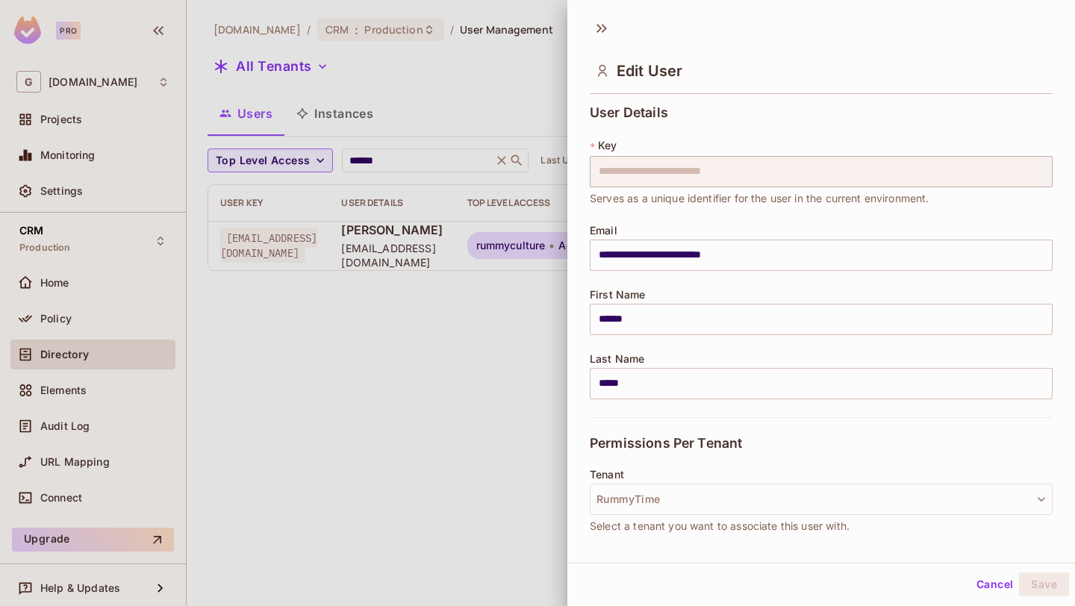
click at [987, 585] on button "Cancel" at bounding box center [994, 585] width 49 height 24
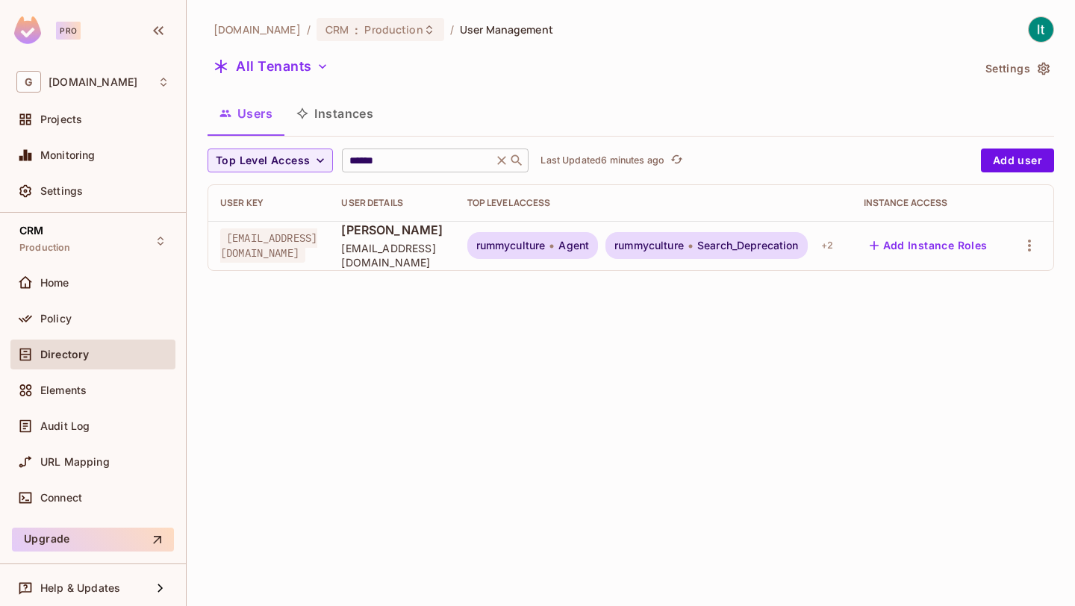
click at [500, 162] on icon at bounding box center [501, 160] width 15 height 15
